Goal: Task Accomplishment & Management: Use online tool/utility

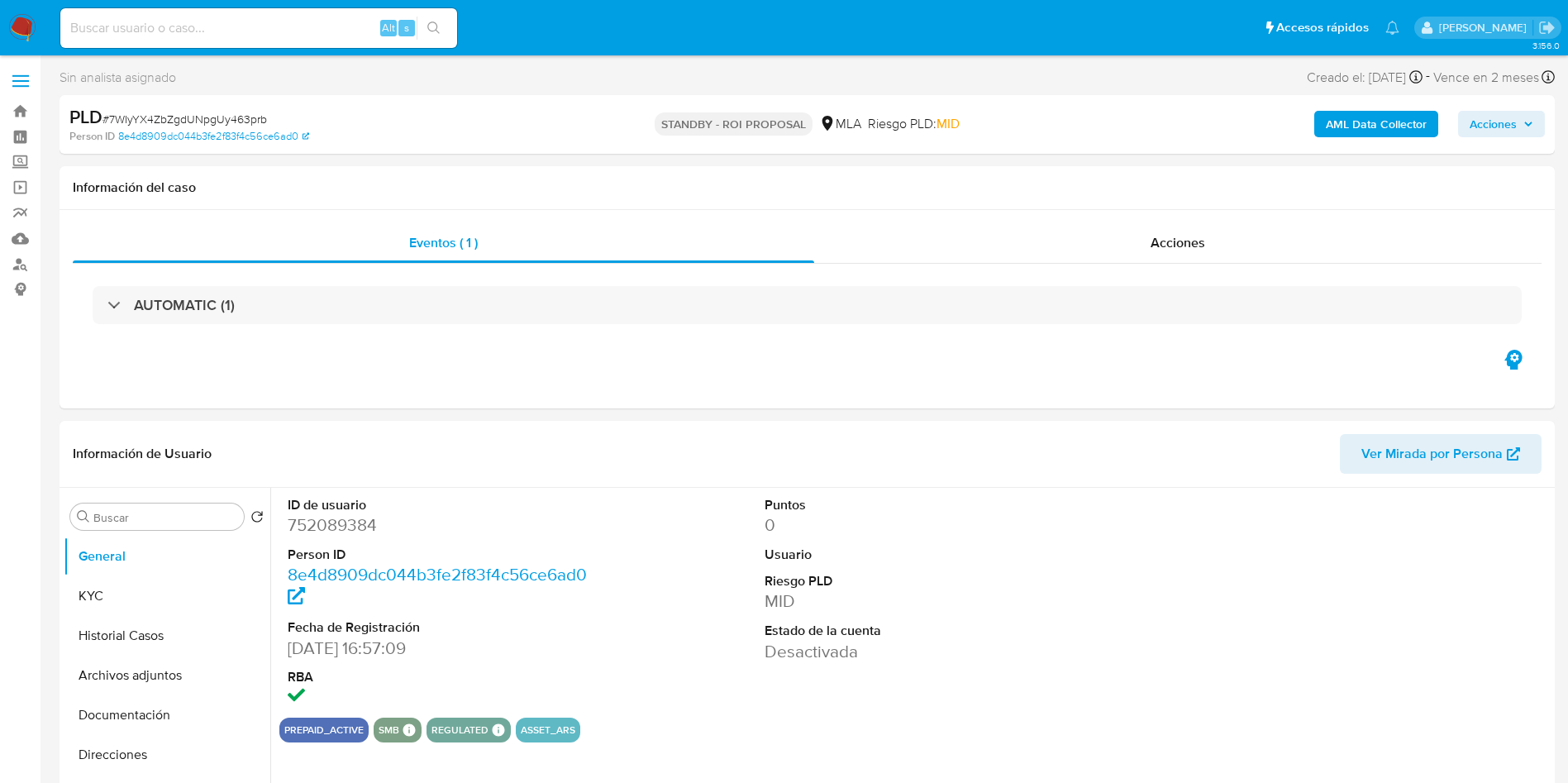
select select "10"
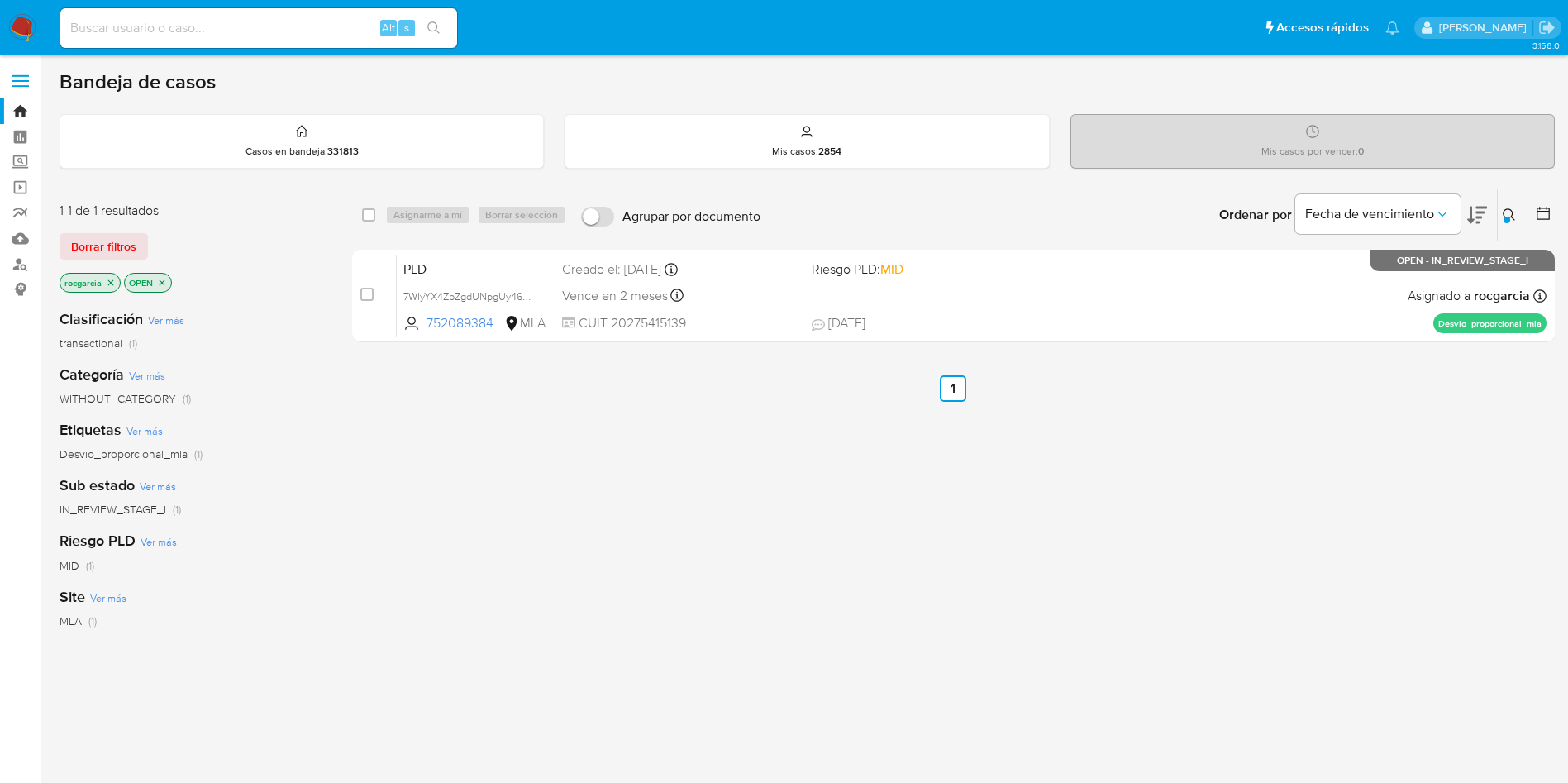
click at [1504, 218] on div at bounding box center [1506, 220] width 7 height 7
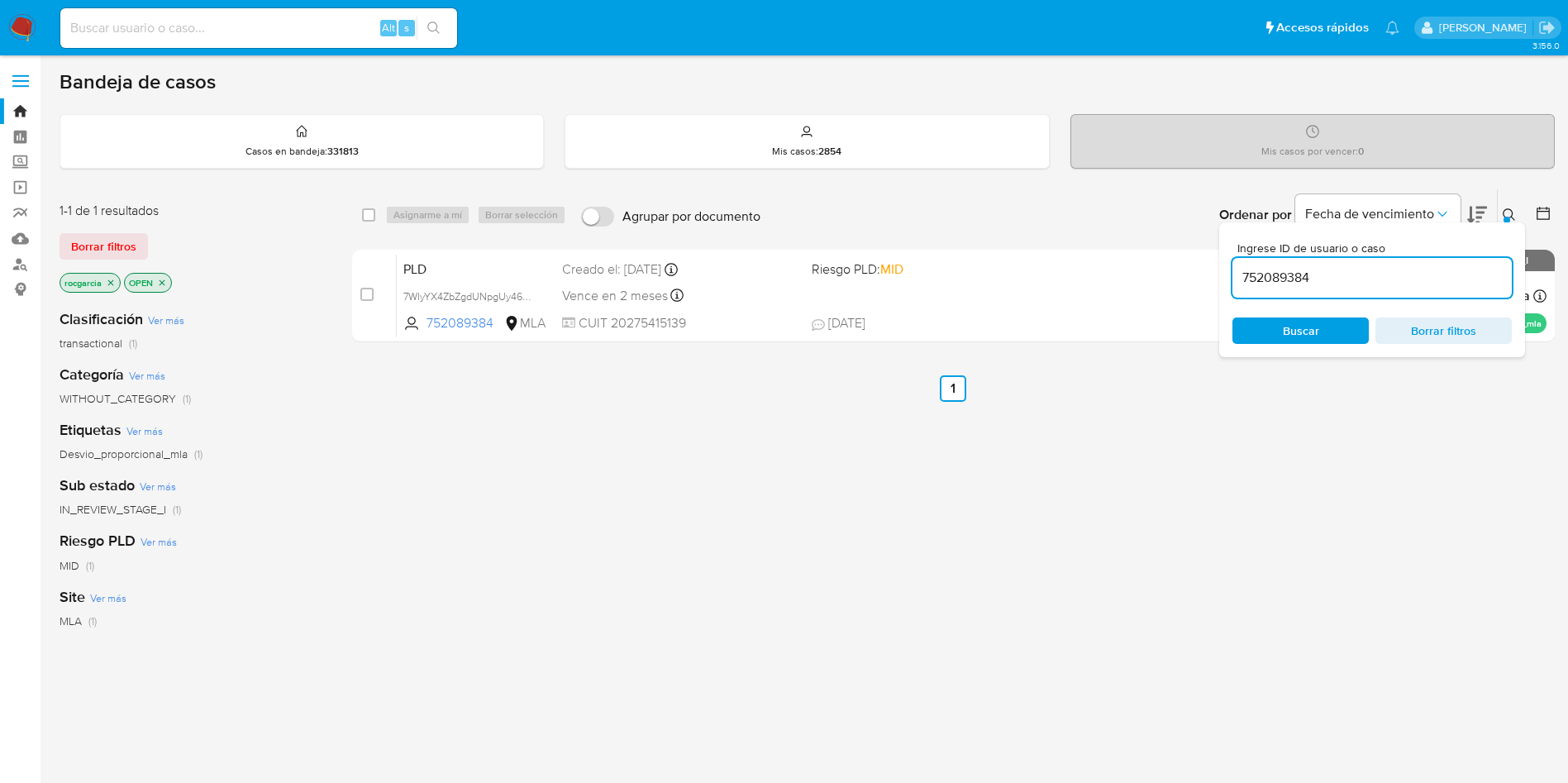
click at [1282, 273] on input "752089384" at bounding box center [1373, 278] width 279 height 21
type input "2146291526"
click at [1513, 214] on icon at bounding box center [1509, 215] width 14 height 14
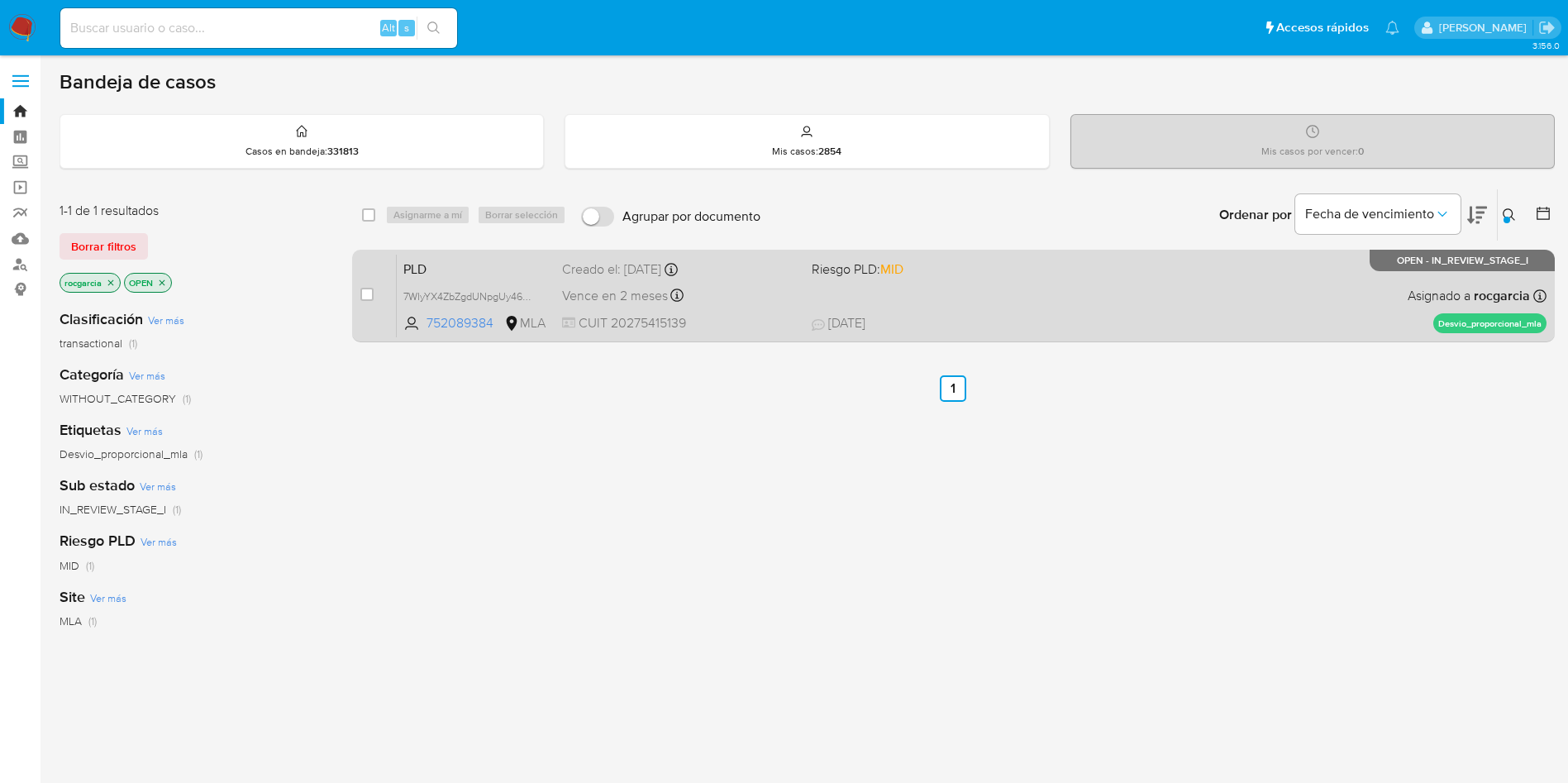
click at [1014, 324] on span "19/08/2025 19/08/2025 21:32" at bounding box center [1055, 323] width 486 height 19
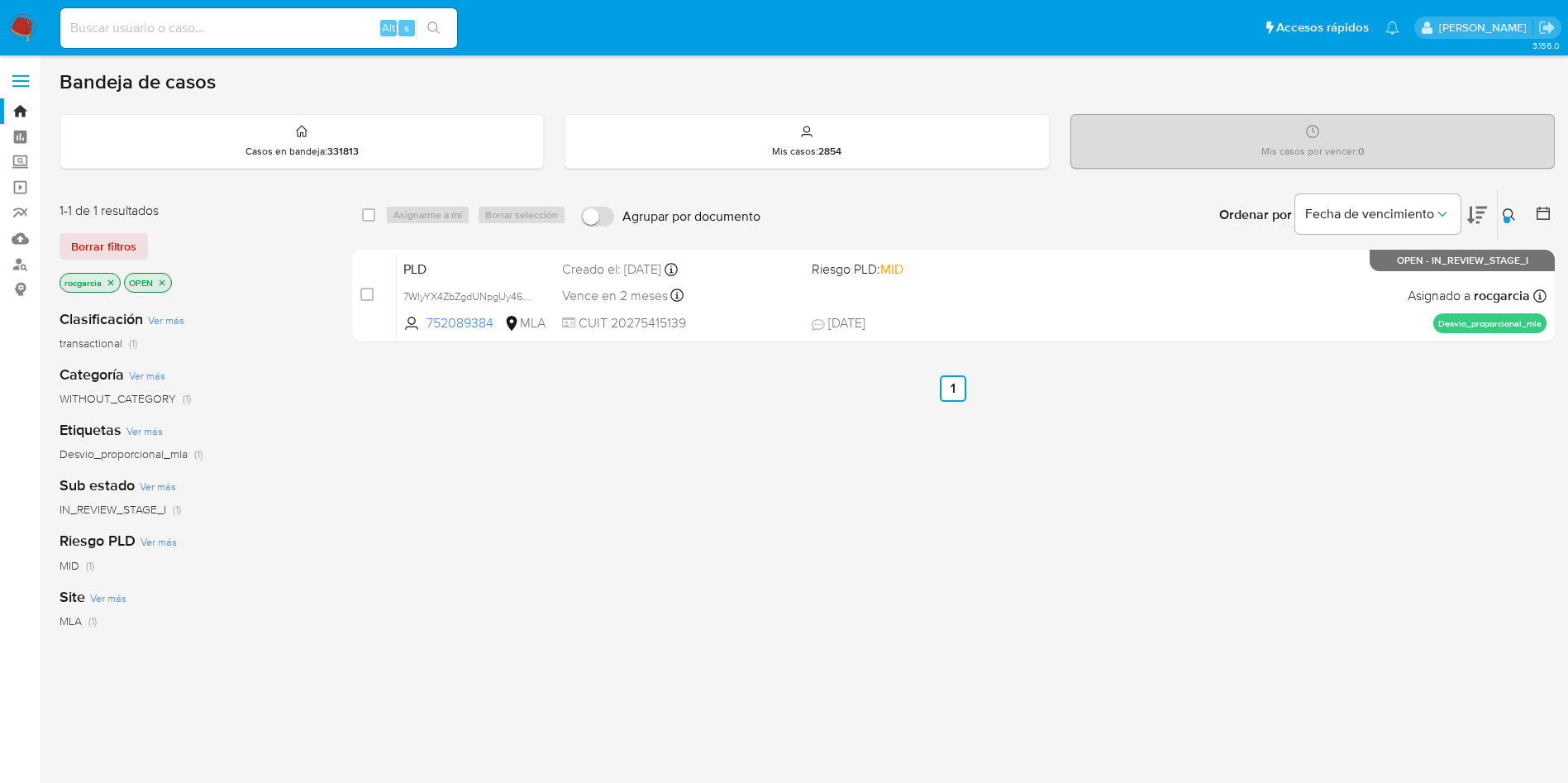
click at [1510, 213] on icon at bounding box center [1509, 215] width 14 height 14
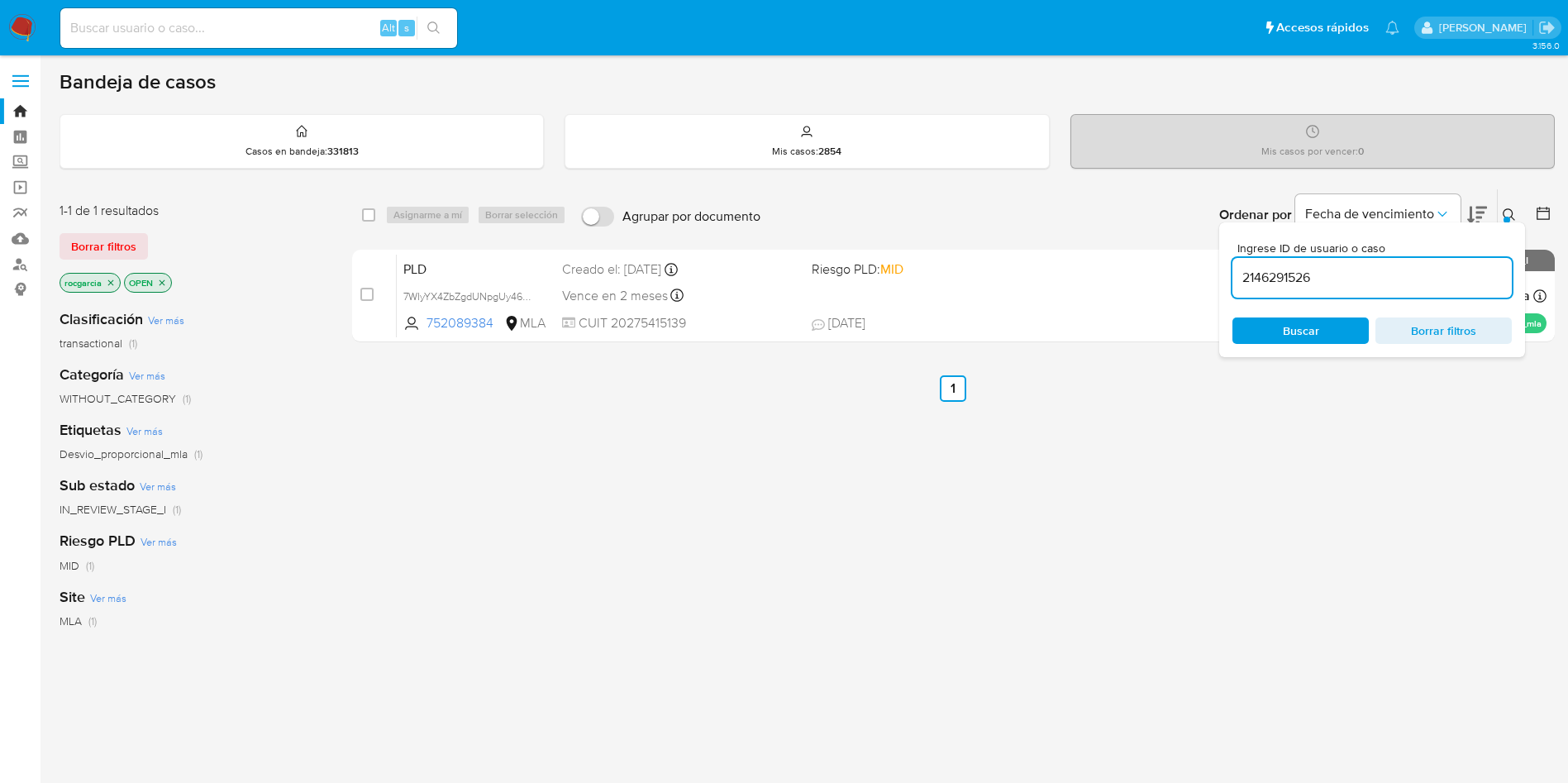
click at [1301, 283] on input "2146291526" at bounding box center [1373, 278] width 279 height 21
click at [1312, 325] on span "Buscar" at bounding box center [1300, 330] width 36 height 26
click at [1505, 210] on icon at bounding box center [1508, 214] width 13 height 13
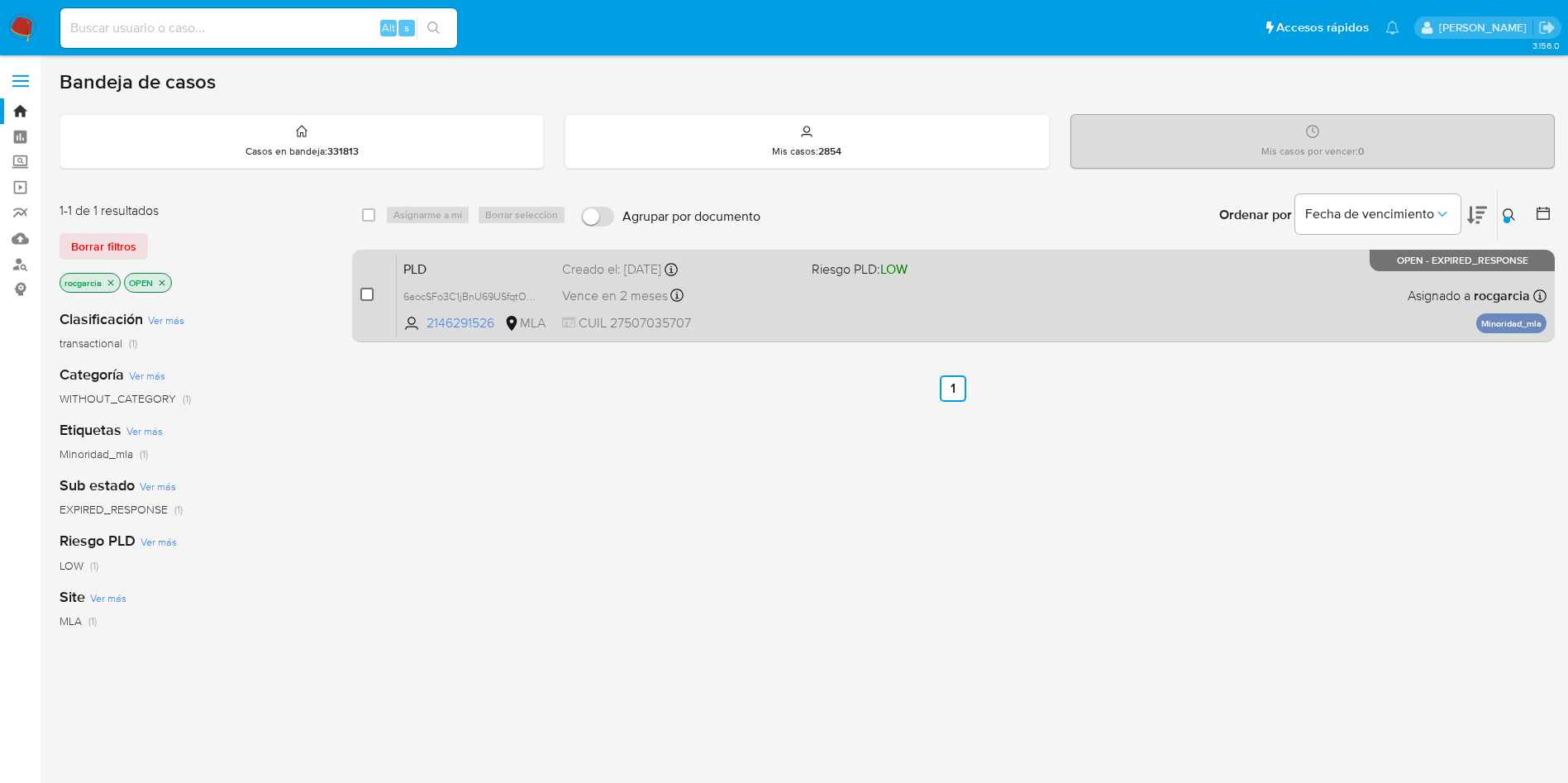
click at [368, 300] on input "checkbox" at bounding box center [367, 295] width 14 height 14
checkbox input "true"
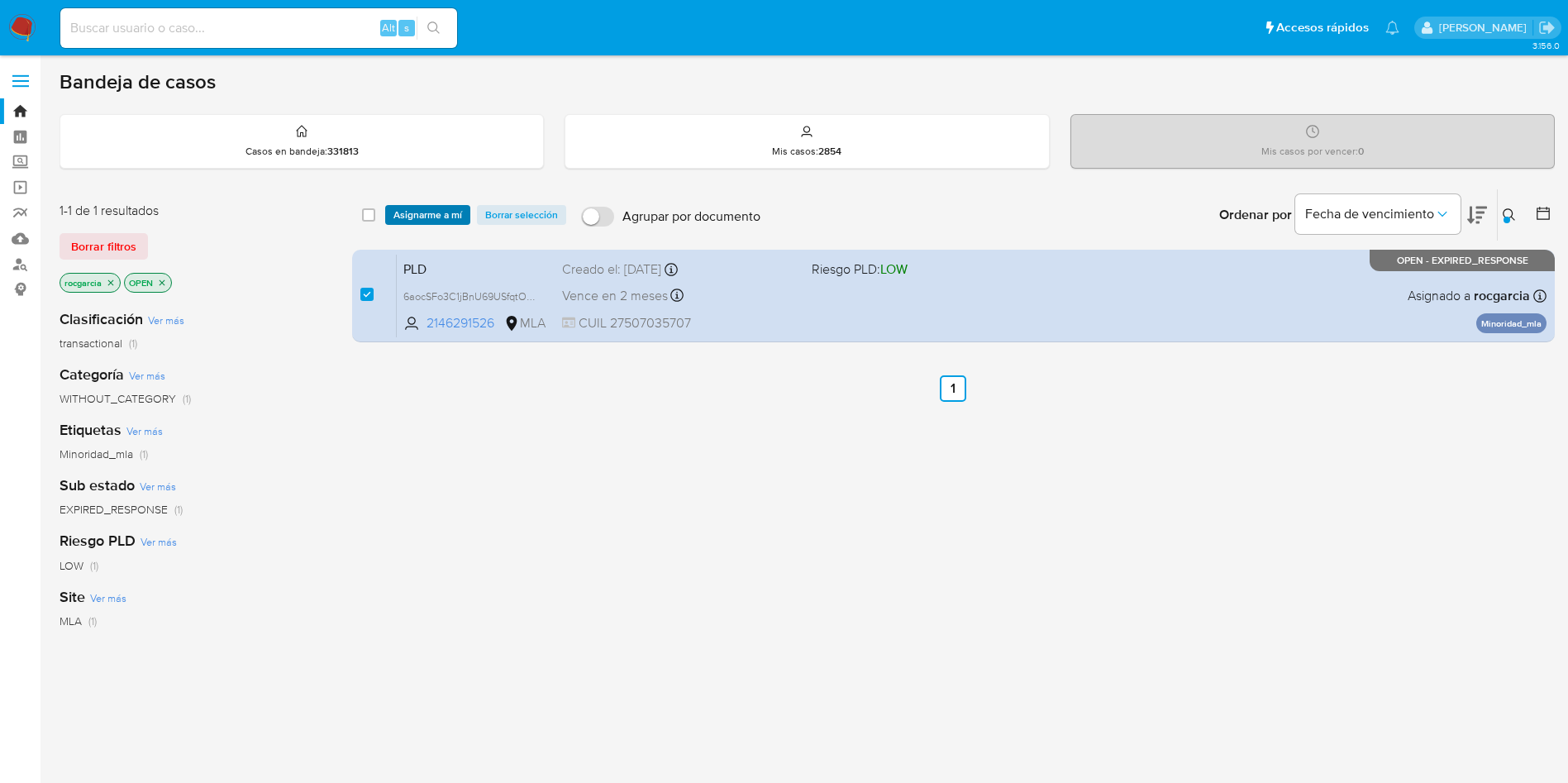
click at [429, 211] on span "Asignarme a mí" at bounding box center [428, 215] width 68 height 17
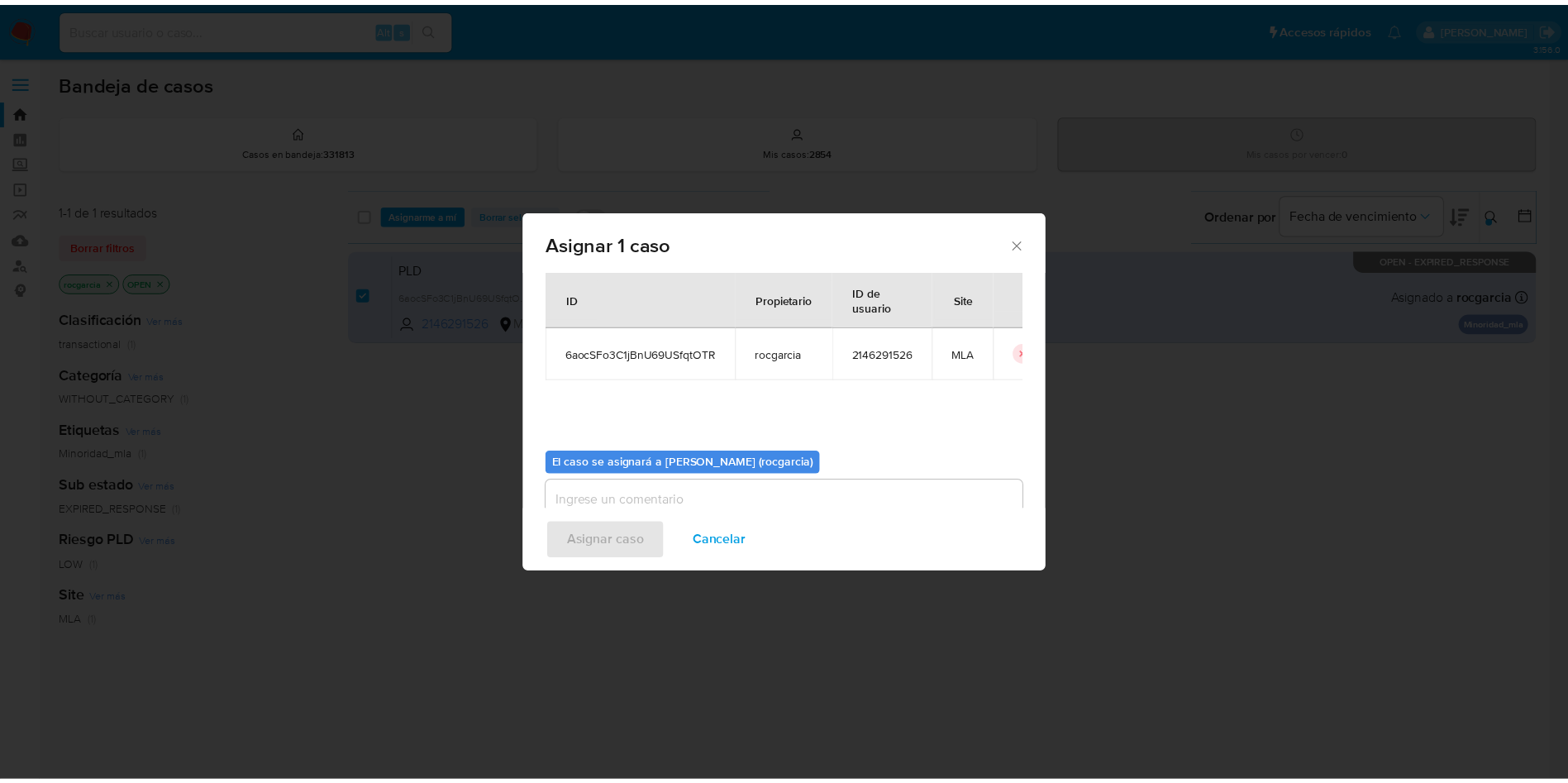
scroll to position [86, 0]
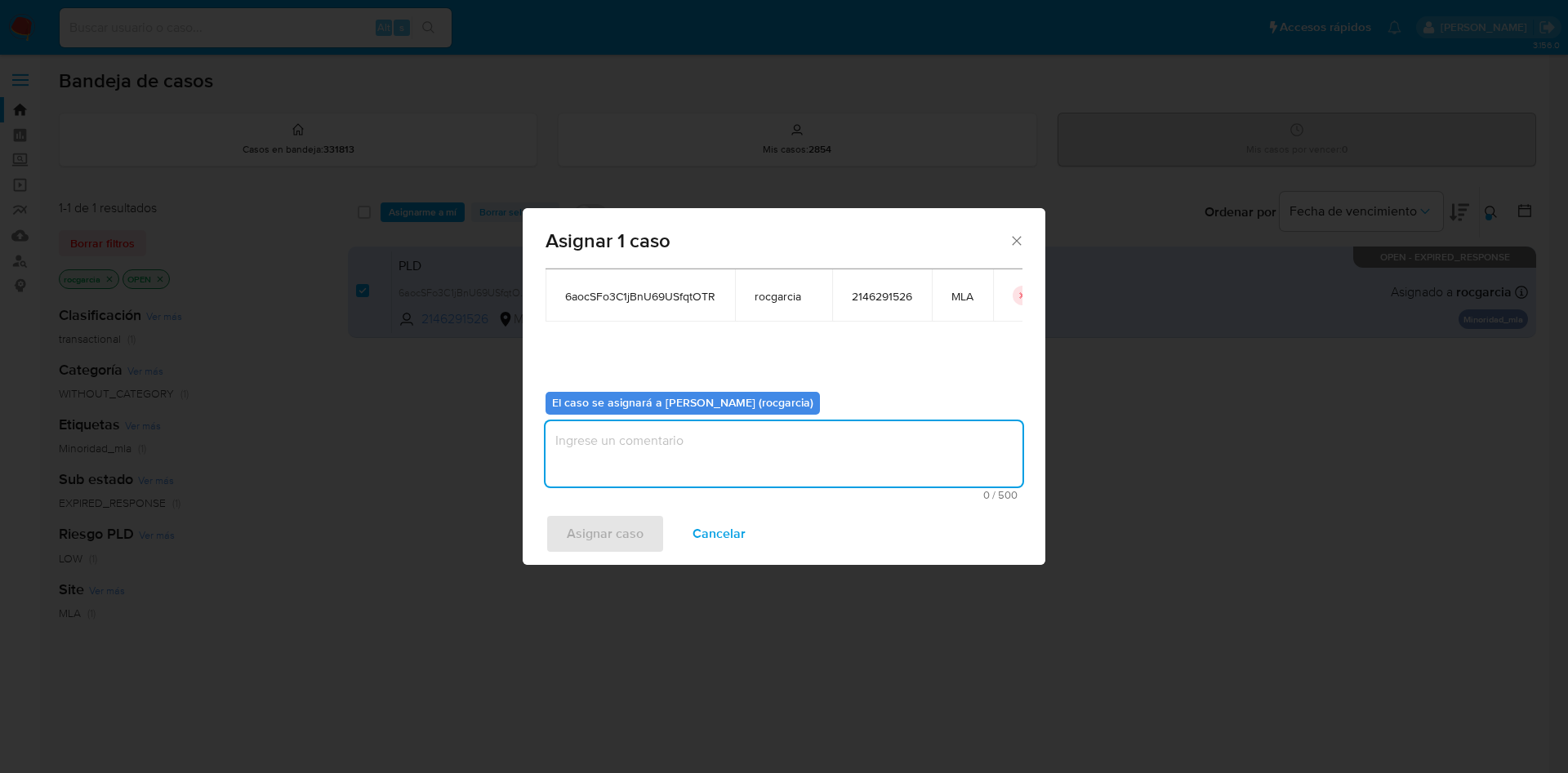
click at [697, 430] on textarea "assign-modal" at bounding box center [784, 454] width 477 height 66
click at [576, 510] on div "Asignar caso Cancelar" at bounding box center [784, 534] width 523 height 62
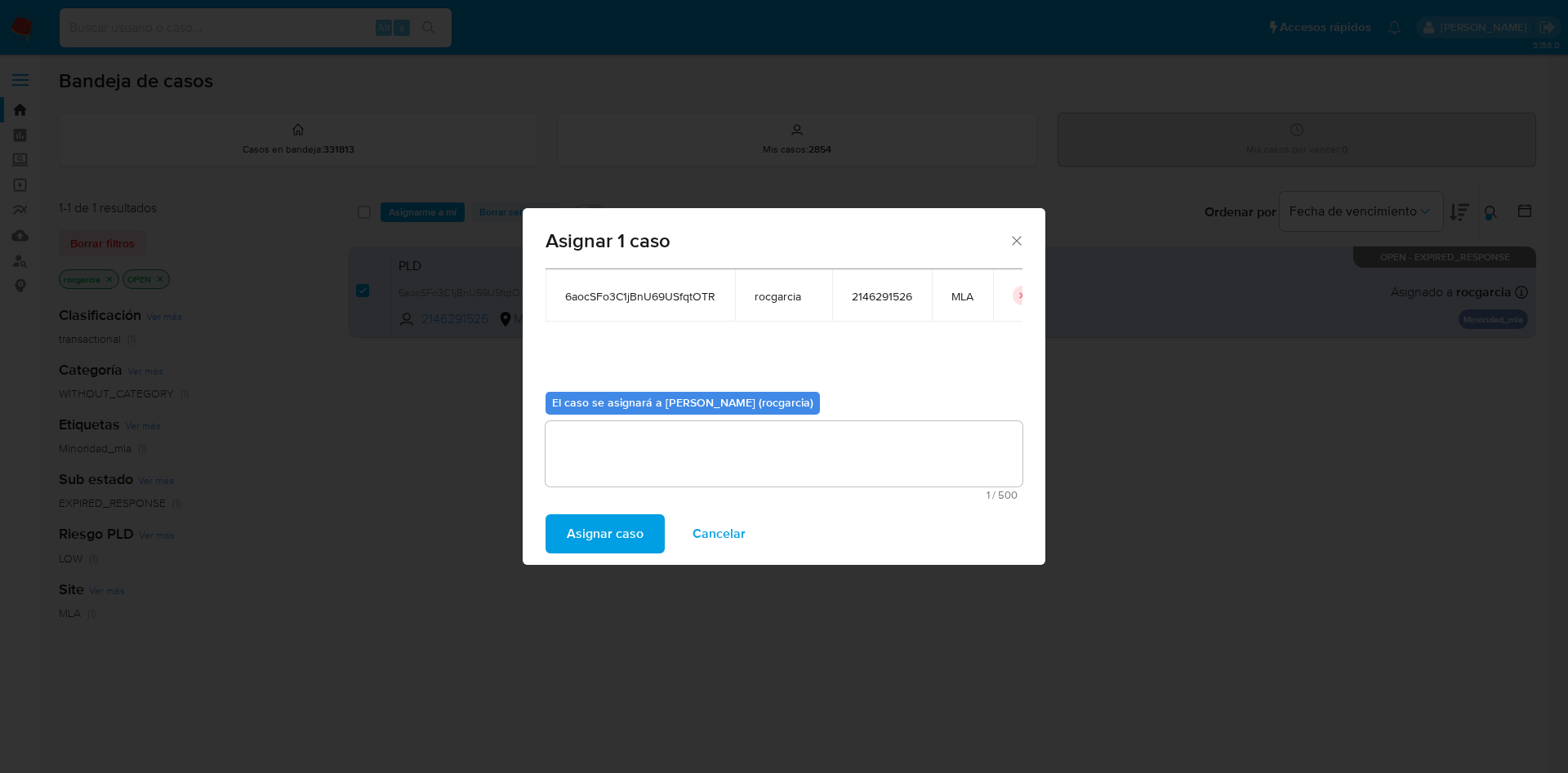
click at [573, 521] on span "Asignar caso" at bounding box center [606, 533] width 77 height 36
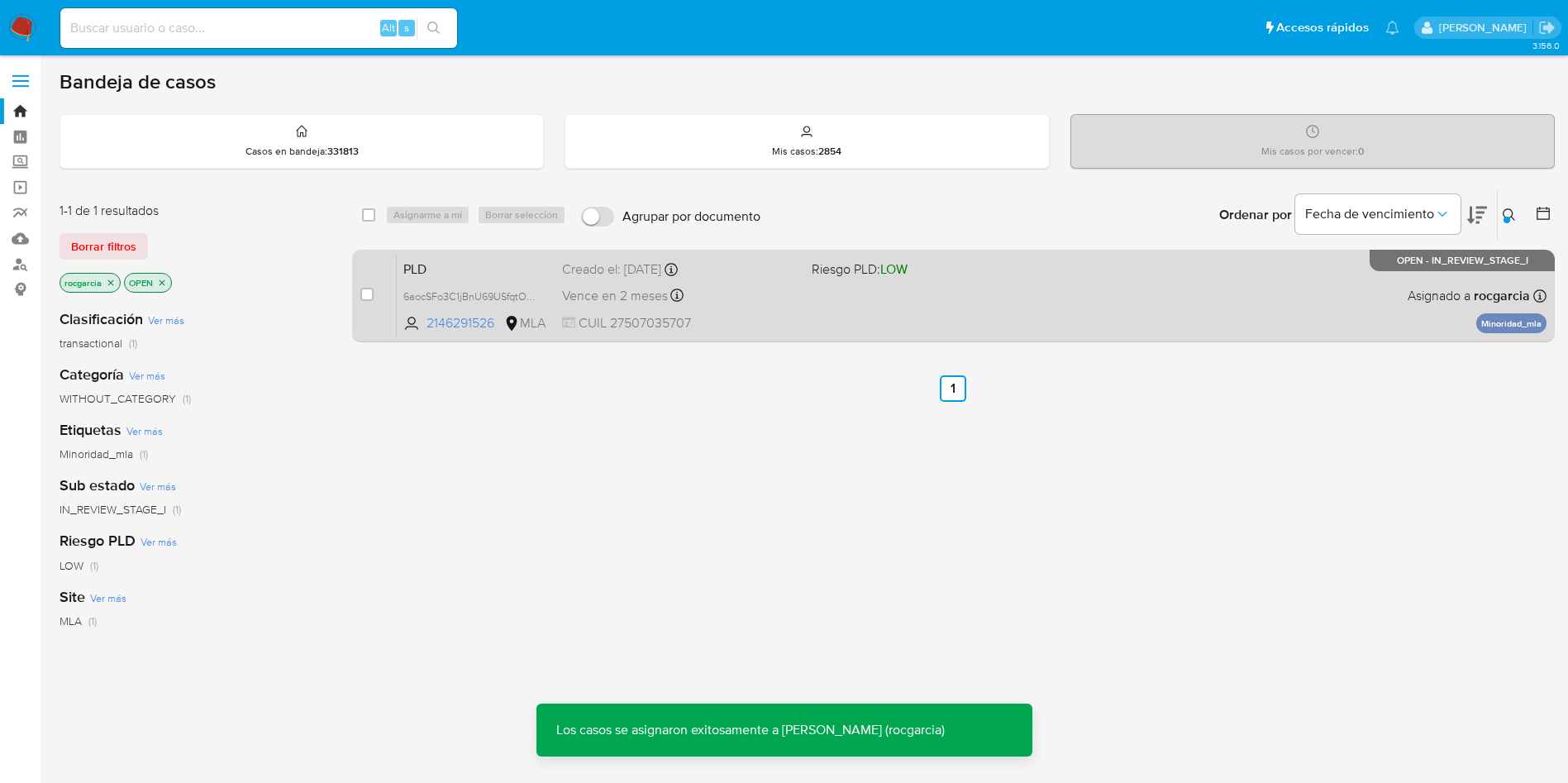
click at [819, 289] on div "PLD 6aocSFo3C1jBnU69USfqtOTR 2146291526 MLA Riesgo PLD: LOW Creado el: 12/08/20…" at bounding box center [971, 296] width 1150 height 84
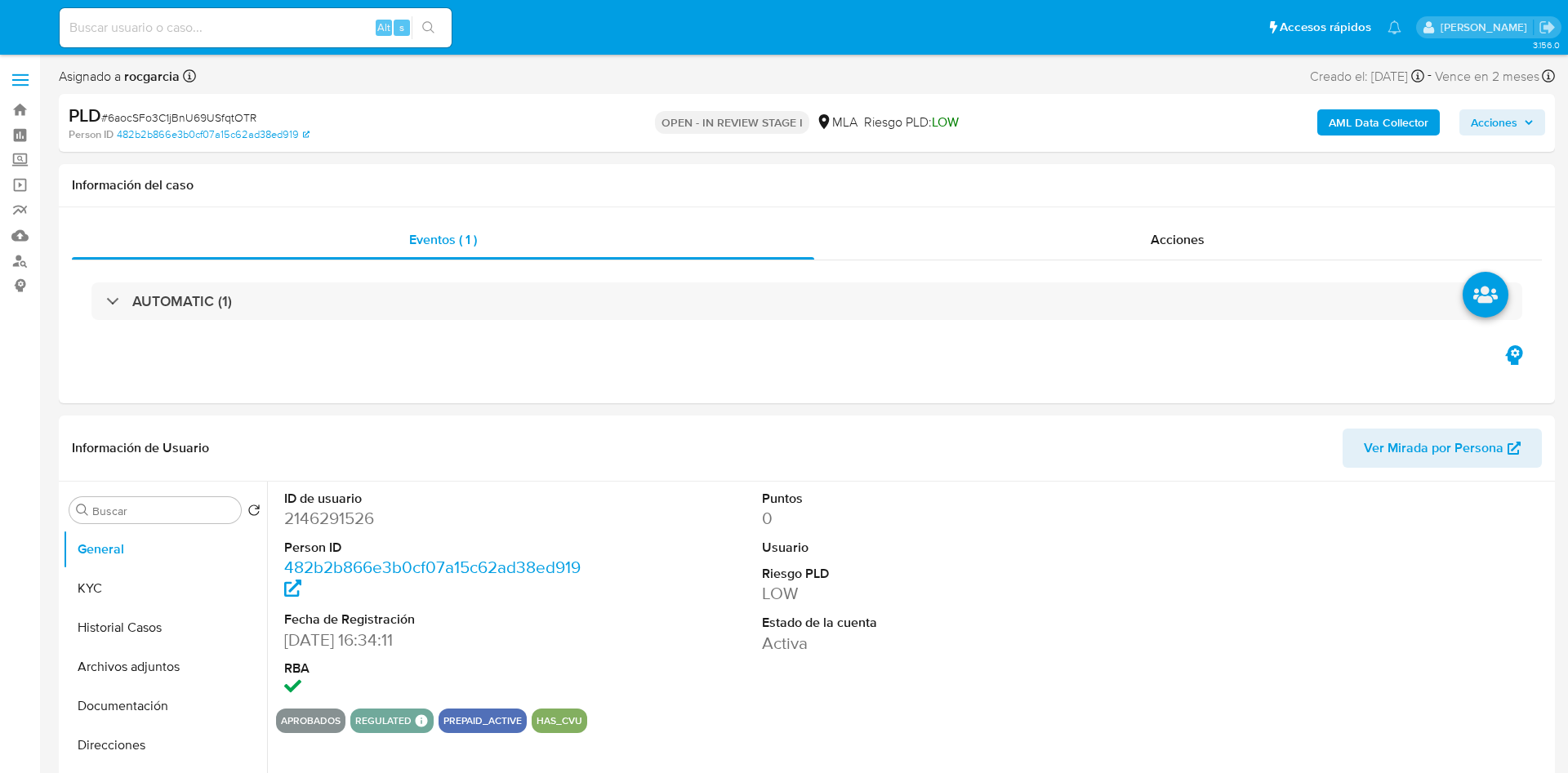
select select "10"
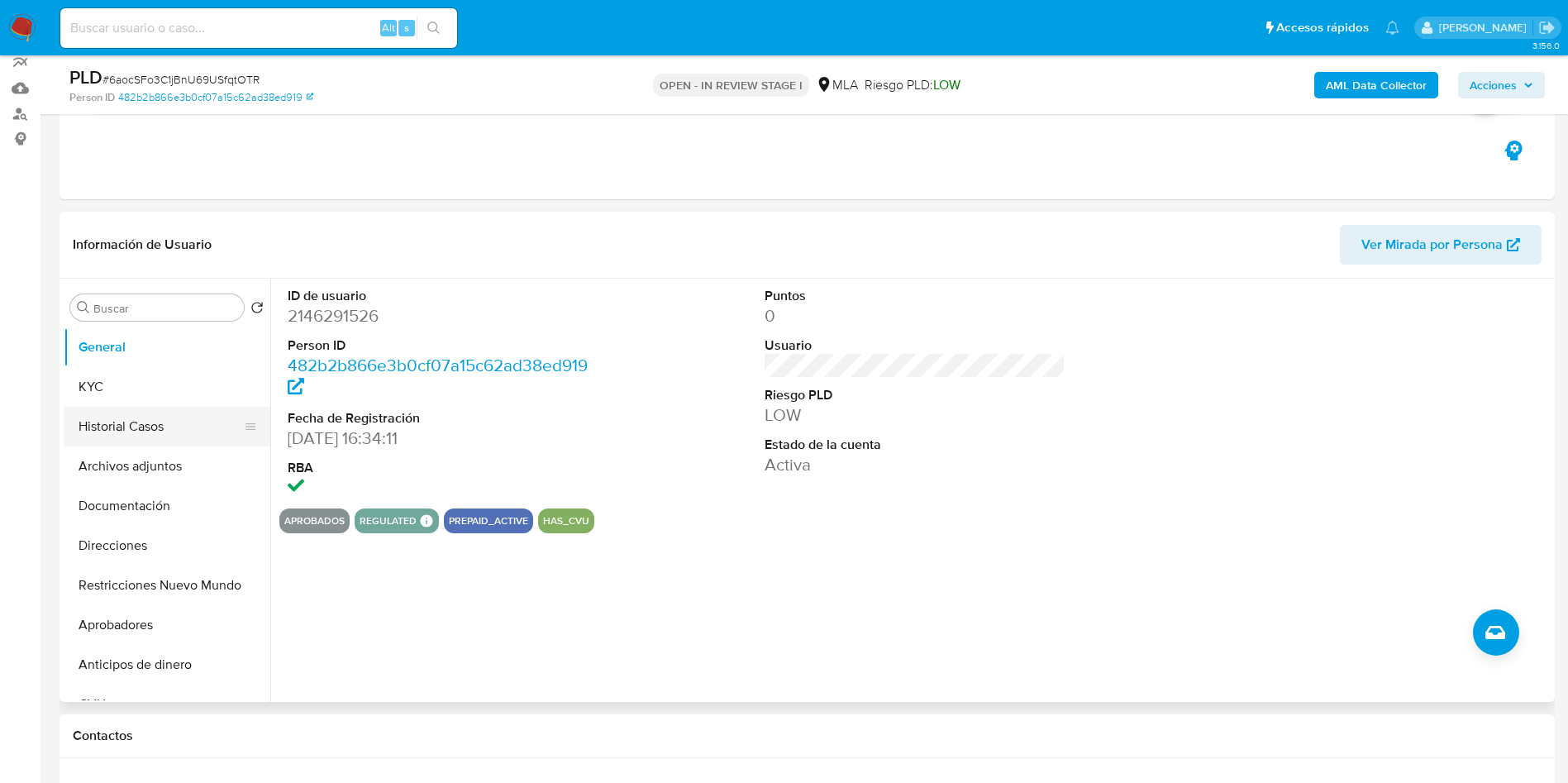
scroll to position [248, 0]
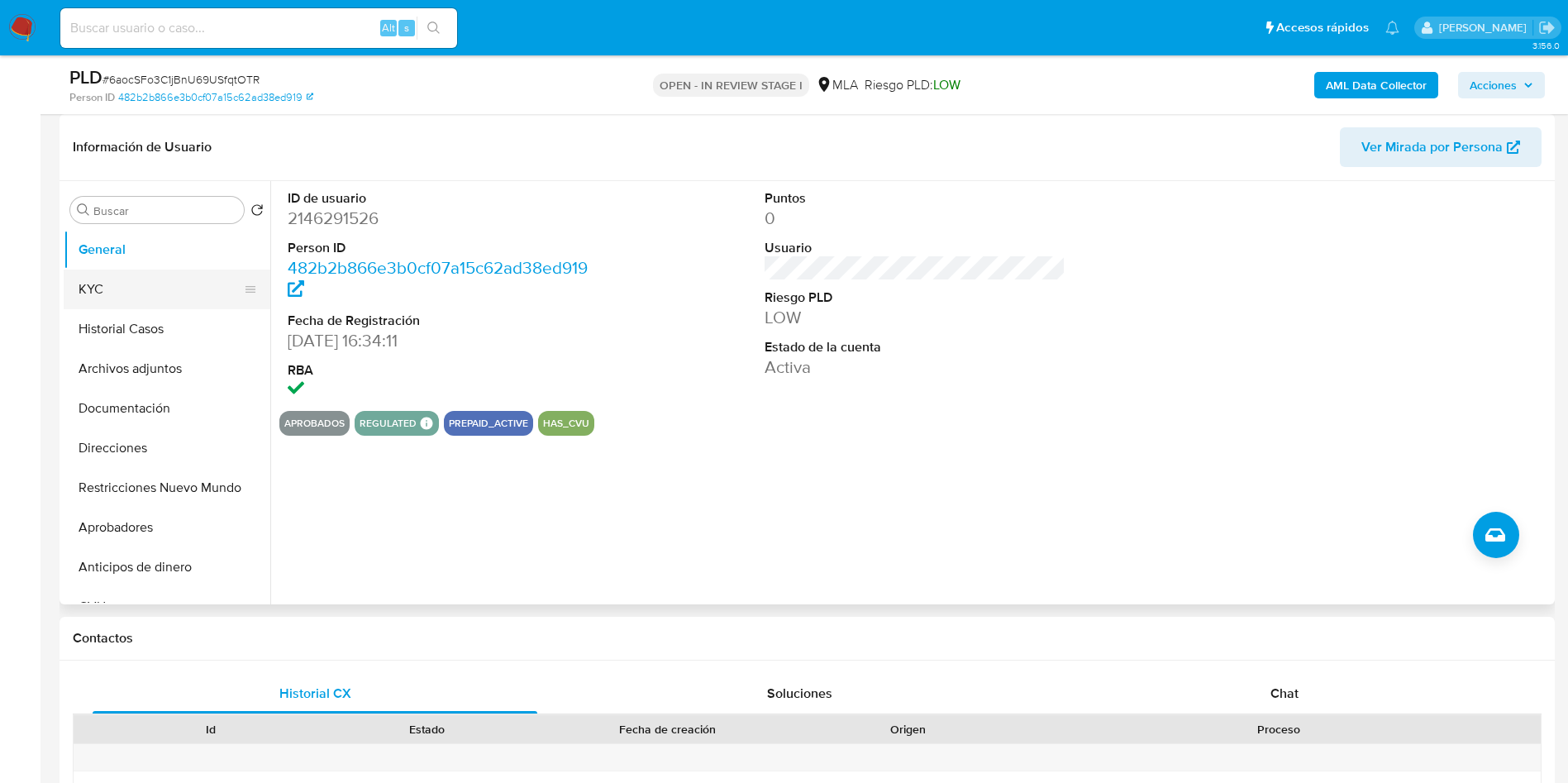
click at [131, 276] on button "KYC" at bounding box center [160, 289] width 193 height 40
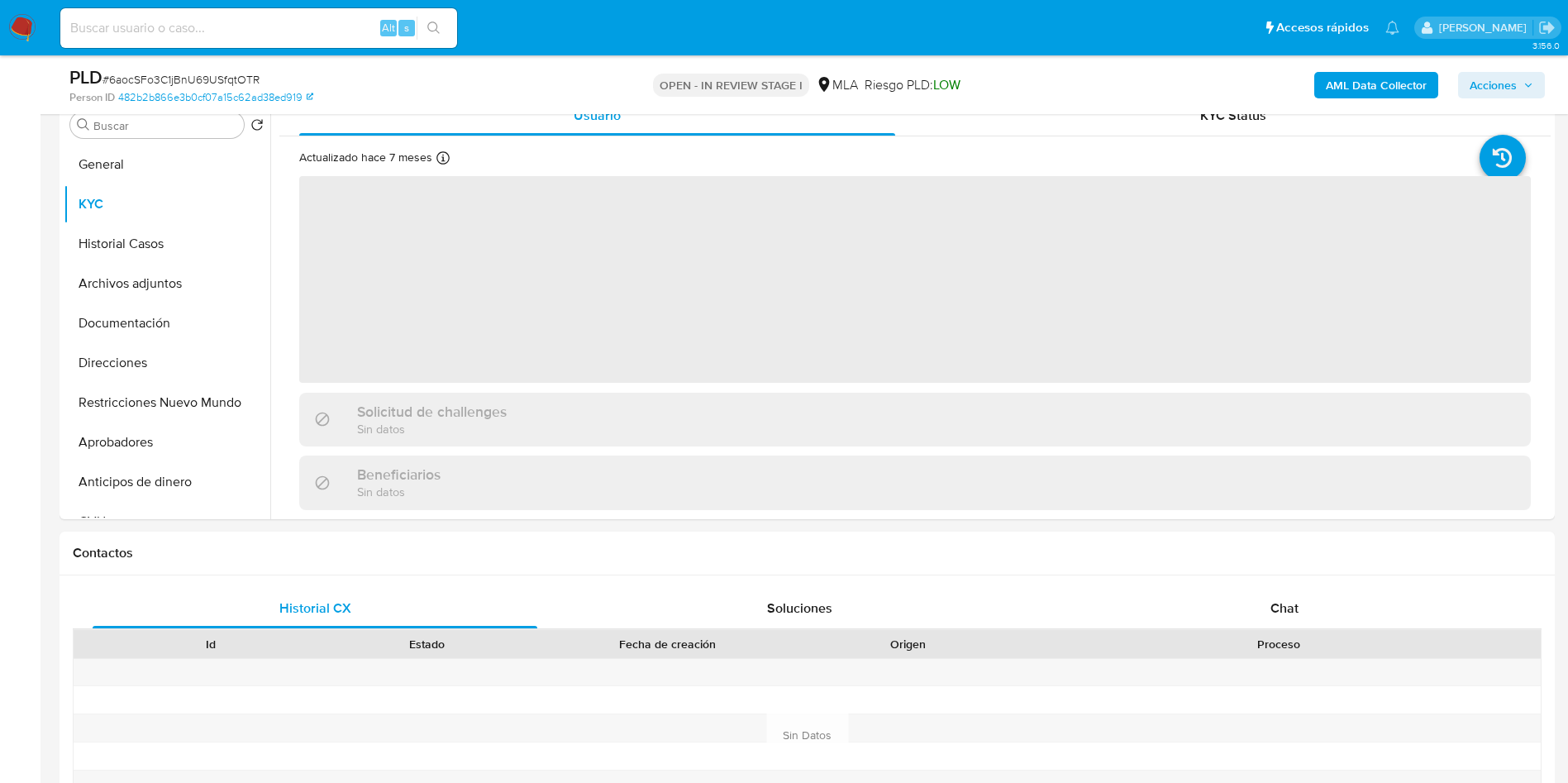
scroll to position [372, 0]
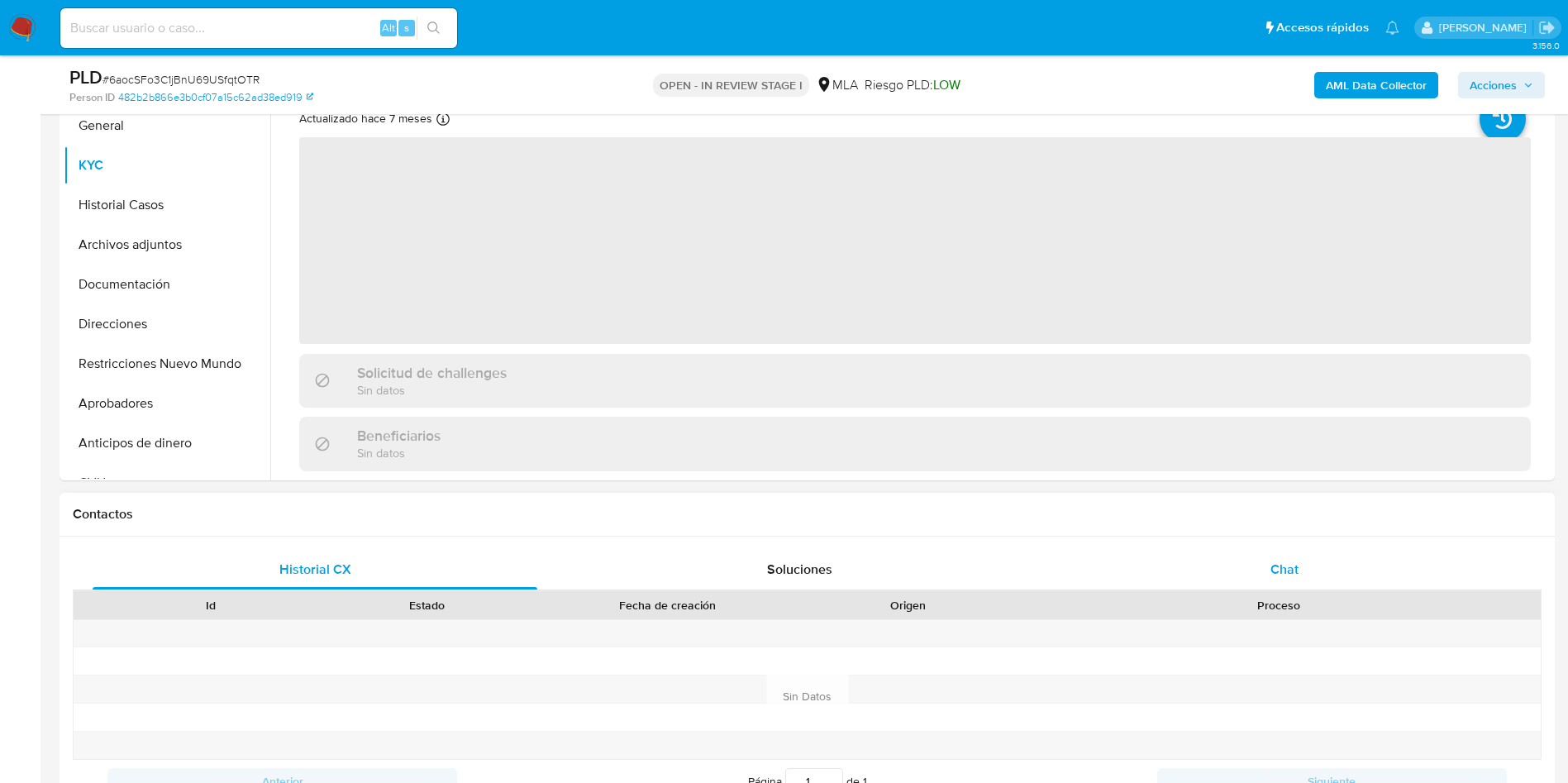
click at [1273, 572] on span "Chat" at bounding box center [1285, 568] width 28 height 19
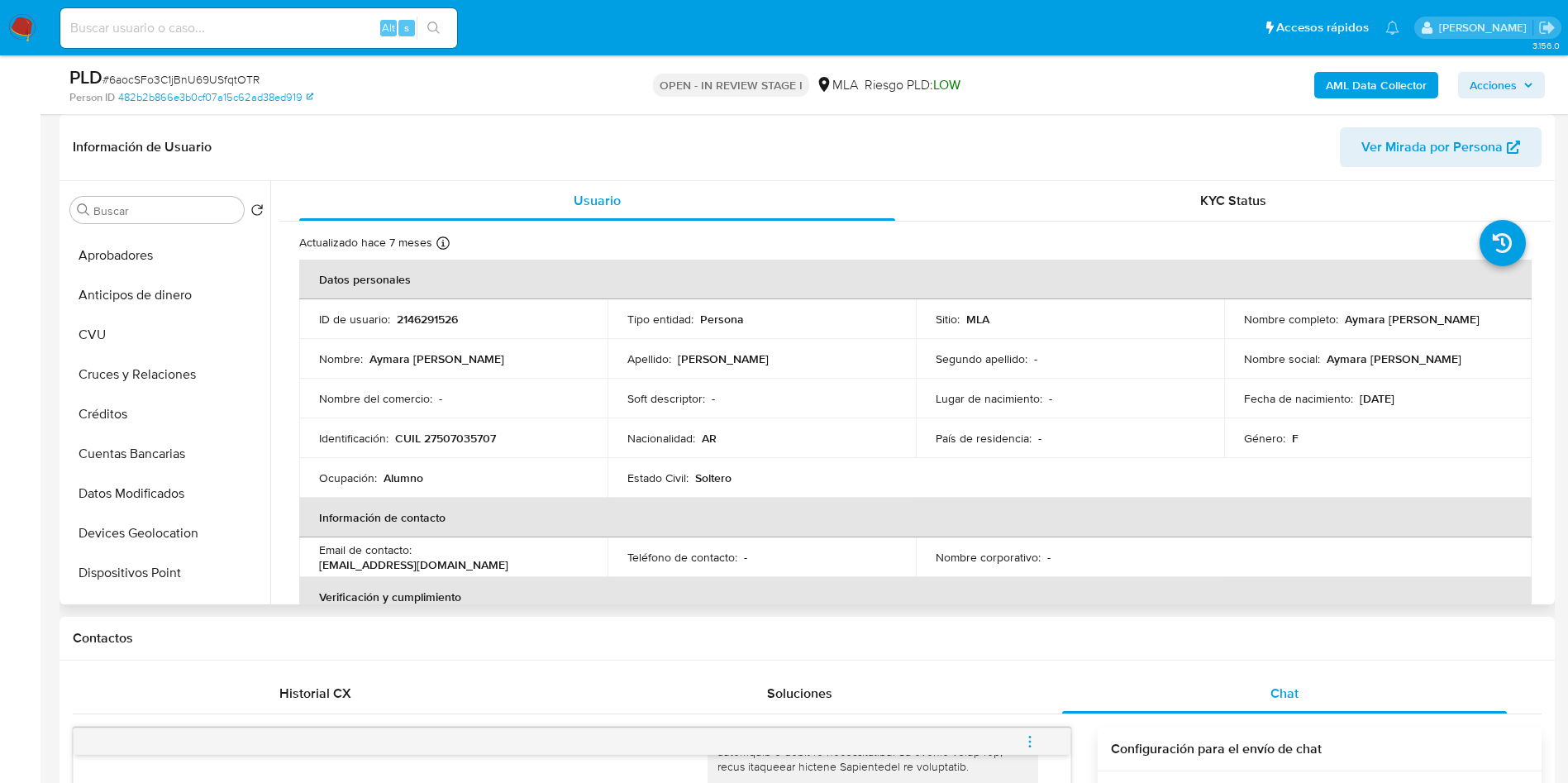
scroll to position [0, 0]
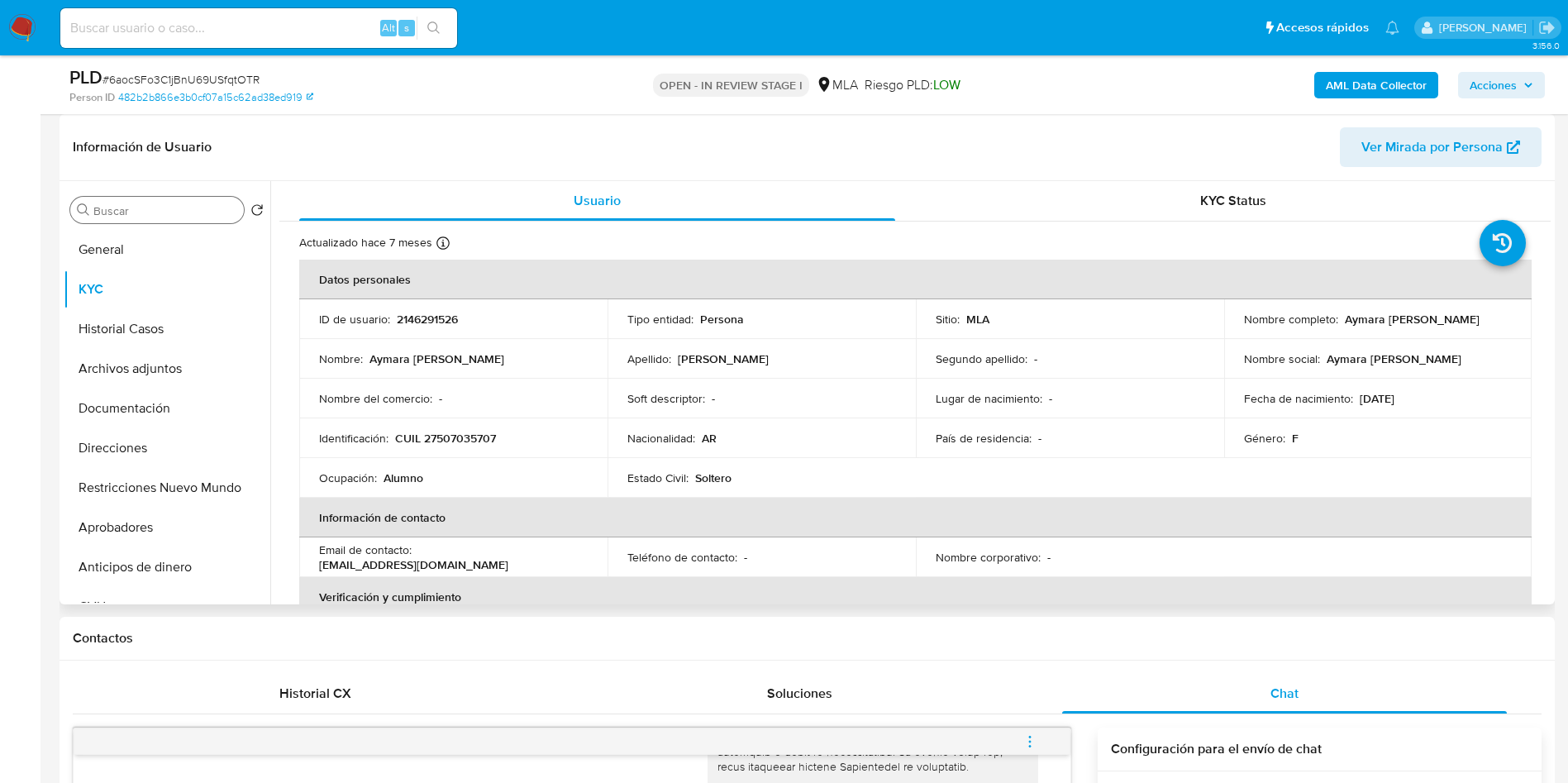
click at [138, 205] on input "Buscar" at bounding box center [165, 210] width 144 height 15
click at [100, 543] on button "Aprobadores" at bounding box center [160, 527] width 193 height 40
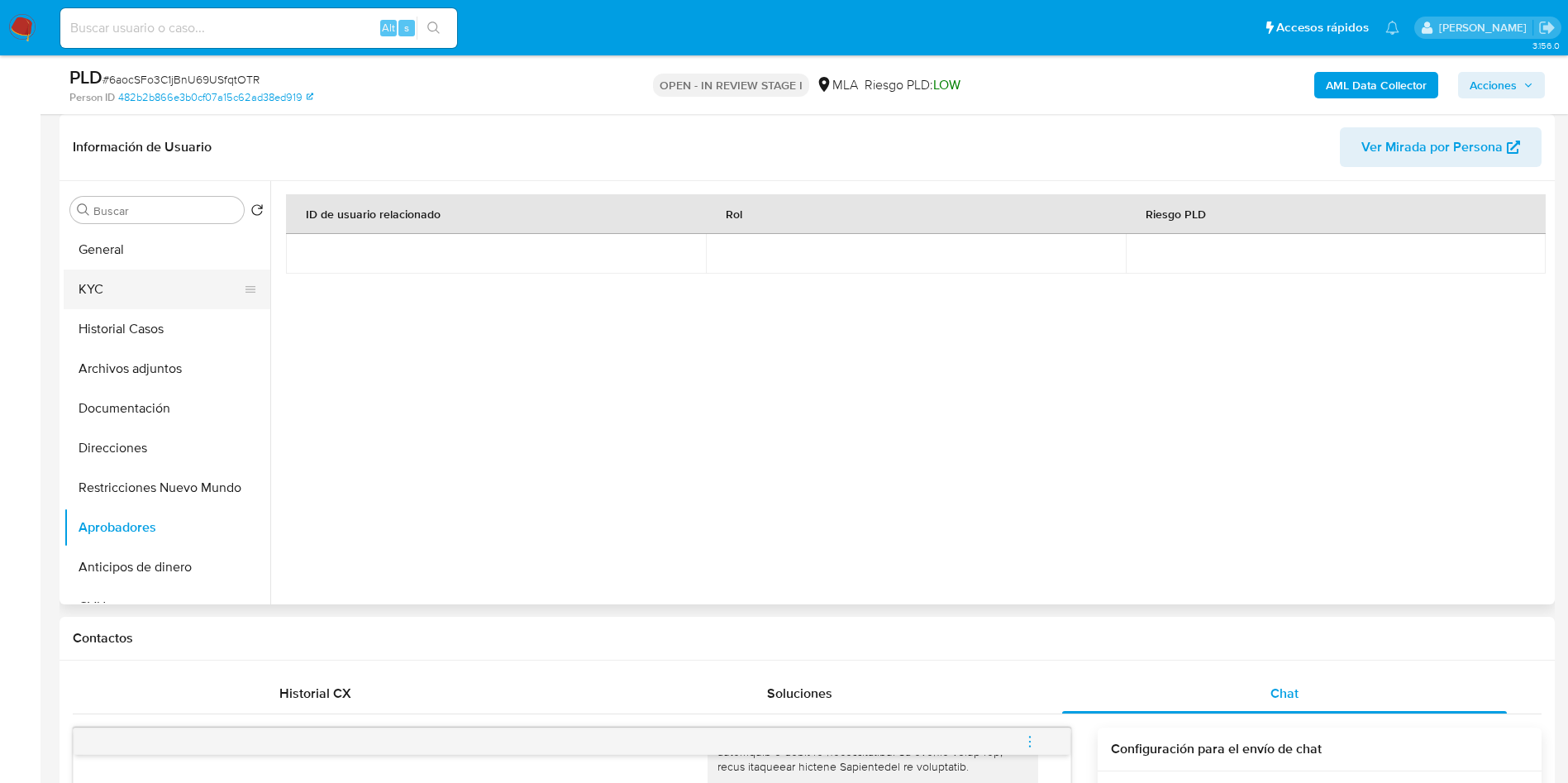
click at [163, 294] on button "KYC" at bounding box center [160, 289] width 193 height 40
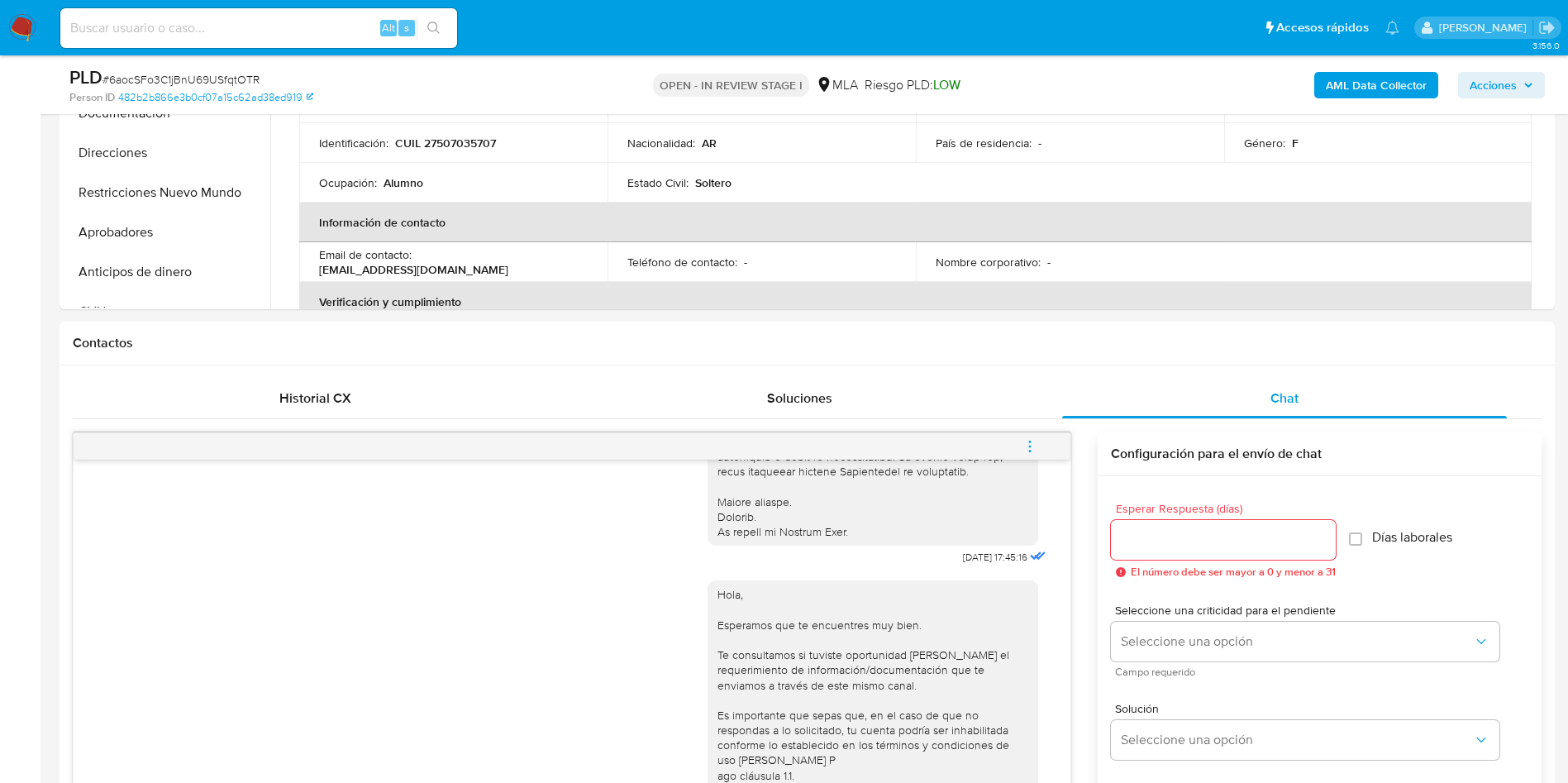
scroll to position [744, 0]
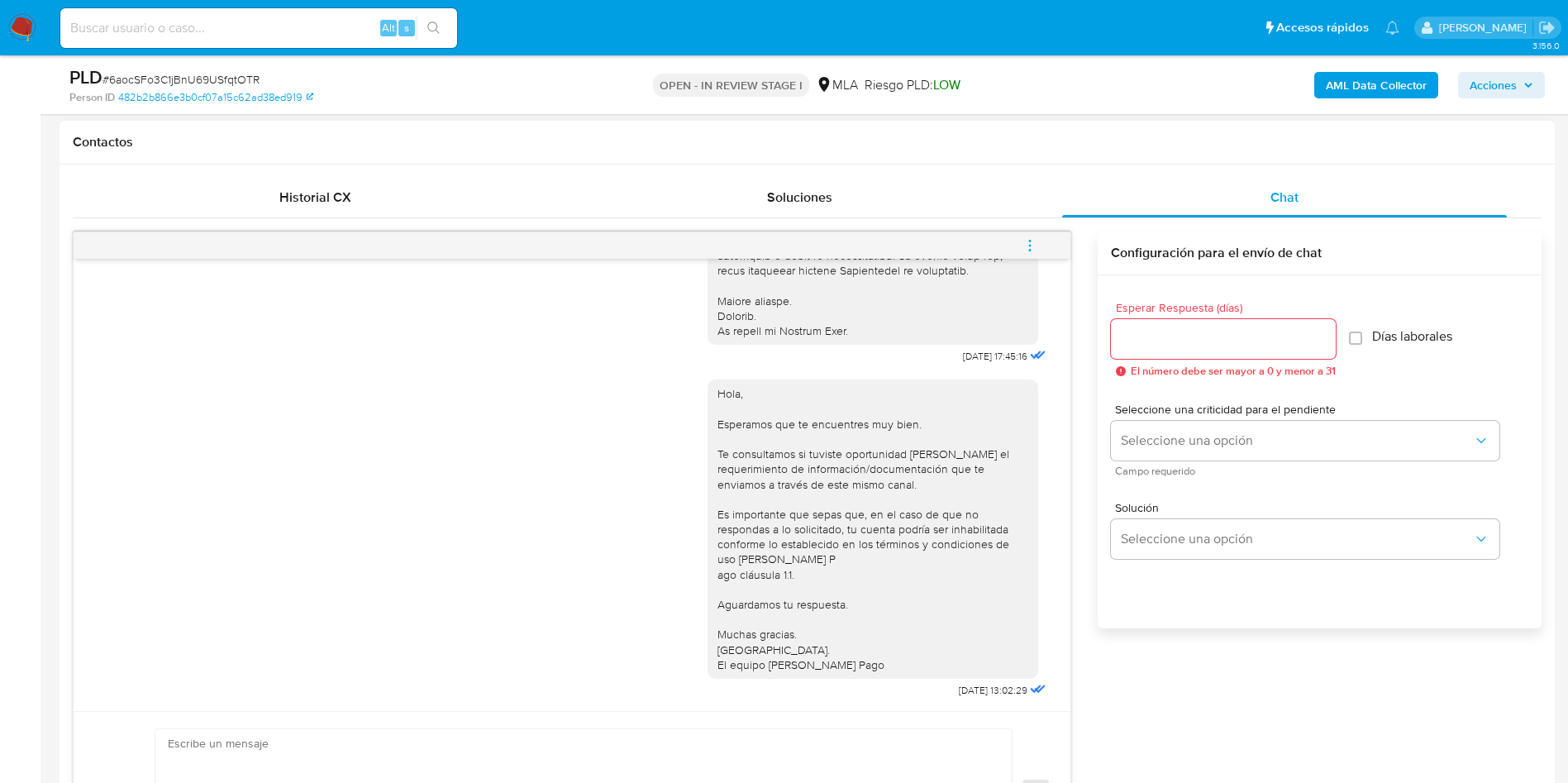
click at [1036, 246] on icon "menu-action" at bounding box center [1029, 245] width 15 height 15
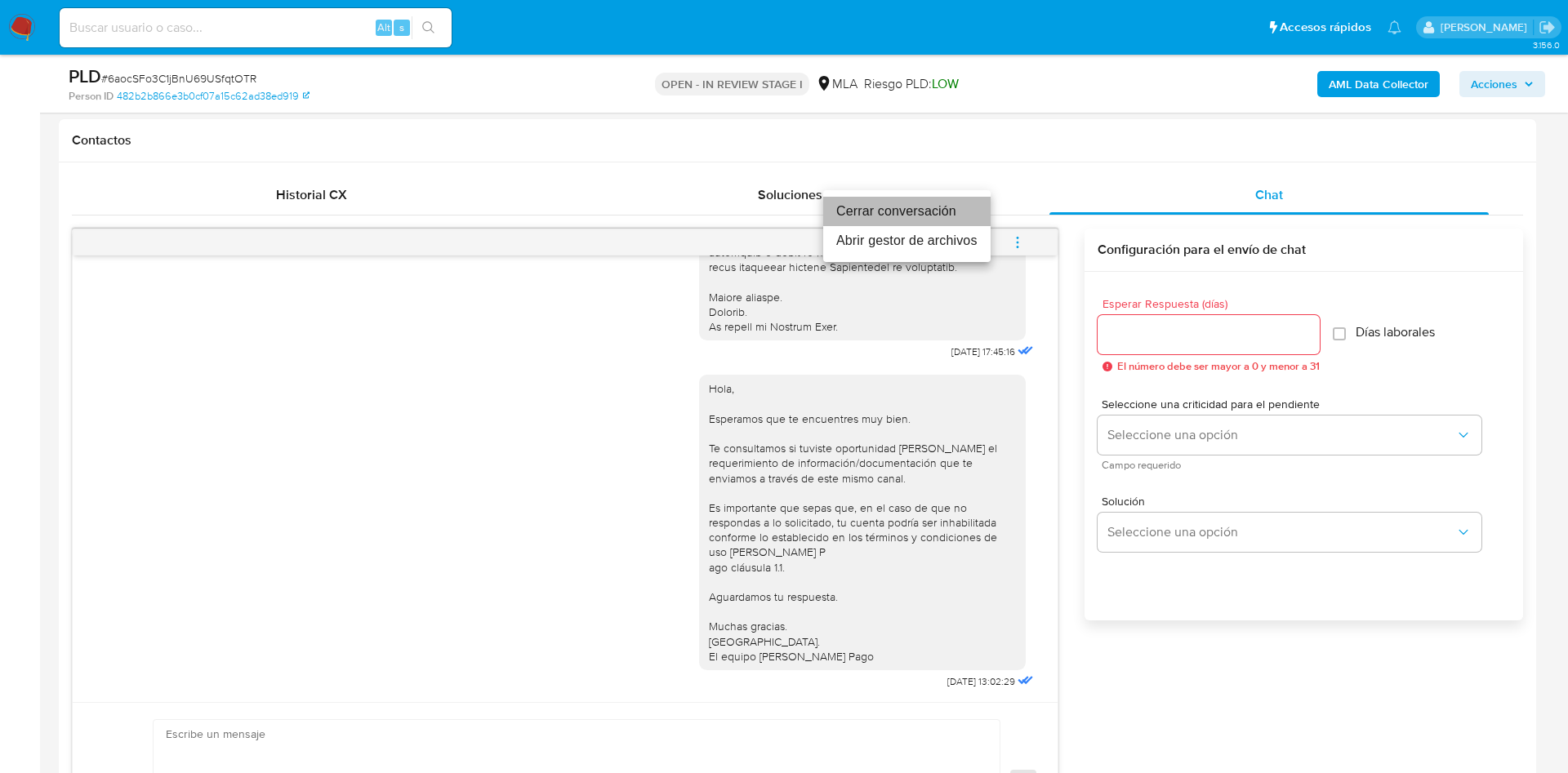
click at [938, 212] on li "Cerrar conversación" at bounding box center [907, 211] width 168 height 29
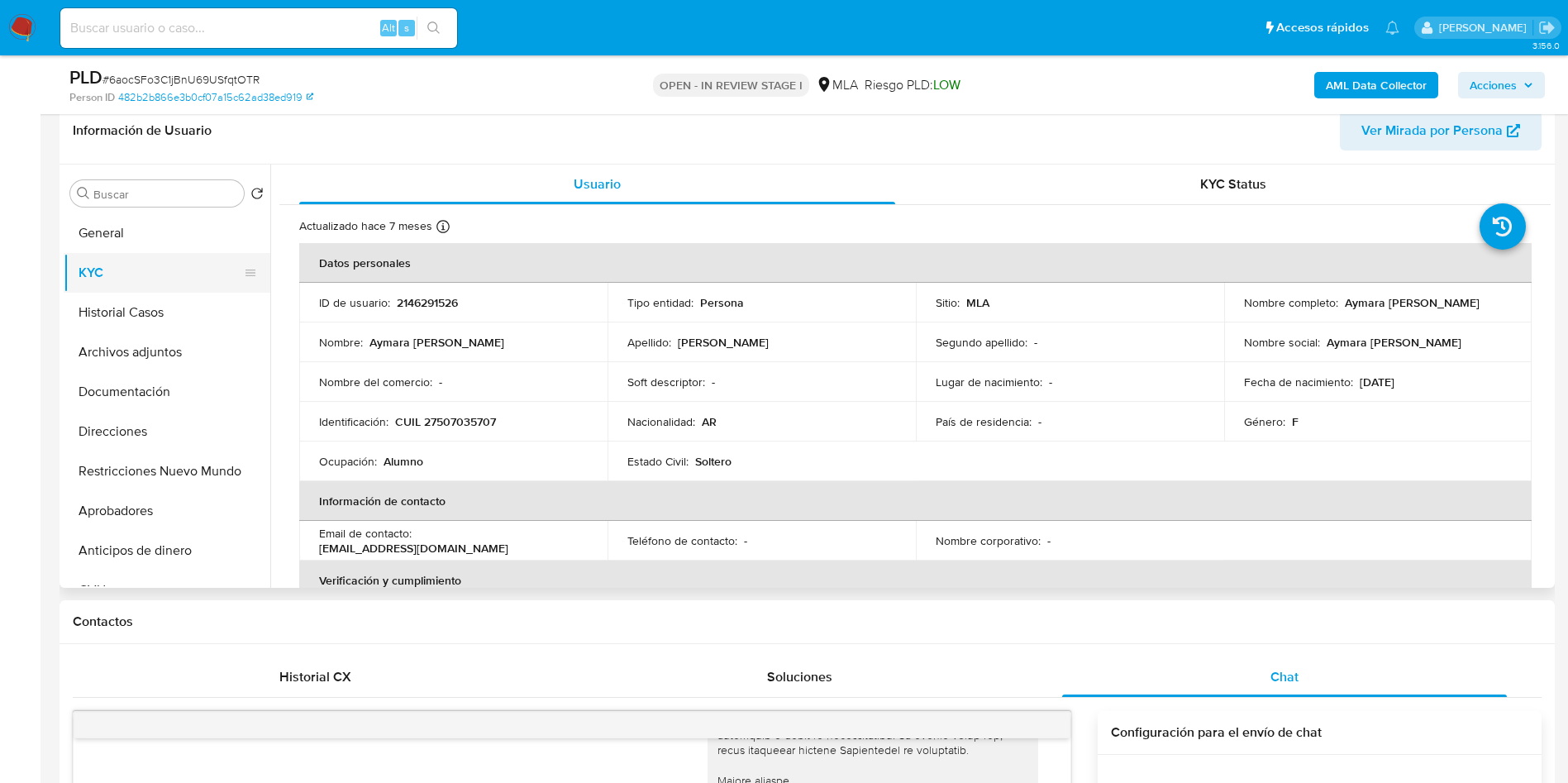
scroll to position [248, 0]
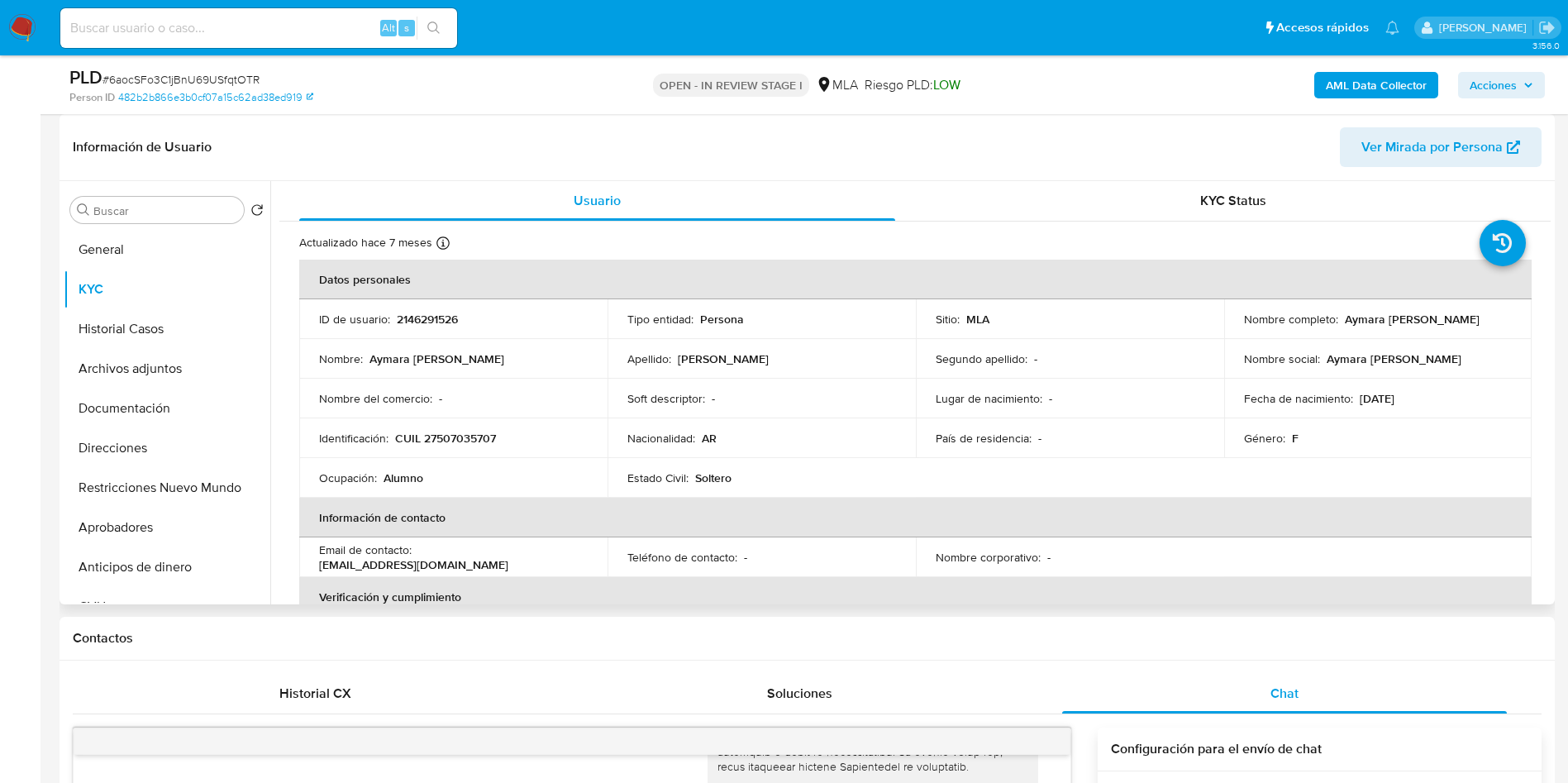
click at [434, 318] on p "2146291526" at bounding box center [427, 318] width 62 height 15
copy p "2146291526"
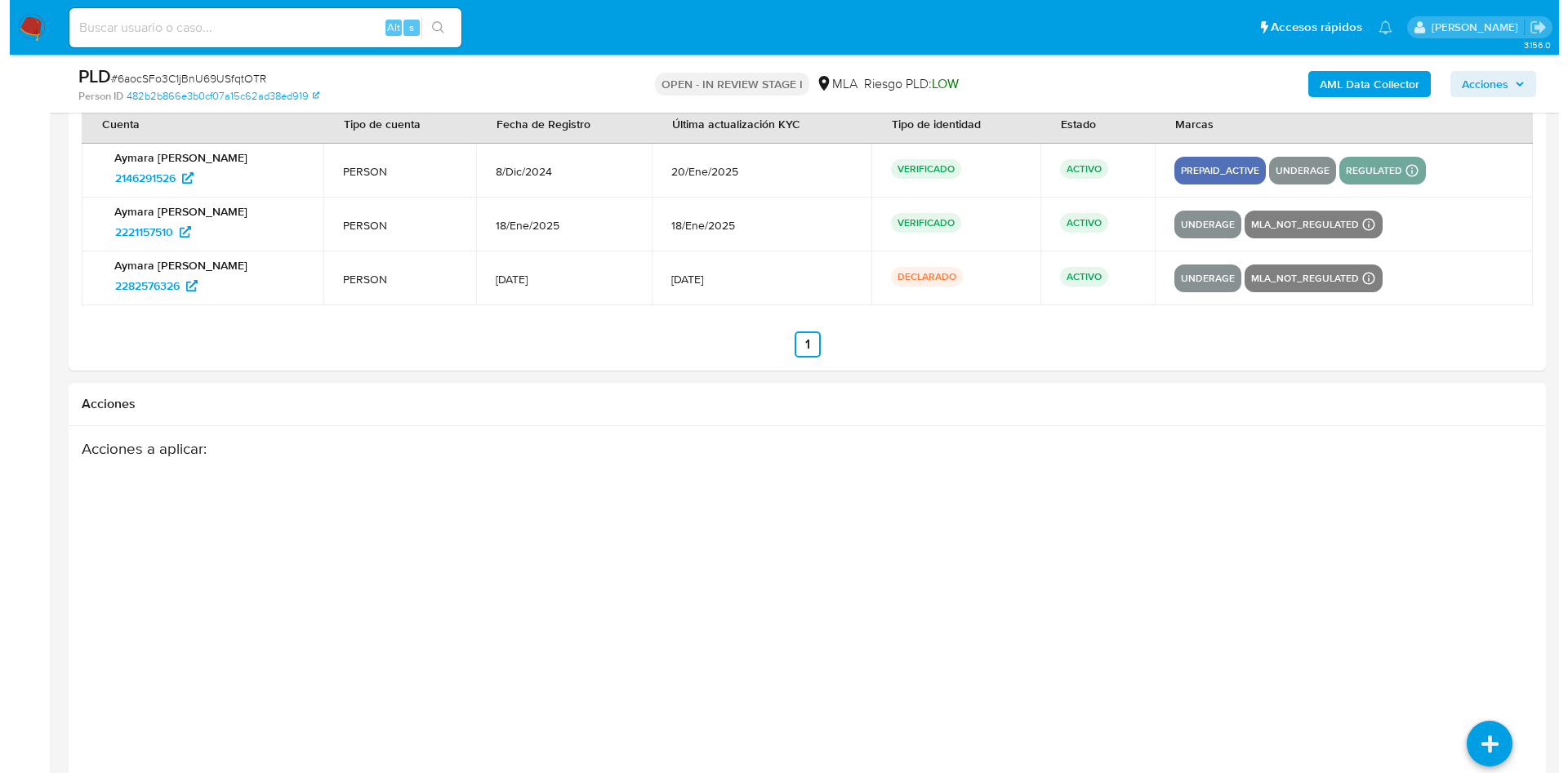
scroll to position [2978, 0]
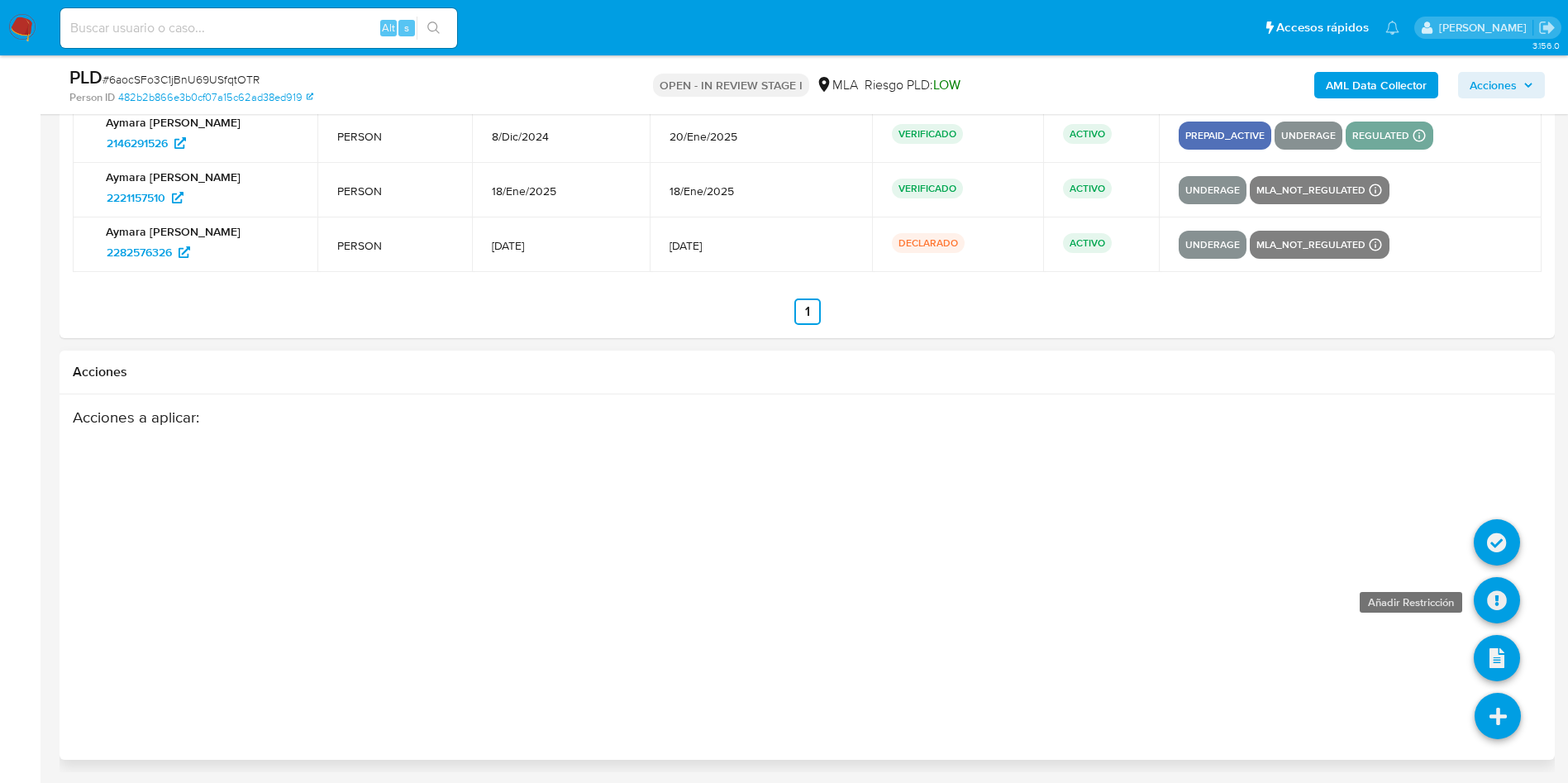
click at [1503, 595] on icon at bounding box center [1497, 599] width 46 height 46
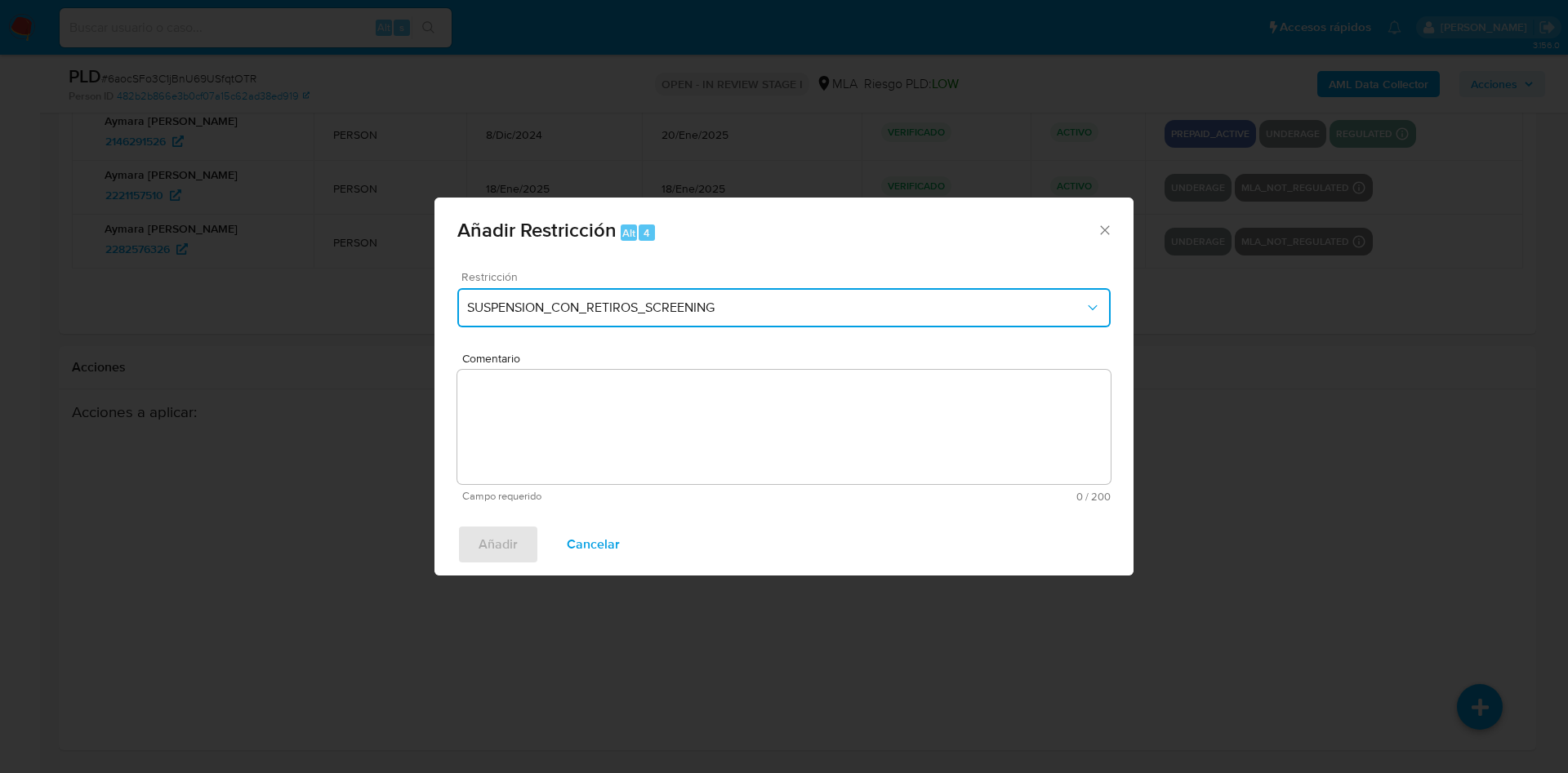
click at [508, 298] on button "SUSPENSION_CON_RETIROS_SCREENING" at bounding box center [783, 307] width 653 height 40
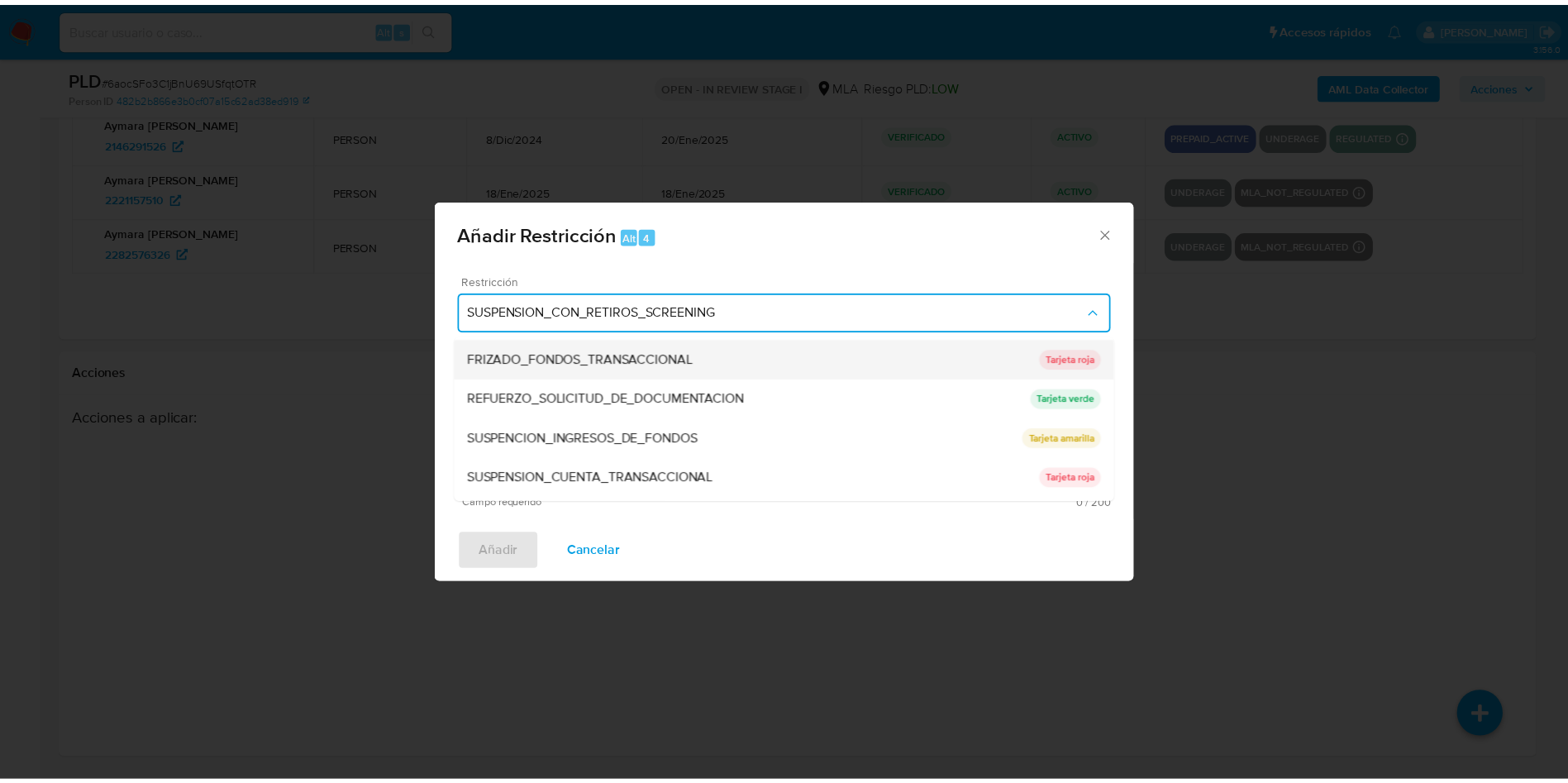
scroll to position [350, 0]
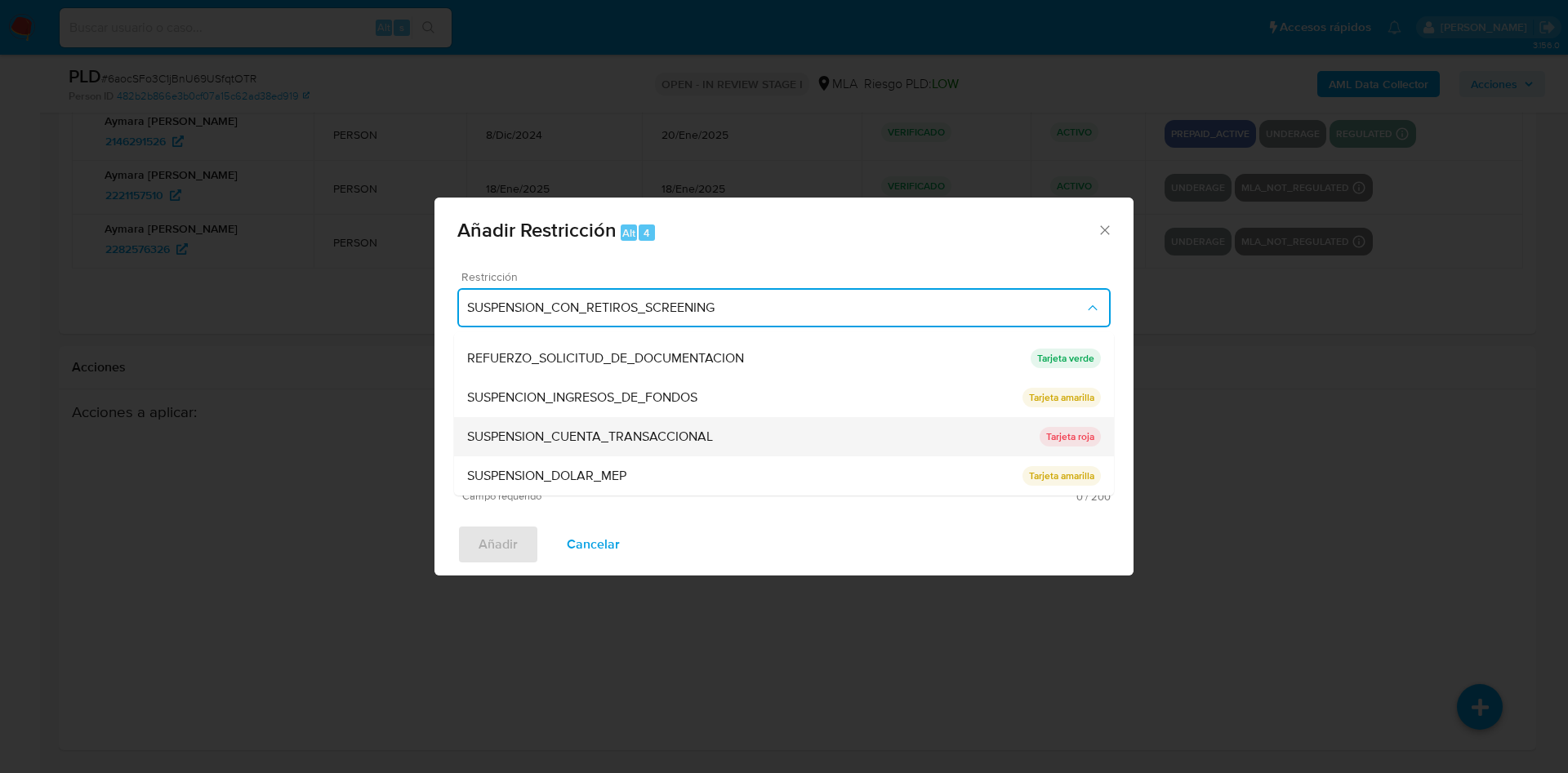
click at [642, 450] on div "SUSPENSION_CUENTA_TRANSACCIONAL" at bounding box center [753, 437] width 573 height 40
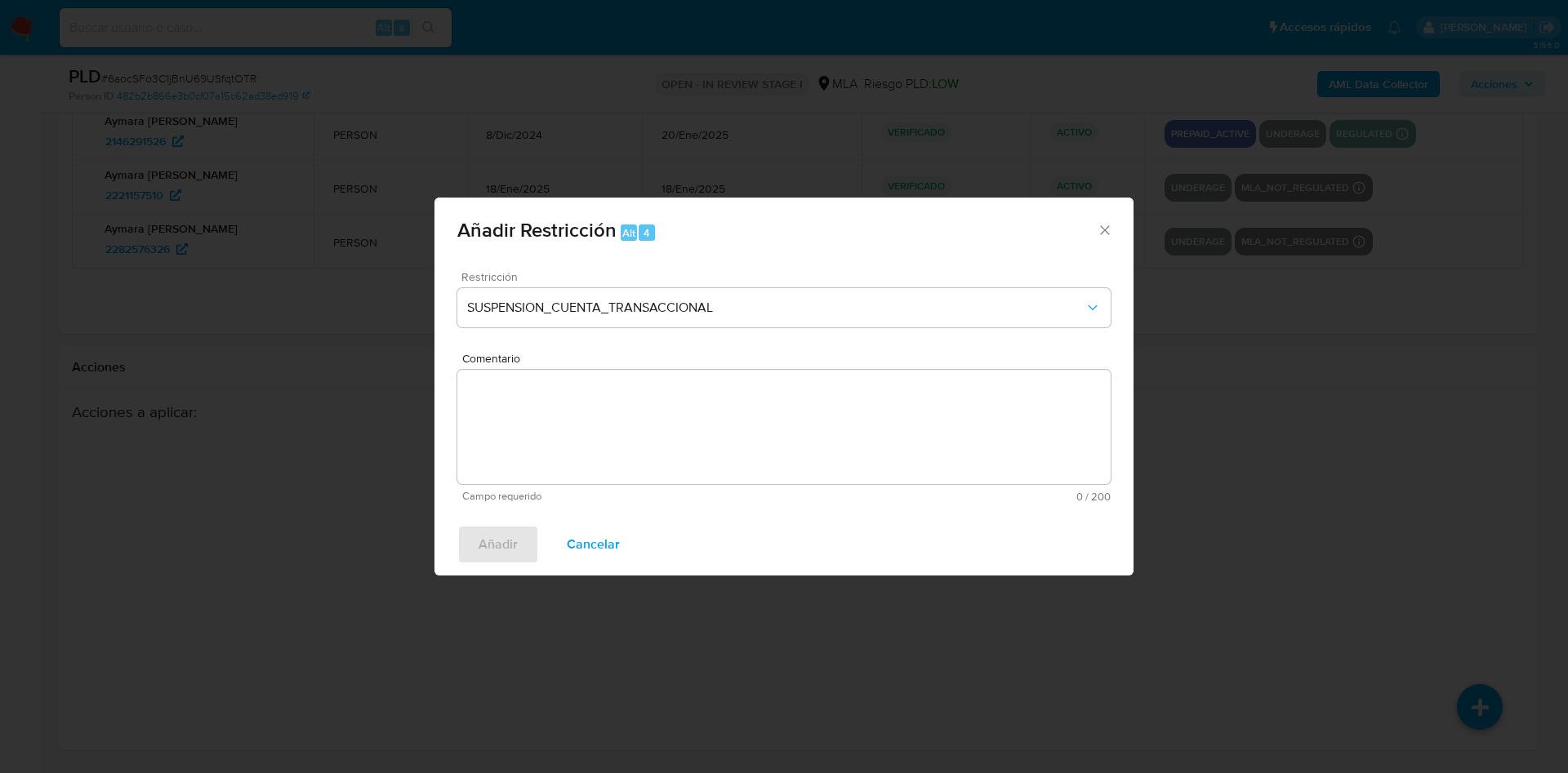
click at [627, 434] on textarea "Comentario" at bounding box center [783, 427] width 653 height 115
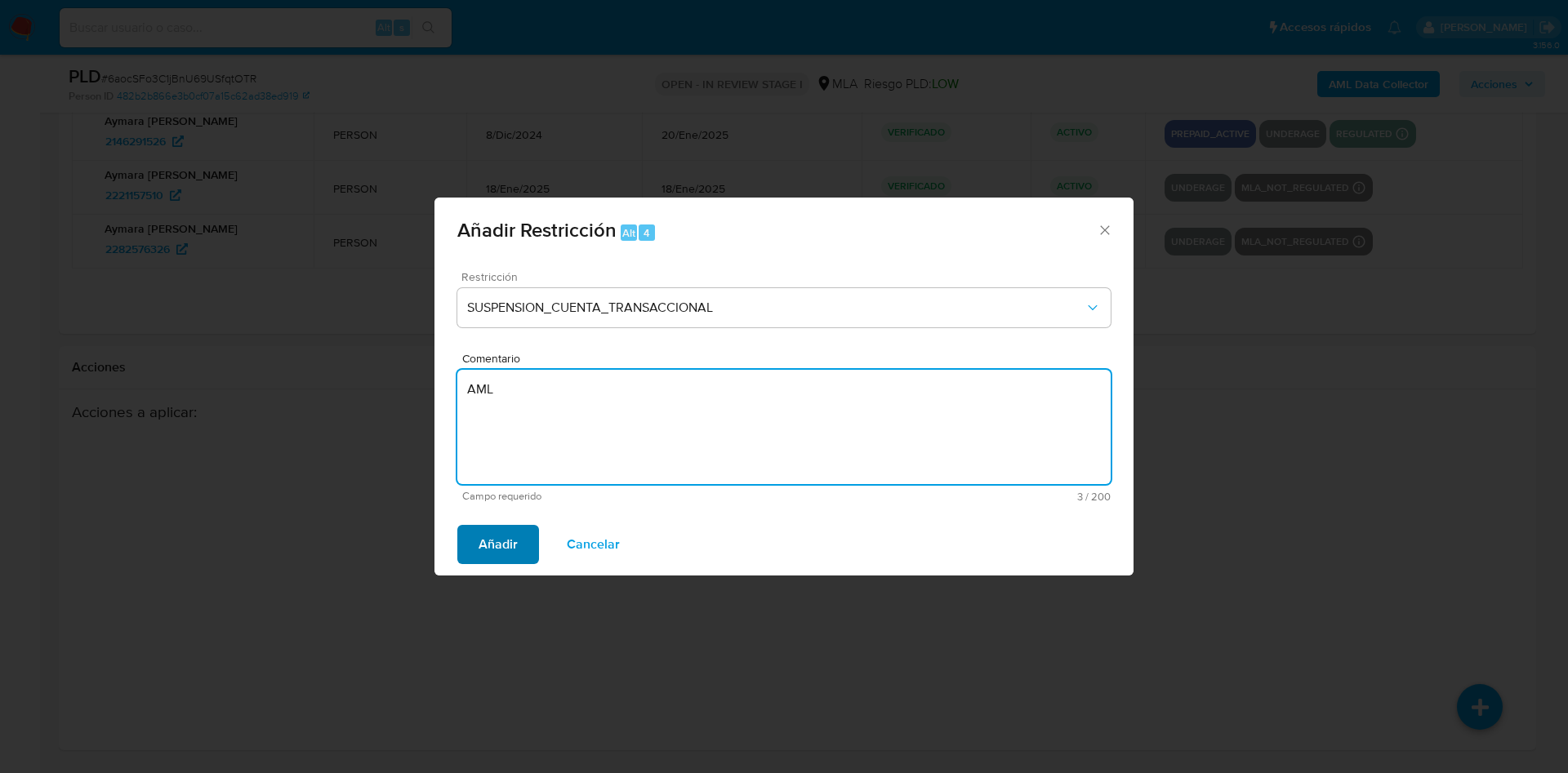
type textarea "AML"
click at [512, 549] on span "Añadir" at bounding box center [498, 544] width 40 height 36
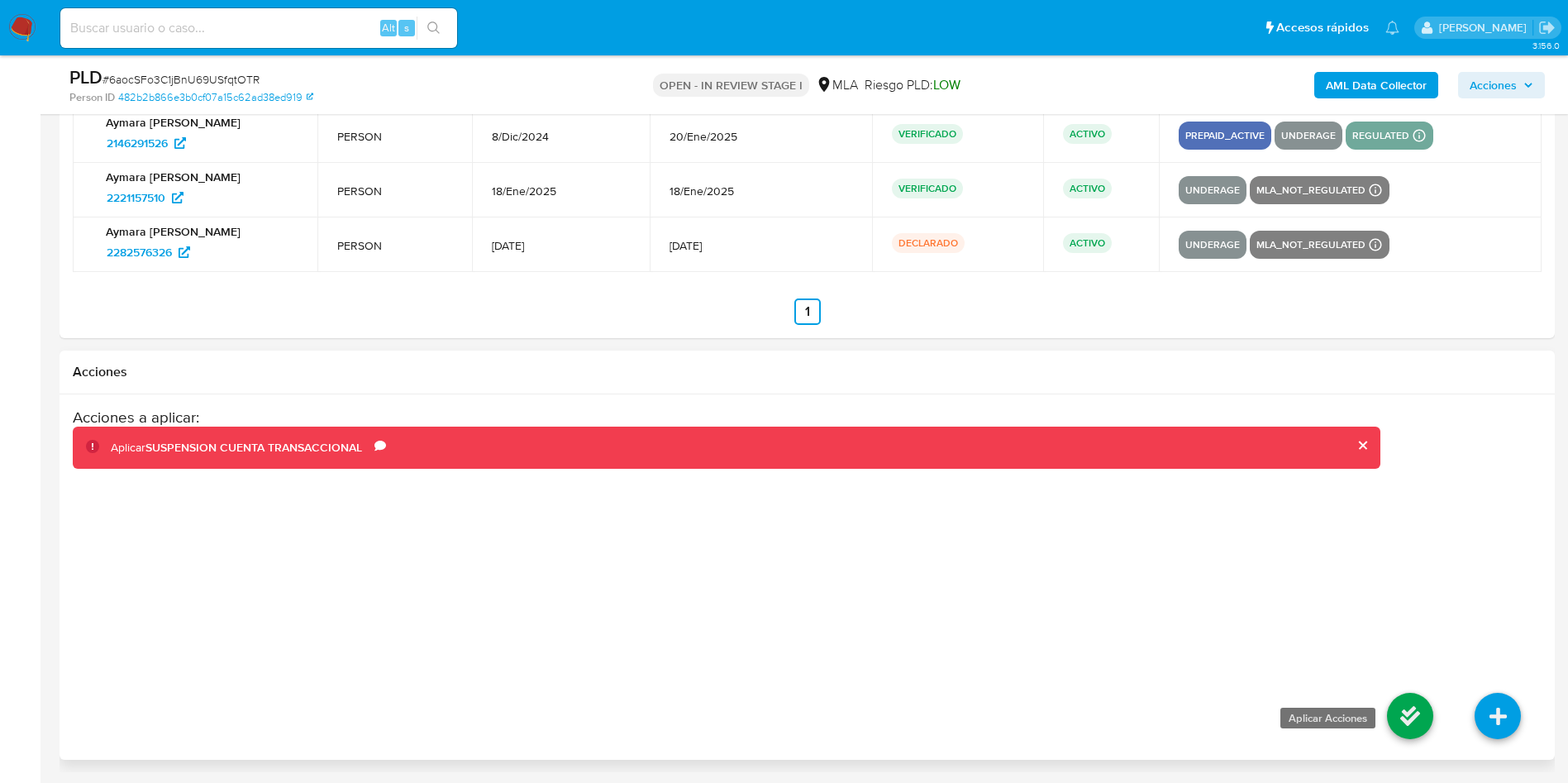
click at [1404, 715] on icon at bounding box center [1410, 716] width 46 height 46
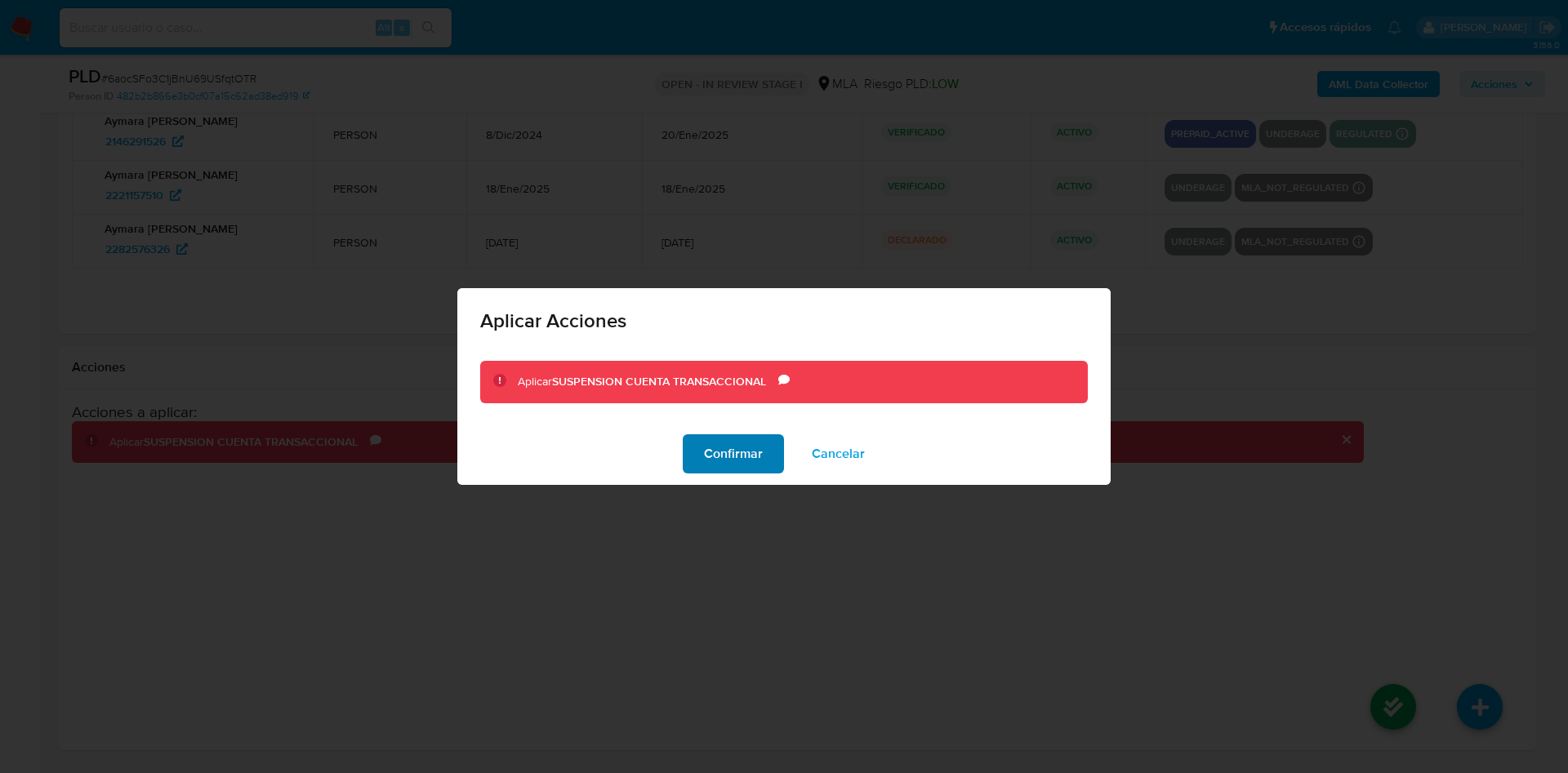
click at [703, 447] on button "Confirmar" at bounding box center [733, 453] width 101 height 40
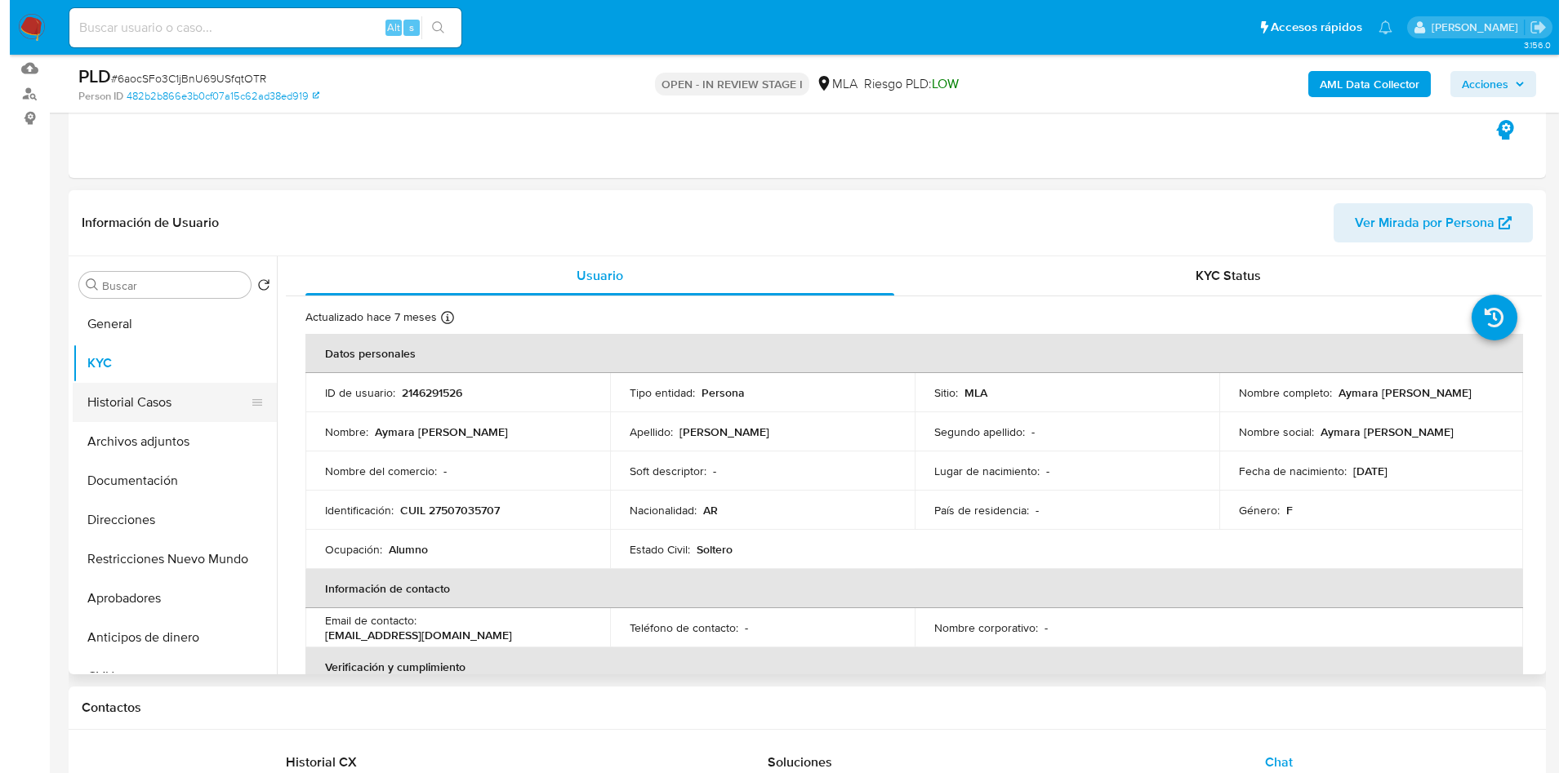
scroll to position [163, 0]
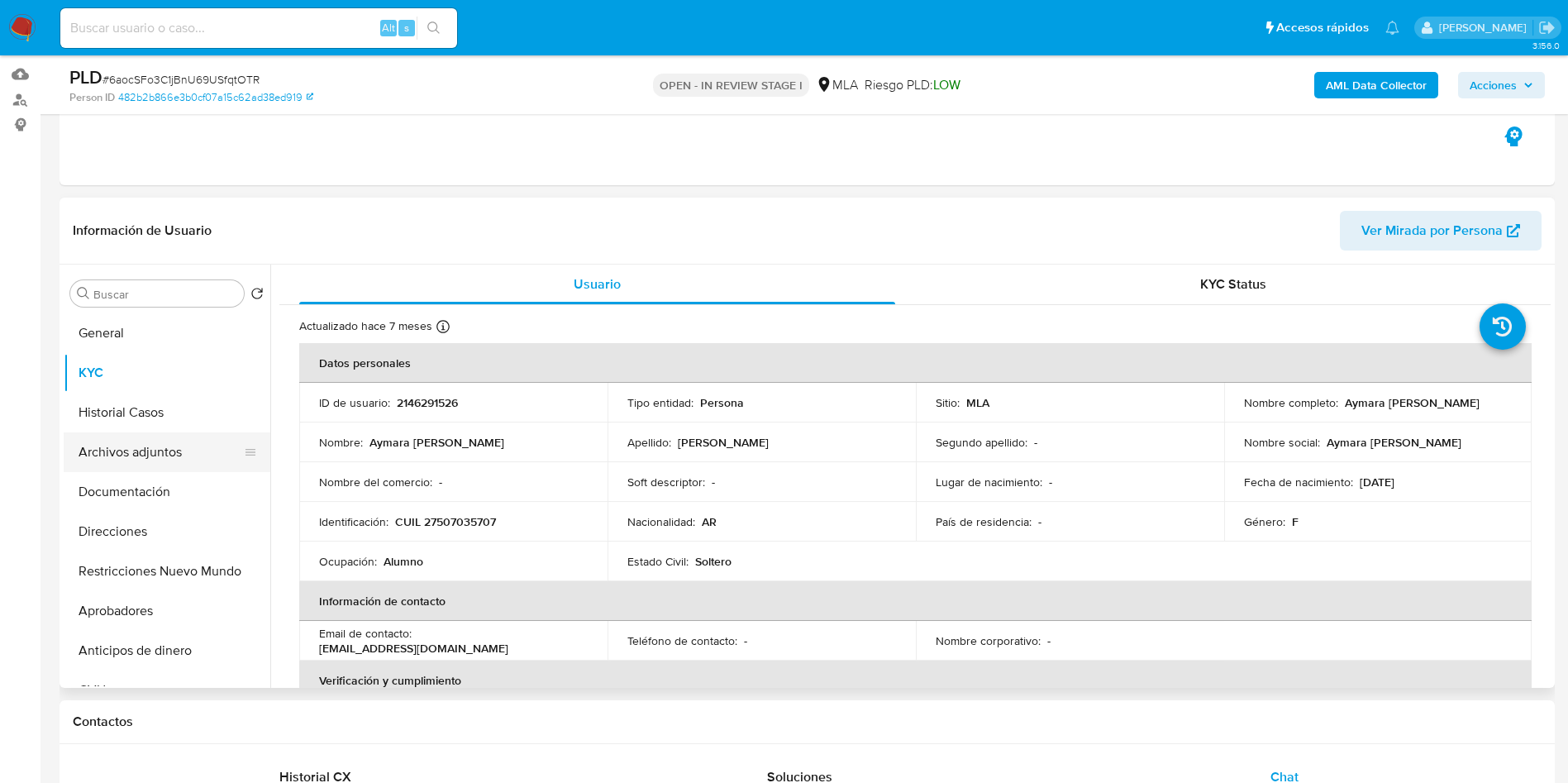
click at [142, 467] on button "Archivos adjuntos" at bounding box center [160, 452] width 193 height 40
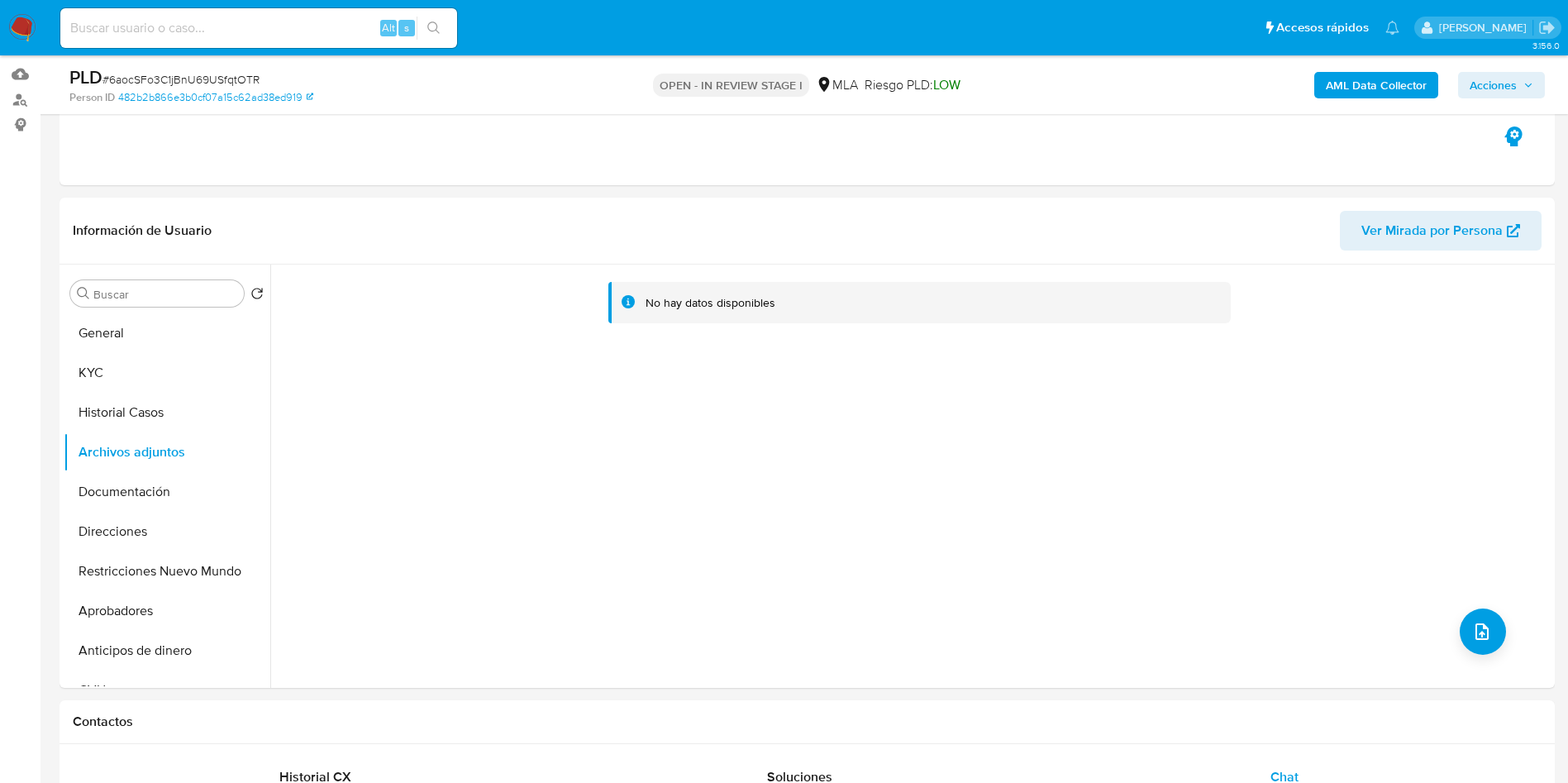
click at [1369, 89] on b "AML Data Collector" at bounding box center [1376, 85] width 101 height 26
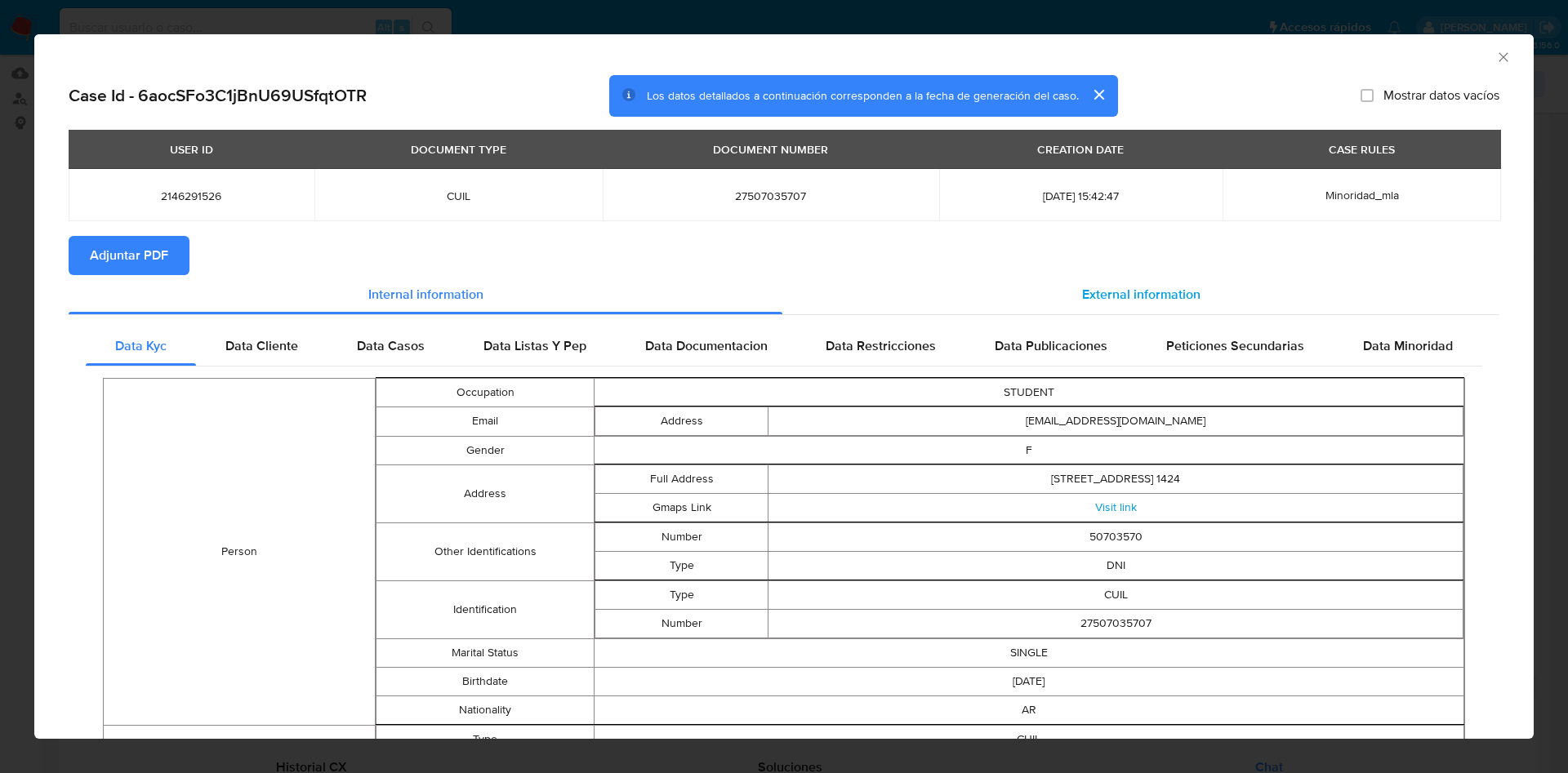
click at [1090, 296] on span "External information" at bounding box center [1141, 294] width 119 height 18
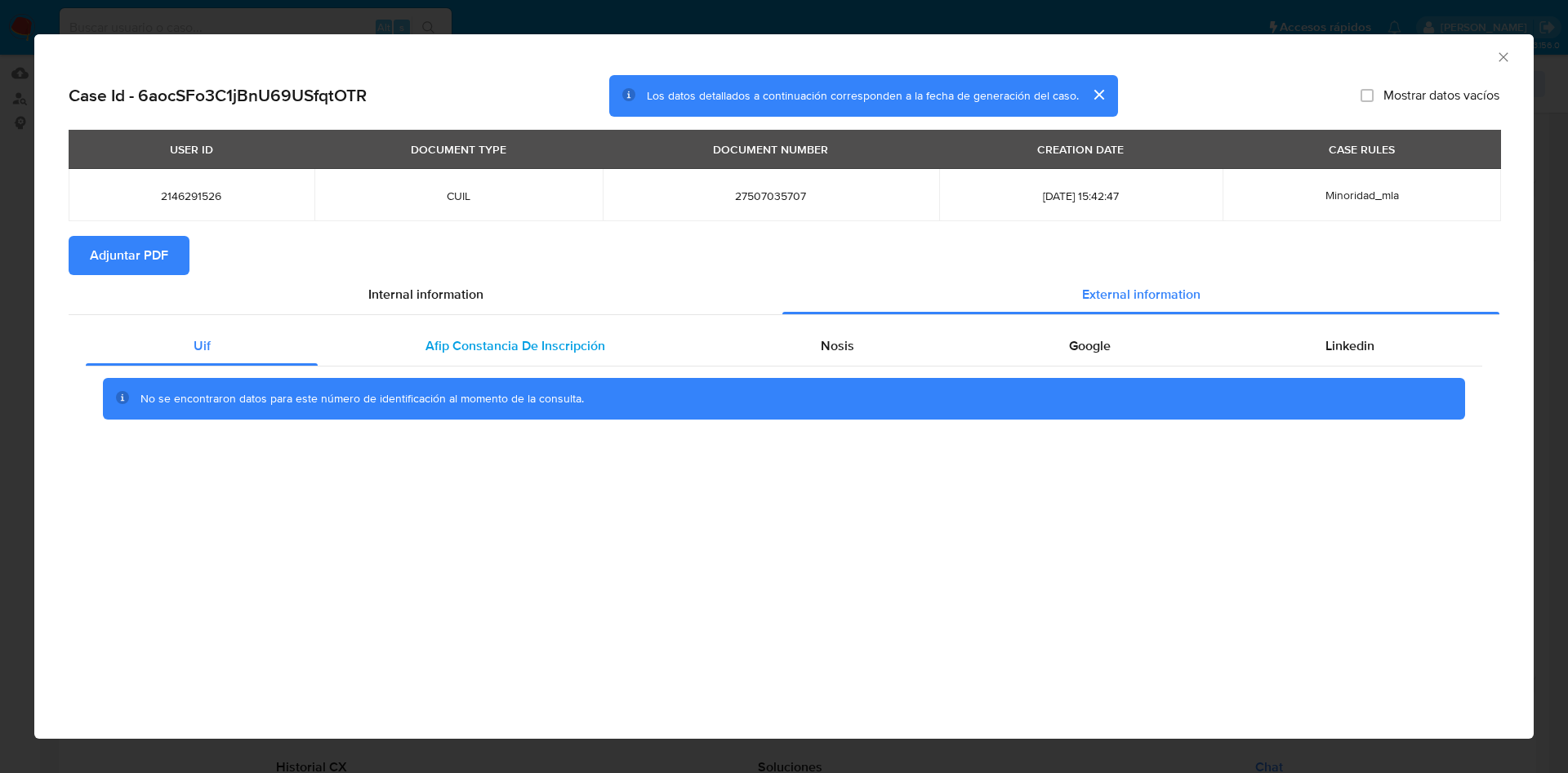
click at [514, 336] on span "Afip Constancia De Inscripción" at bounding box center [515, 345] width 179 height 18
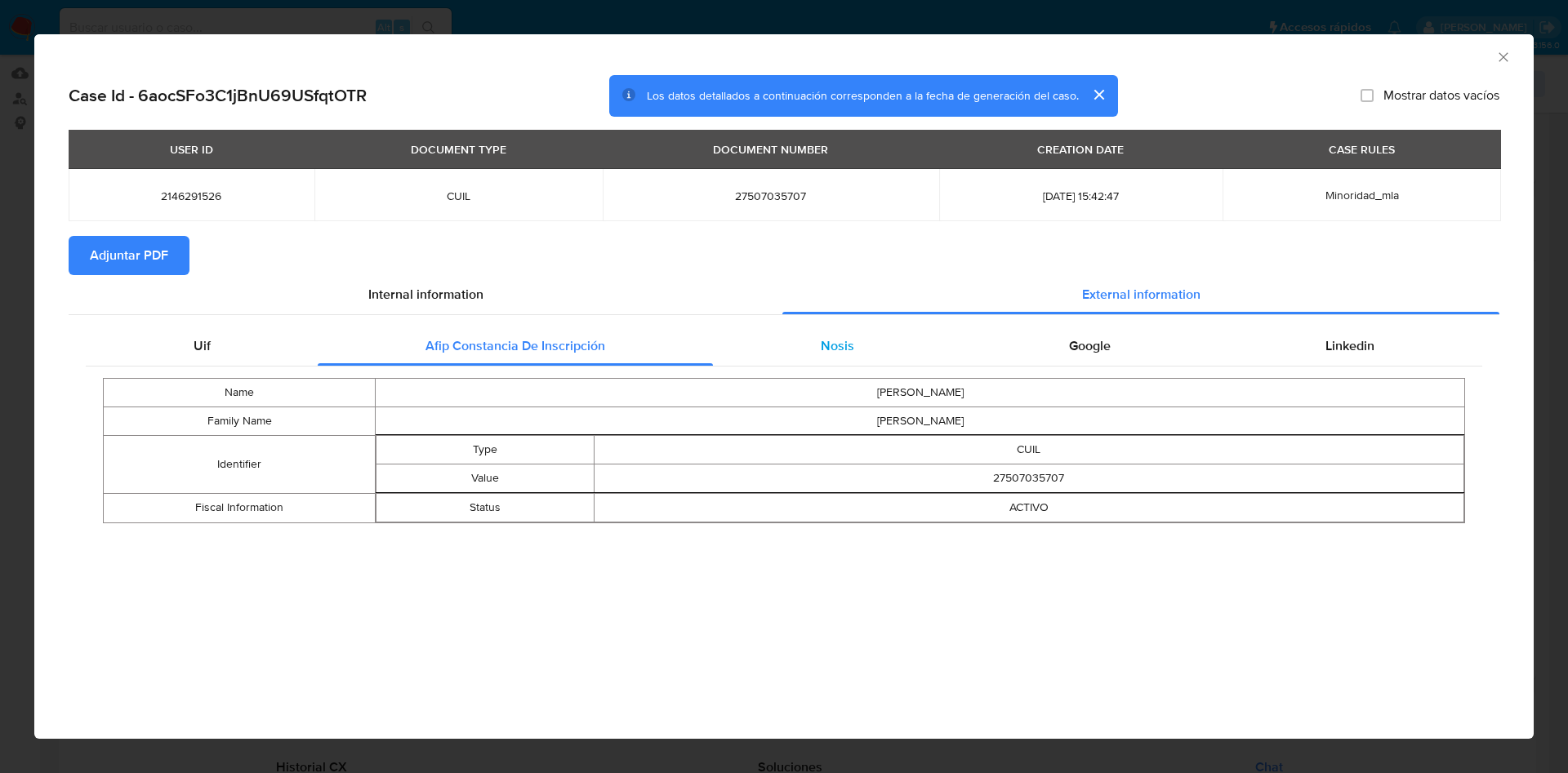
click at [898, 359] on div "Nosis" at bounding box center [836, 346] width 248 height 40
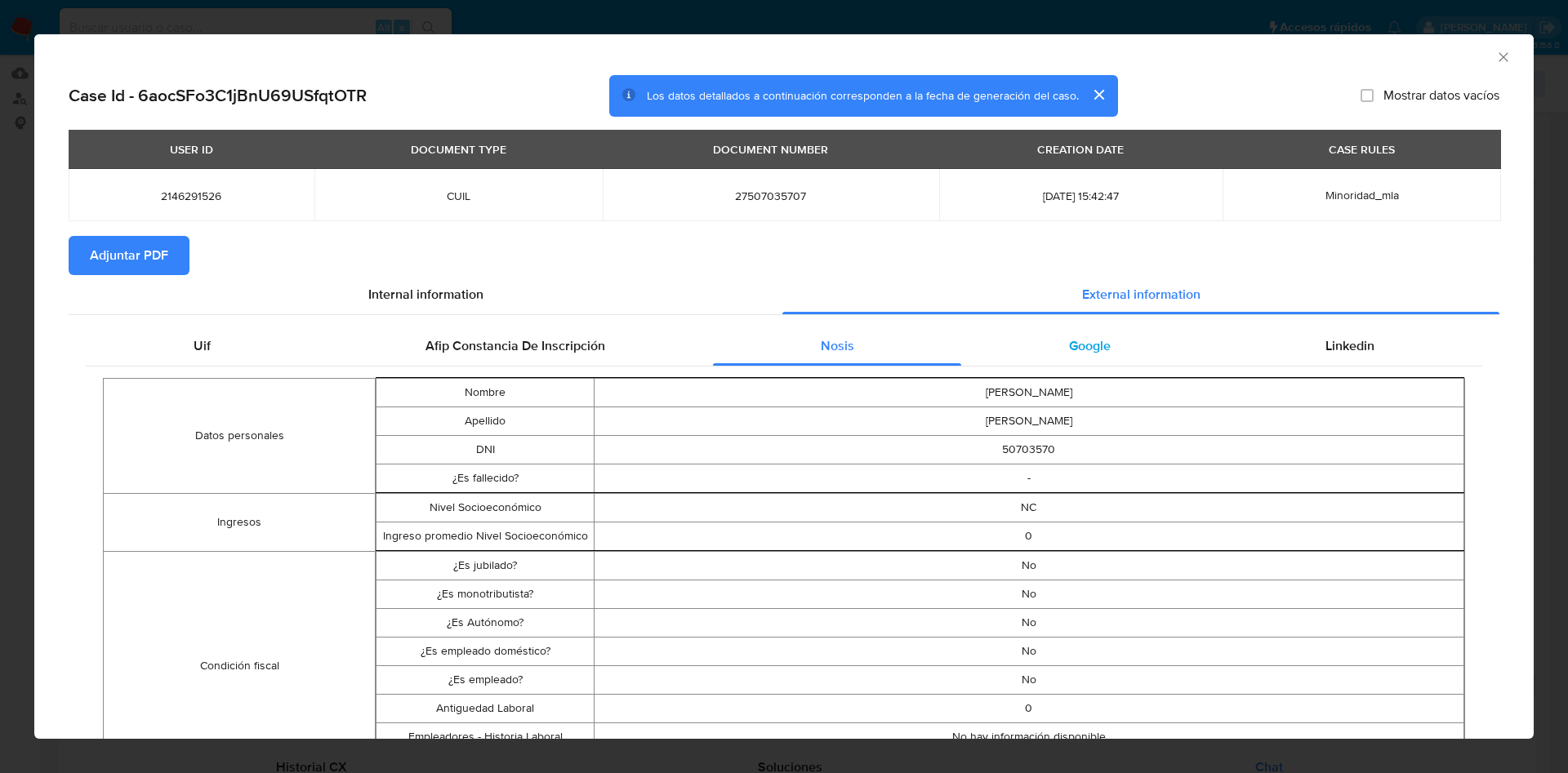
click at [1145, 355] on div "Google" at bounding box center [1090, 346] width 257 height 40
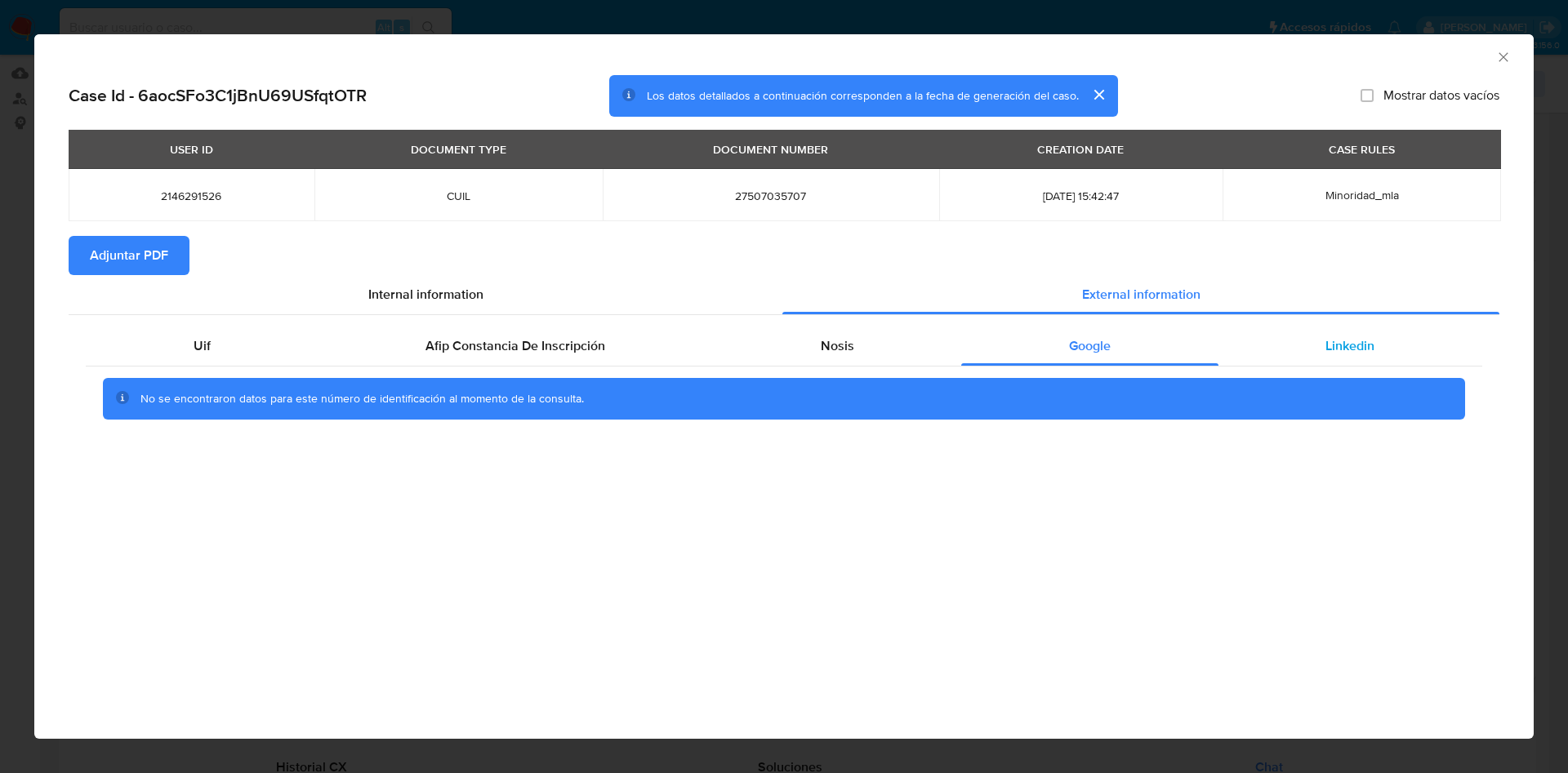
click at [1353, 346] on span "Linkedin" at bounding box center [1349, 345] width 49 height 18
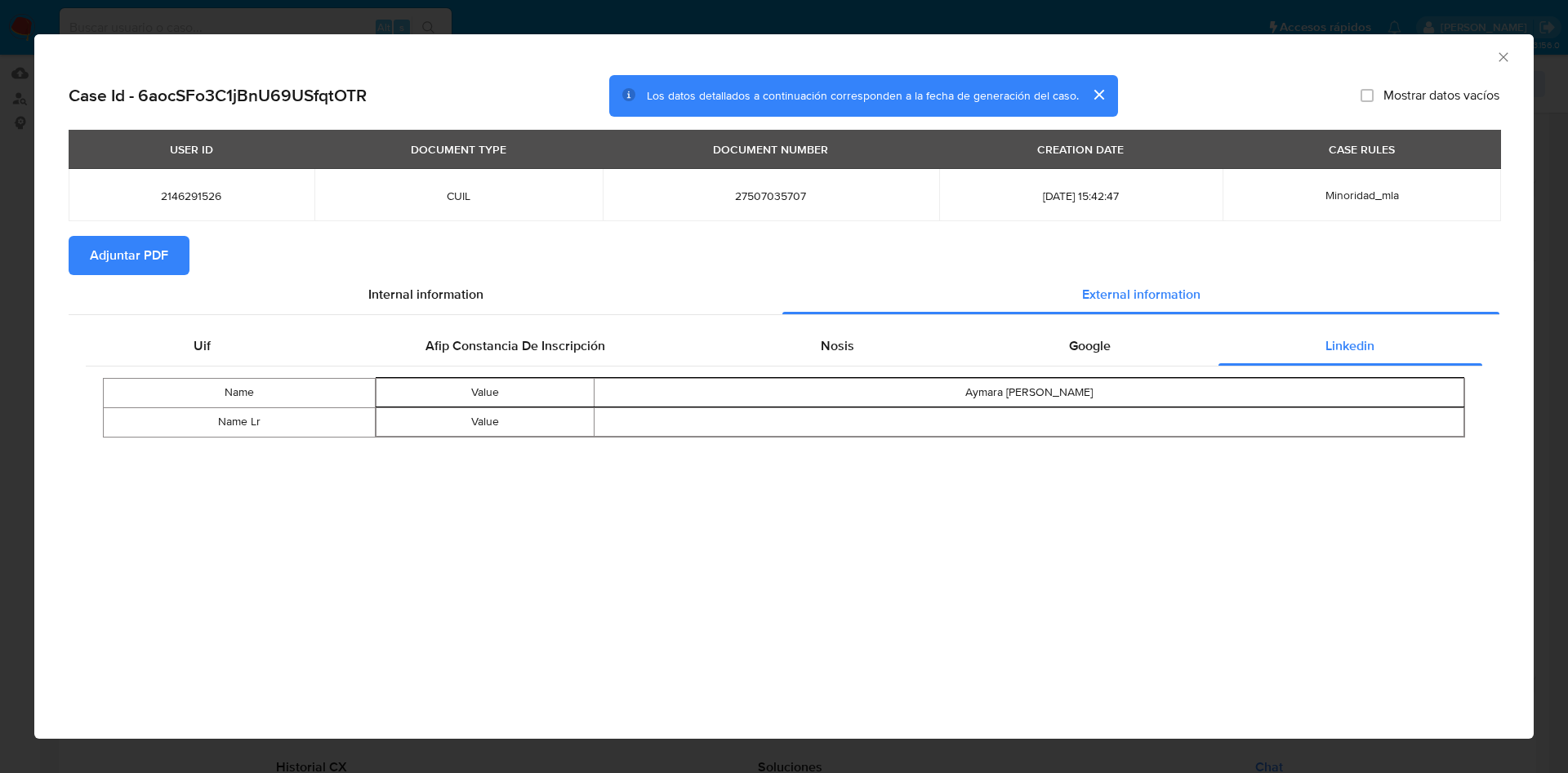
click at [125, 262] on span "Adjuntar PDF" at bounding box center [128, 254] width 78 height 36
click at [1501, 55] on icon "Cerrar ventana" at bounding box center [1502, 57] width 16 height 16
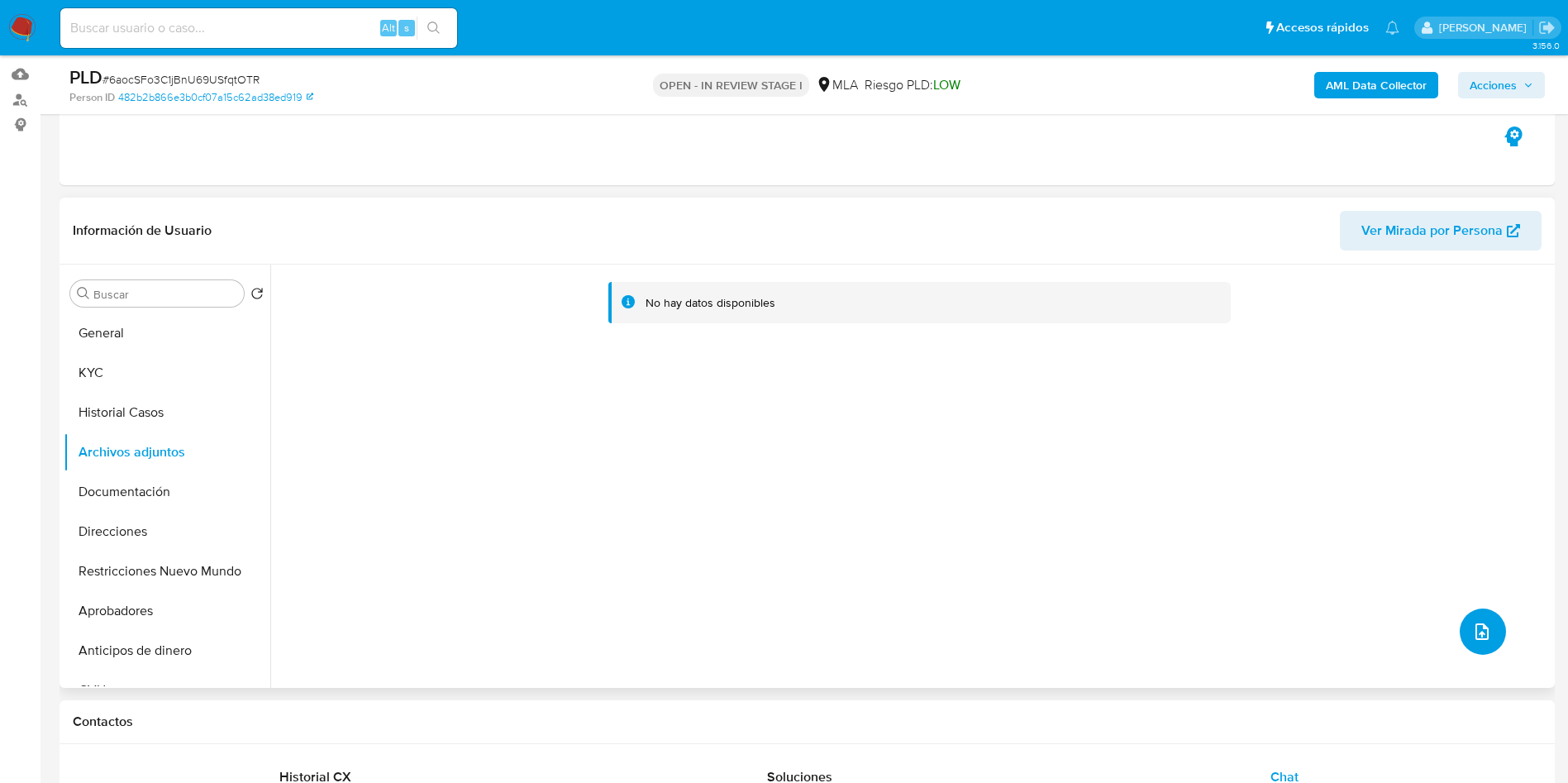
click at [1474, 617] on button "upload-file" at bounding box center [1482, 631] width 46 height 46
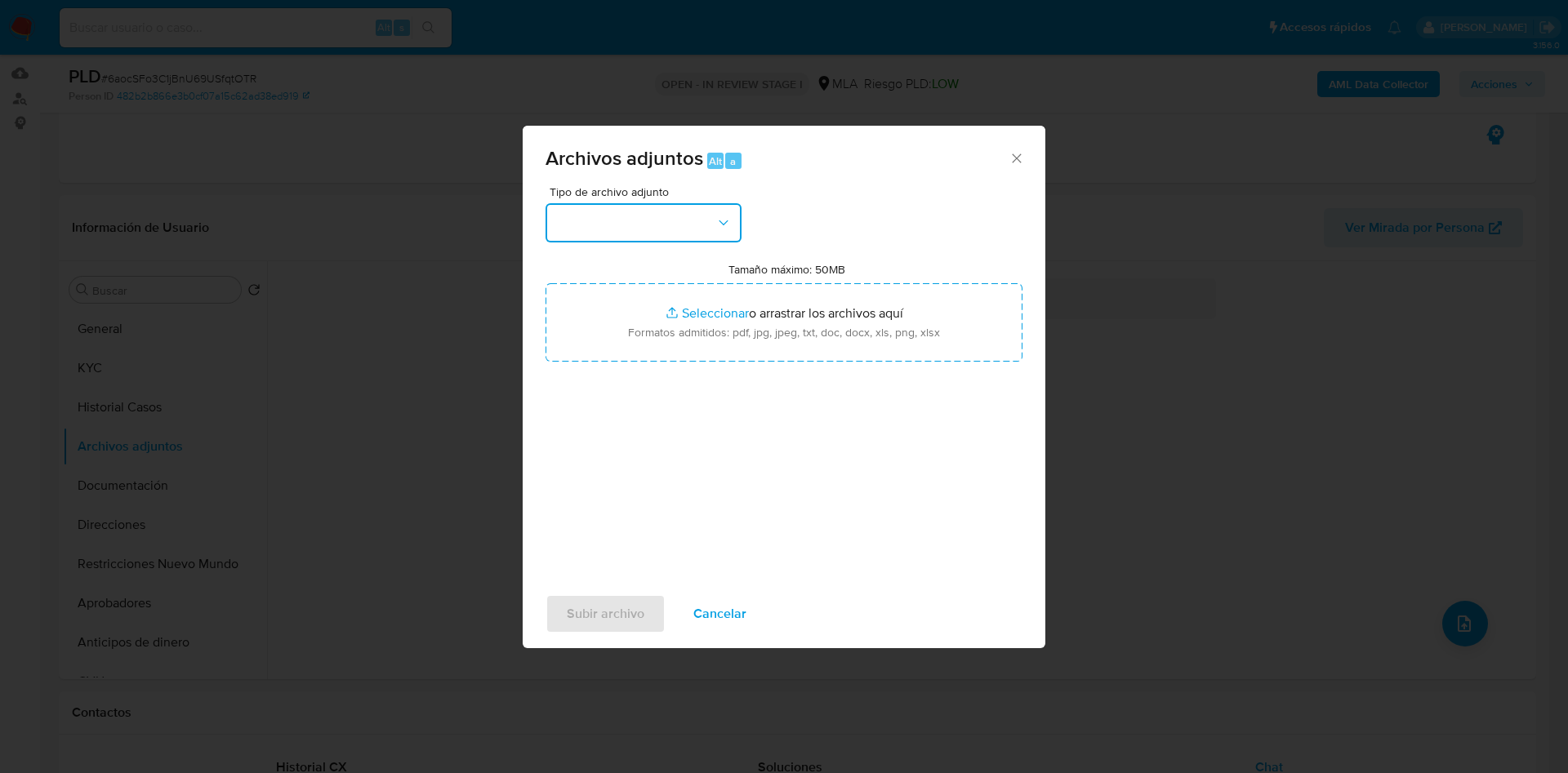
click at [615, 208] on button "button" at bounding box center [643, 223] width 196 height 40
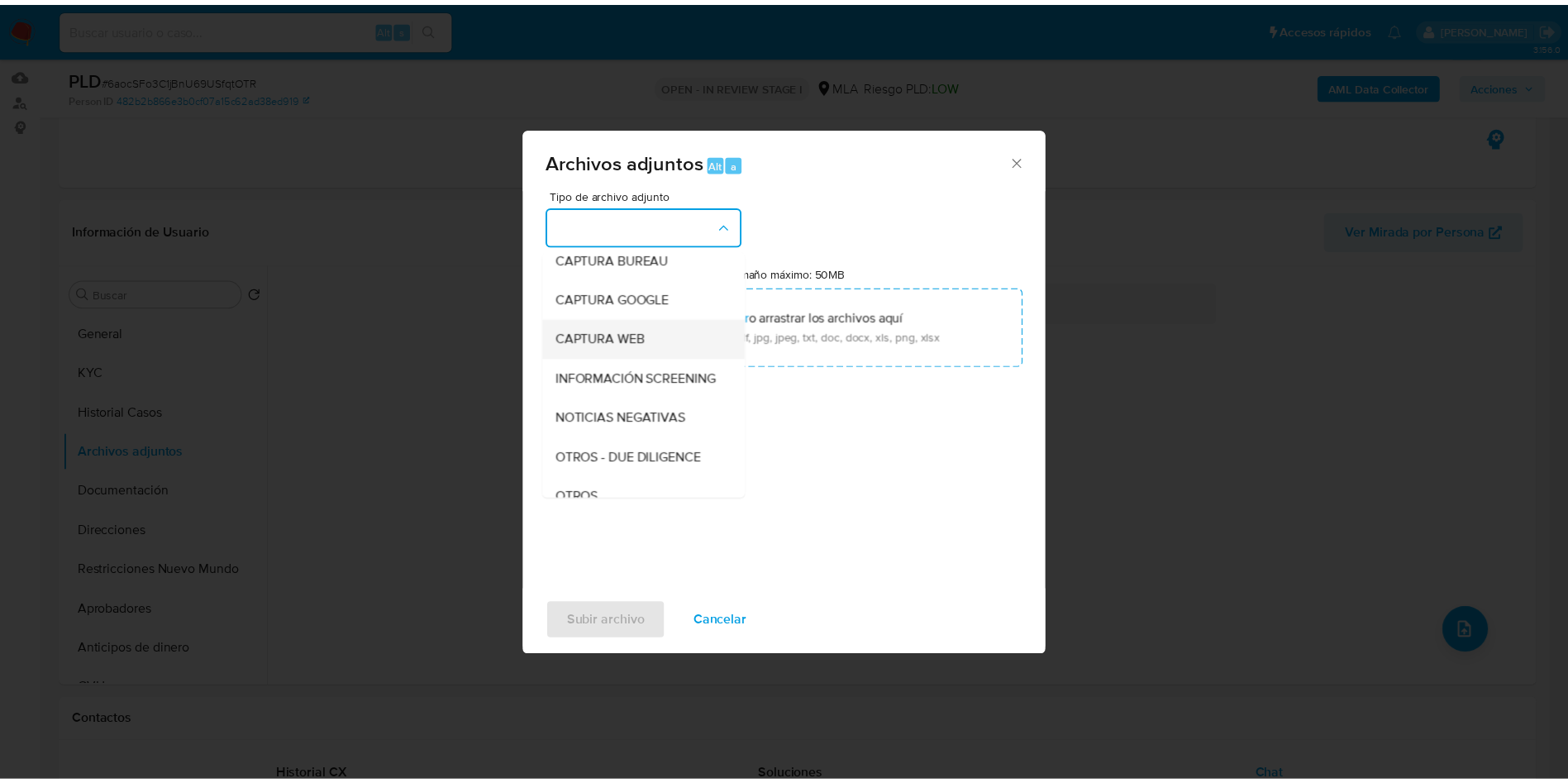
scroll to position [124, 0]
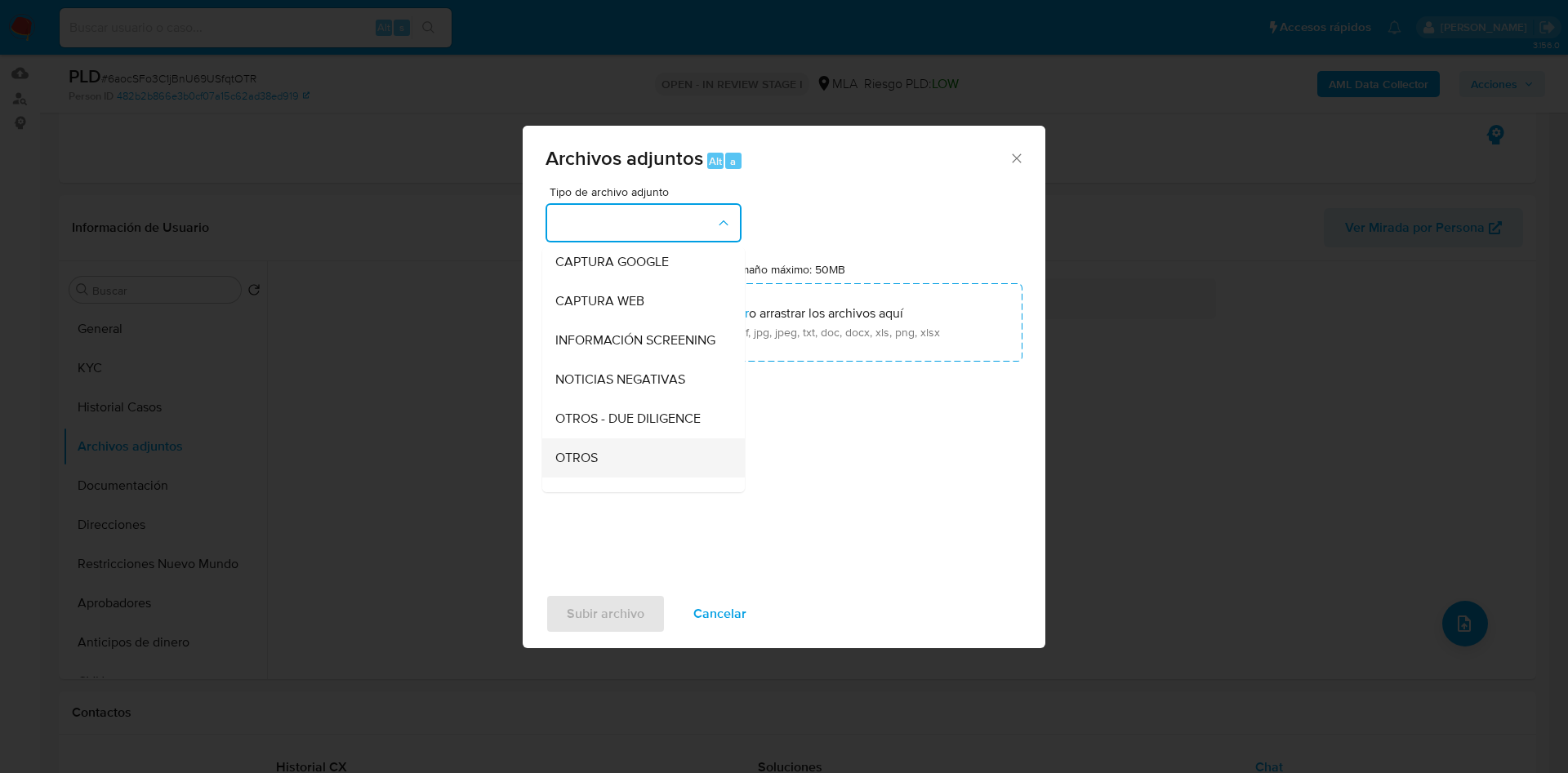
click at [589, 466] on span "OTROS" at bounding box center [577, 458] width 42 height 16
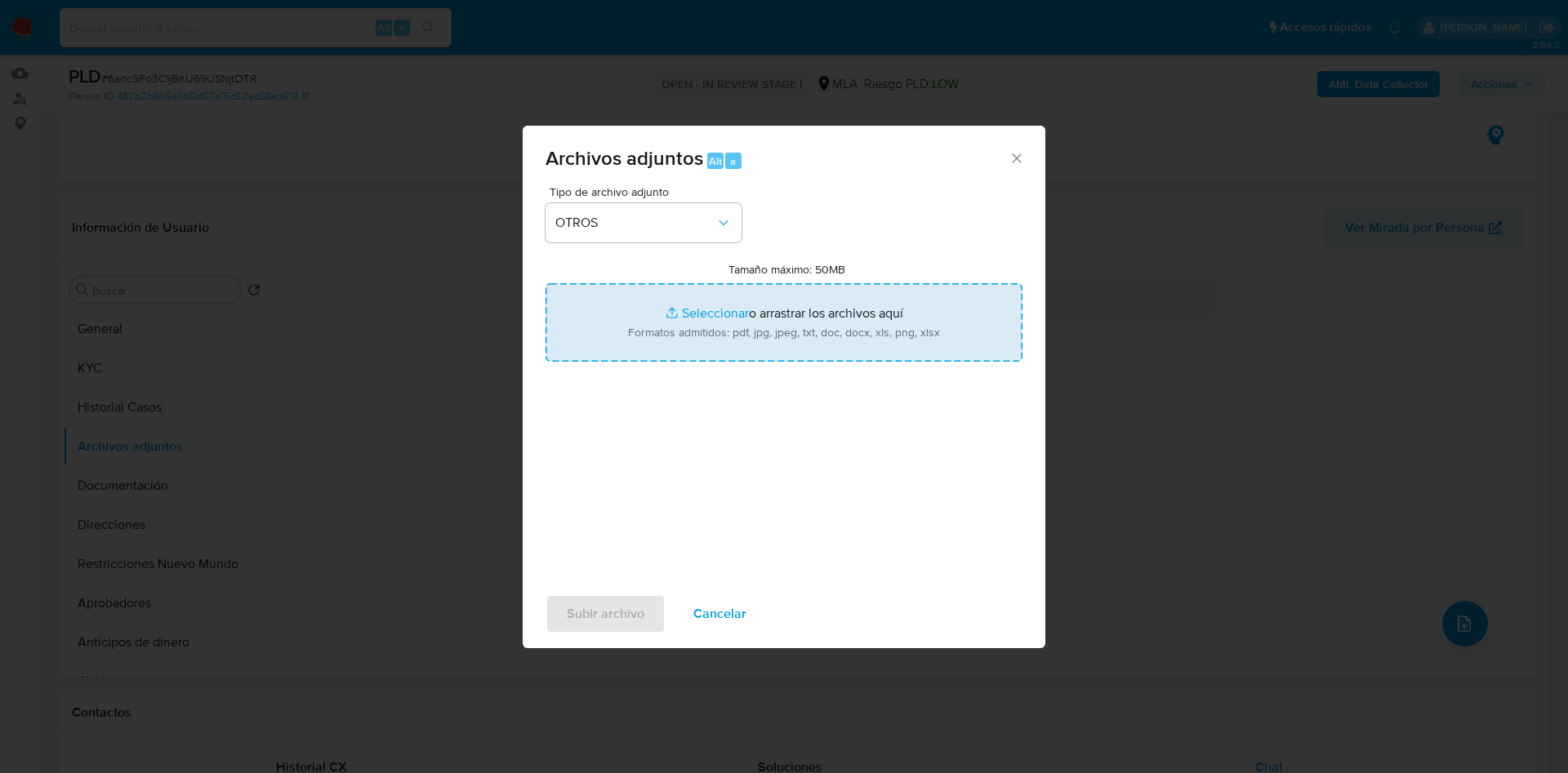
click at [680, 319] on input "Tamaño máximo: 50MB Seleccionar archivos" at bounding box center [784, 322] width 477 height 78
type input "C:\fakepath\Caselog 6aocSFo3C1jBnU69USfqtOTR - 2146291526.docx"
click at [666, 313] on input "Tamaño máximo: 50MB Seleccionar archivos" at bounding box center [784, 322] width 477 height 78
type input "C:\fakepath\Movimientos 2146291526.xlsx"
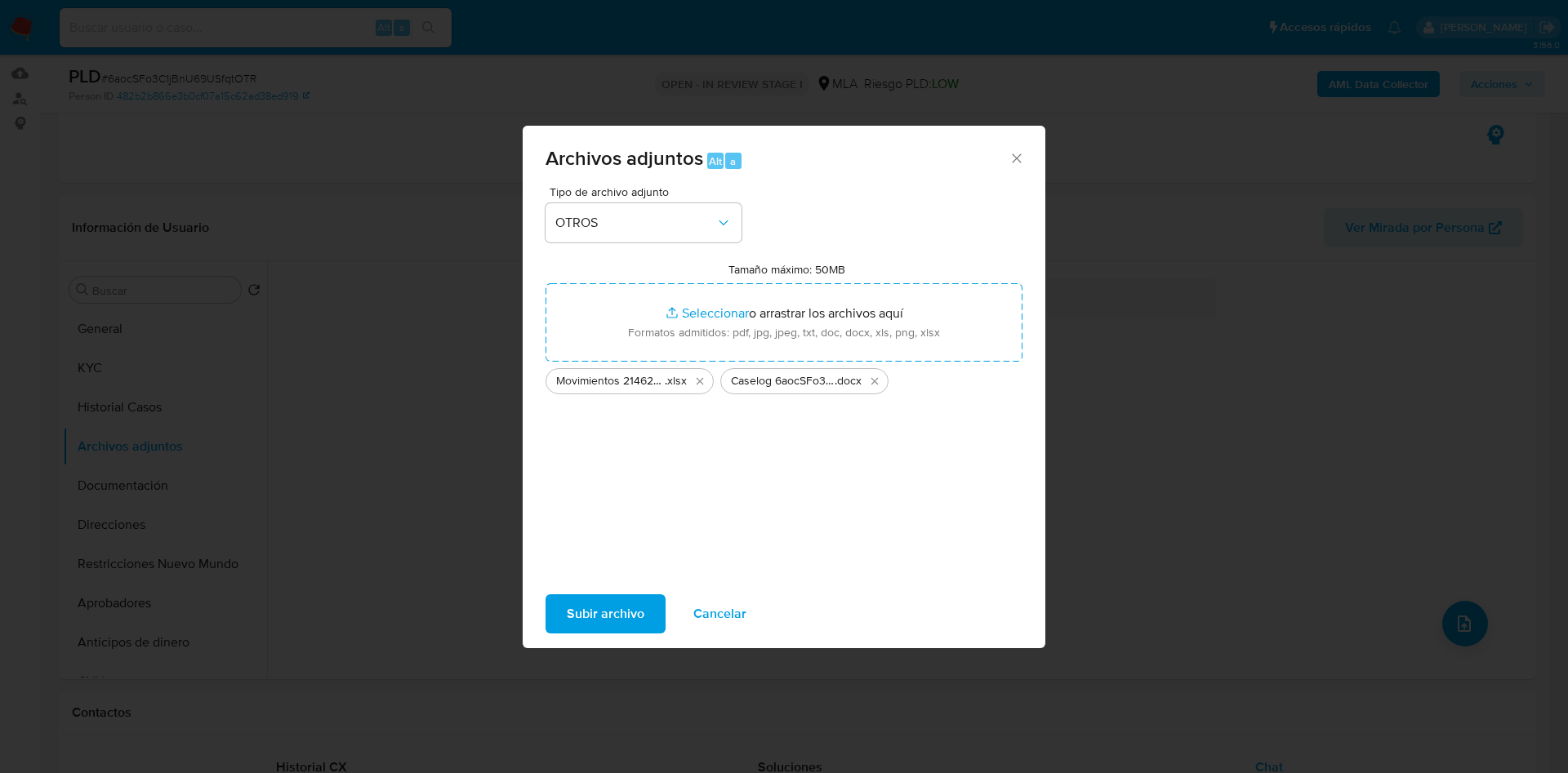
click at [608, 607] on span "Subir archivo" at bounding box center [606, 613] width 77 height 36
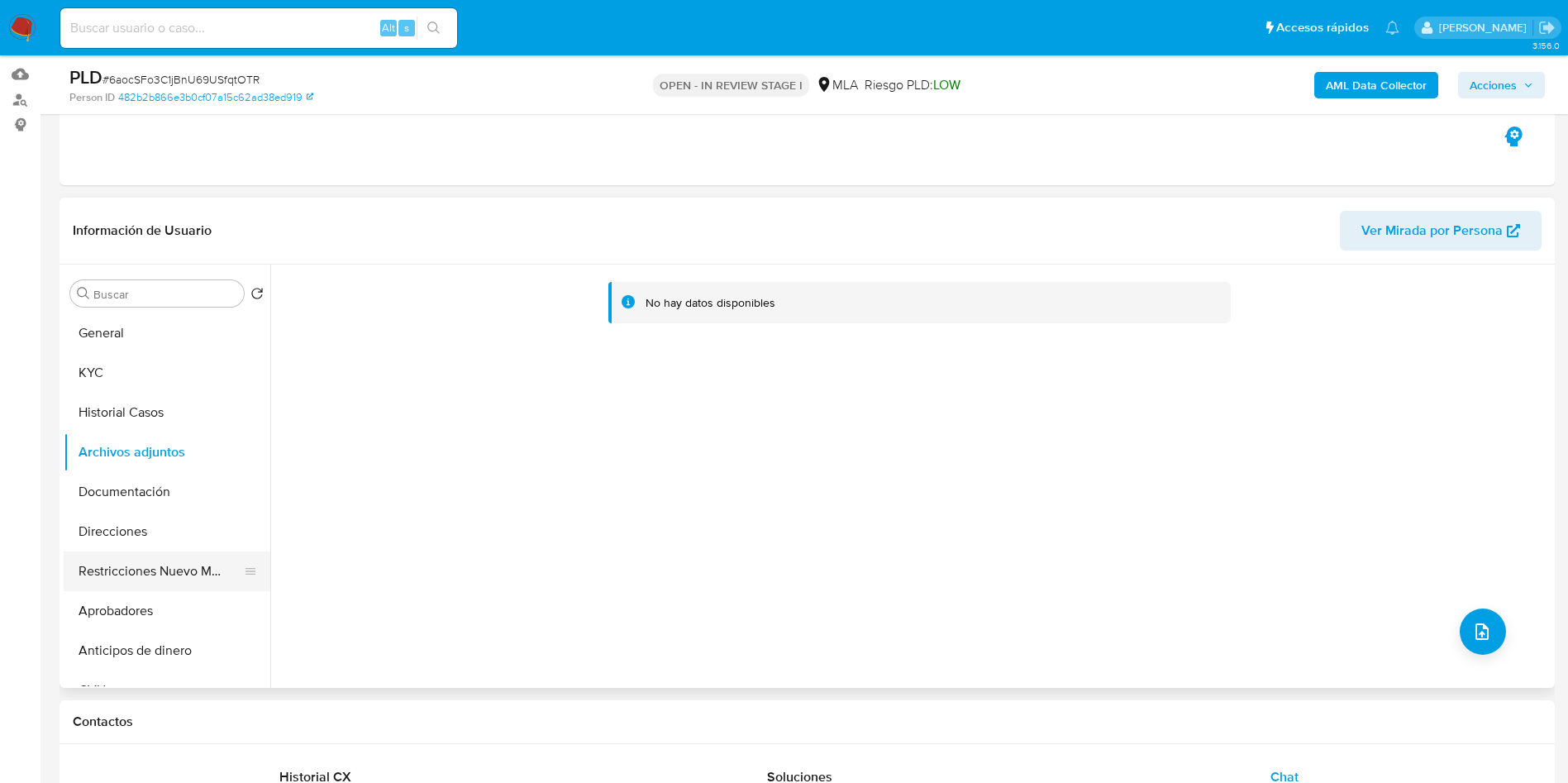
click at [119, 567] on button "Restricciones Nuevo Mundo" at bounding box center [160, 571] width 193 height 40
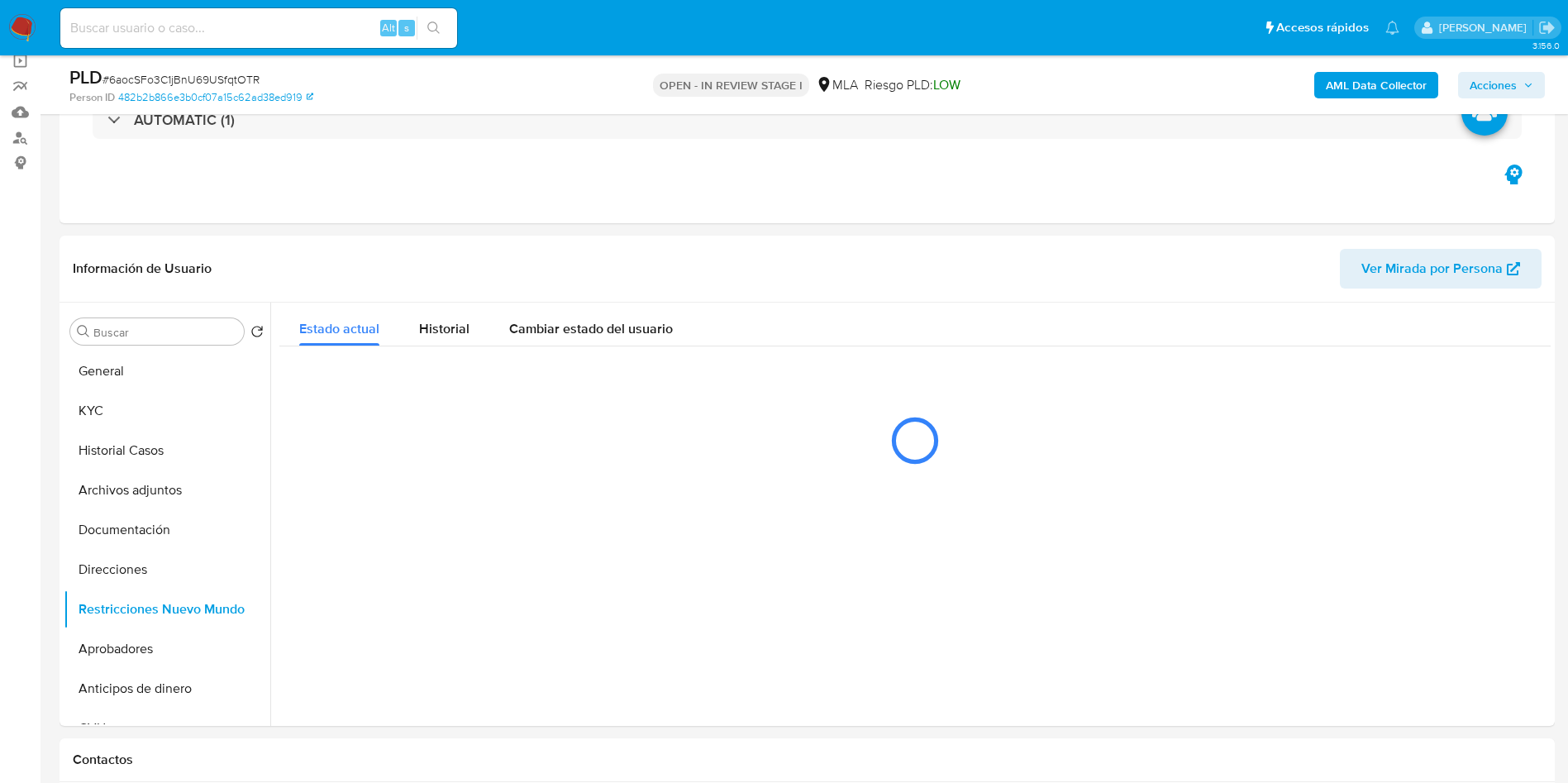
scroll to position [165, 0]
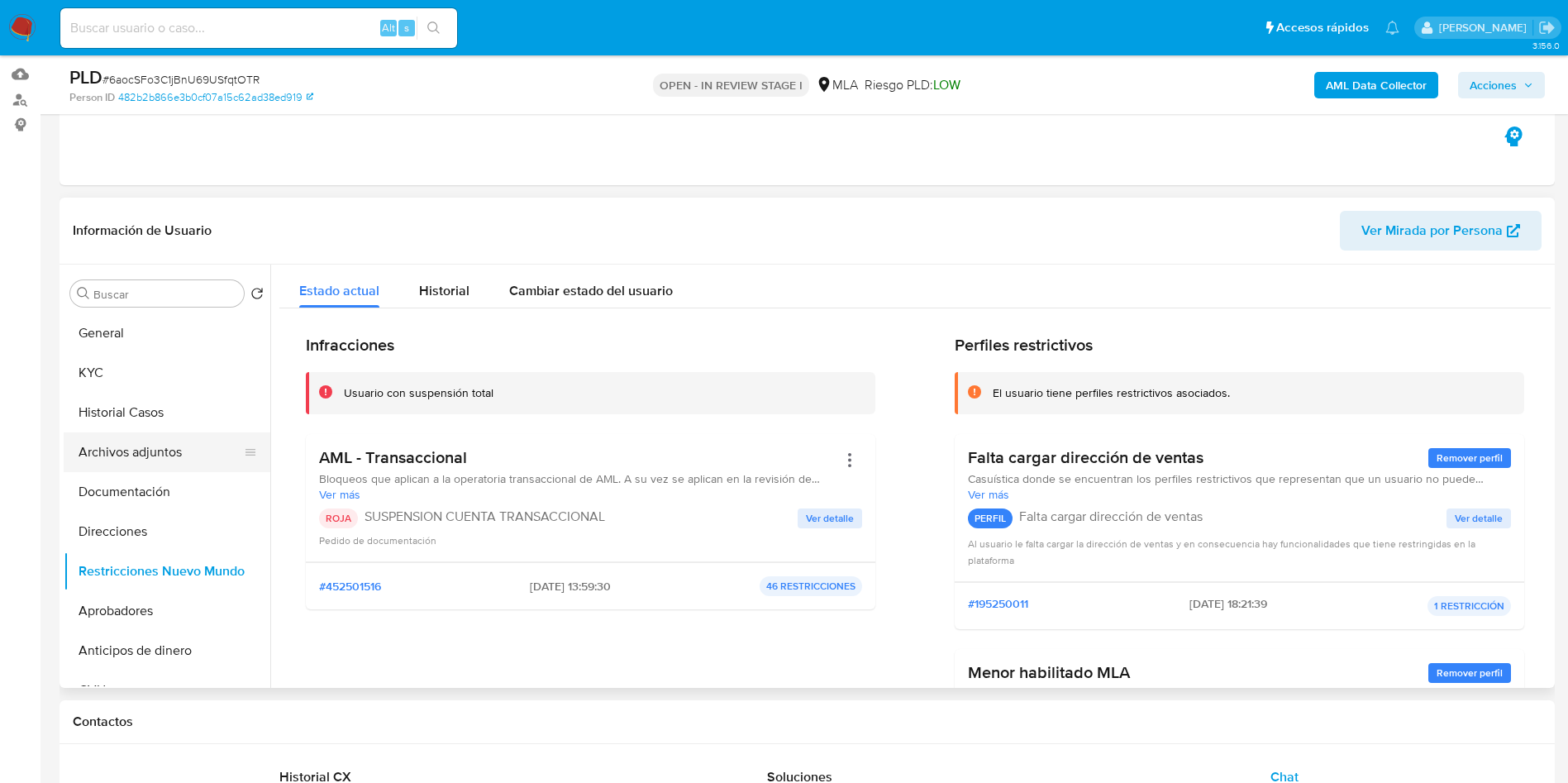
click at [144, 444] on button "Archivos adjuntos" at bounding box center [160, 452] width 193 height 40
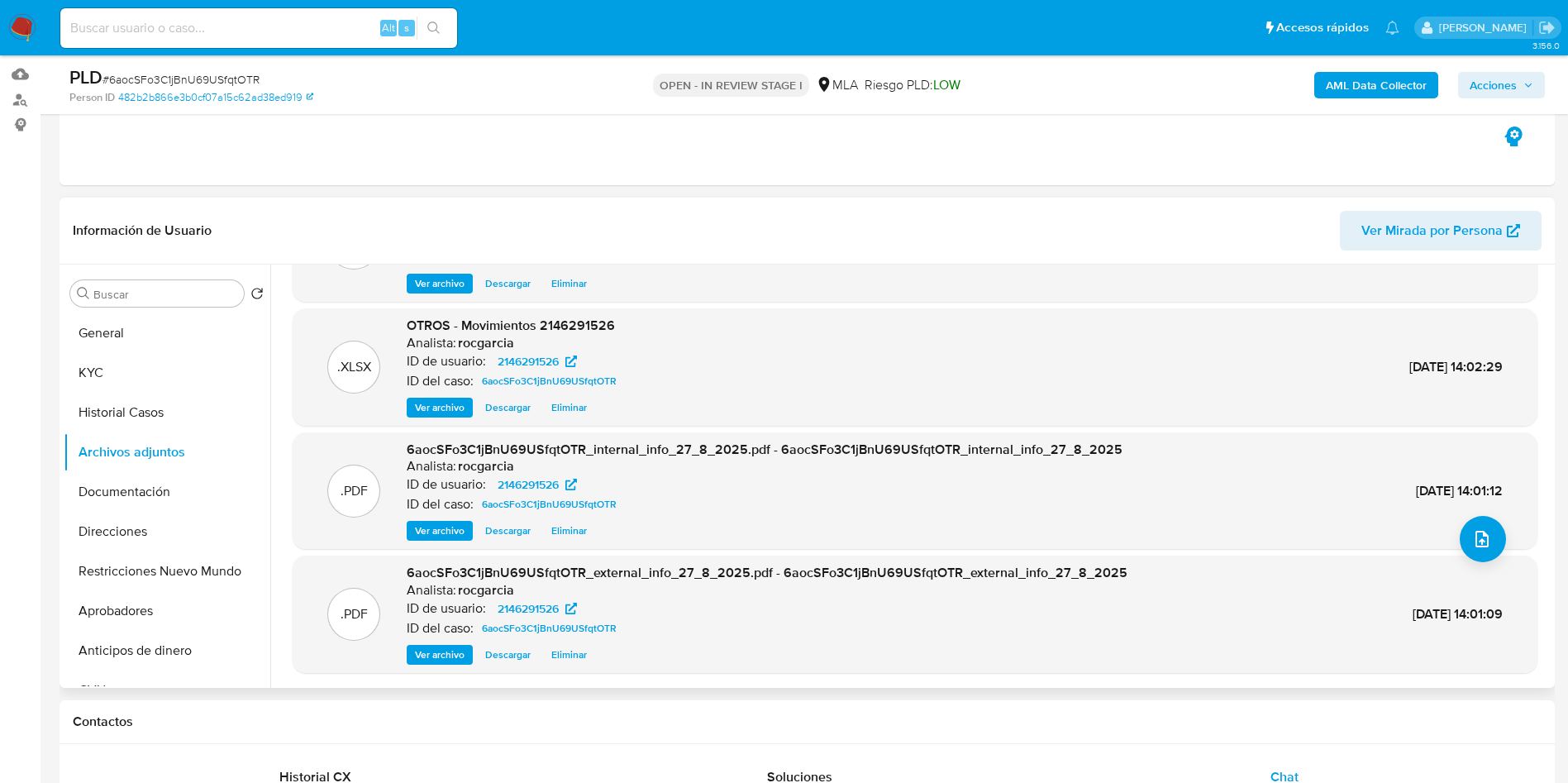
scroll to position [0, 0]
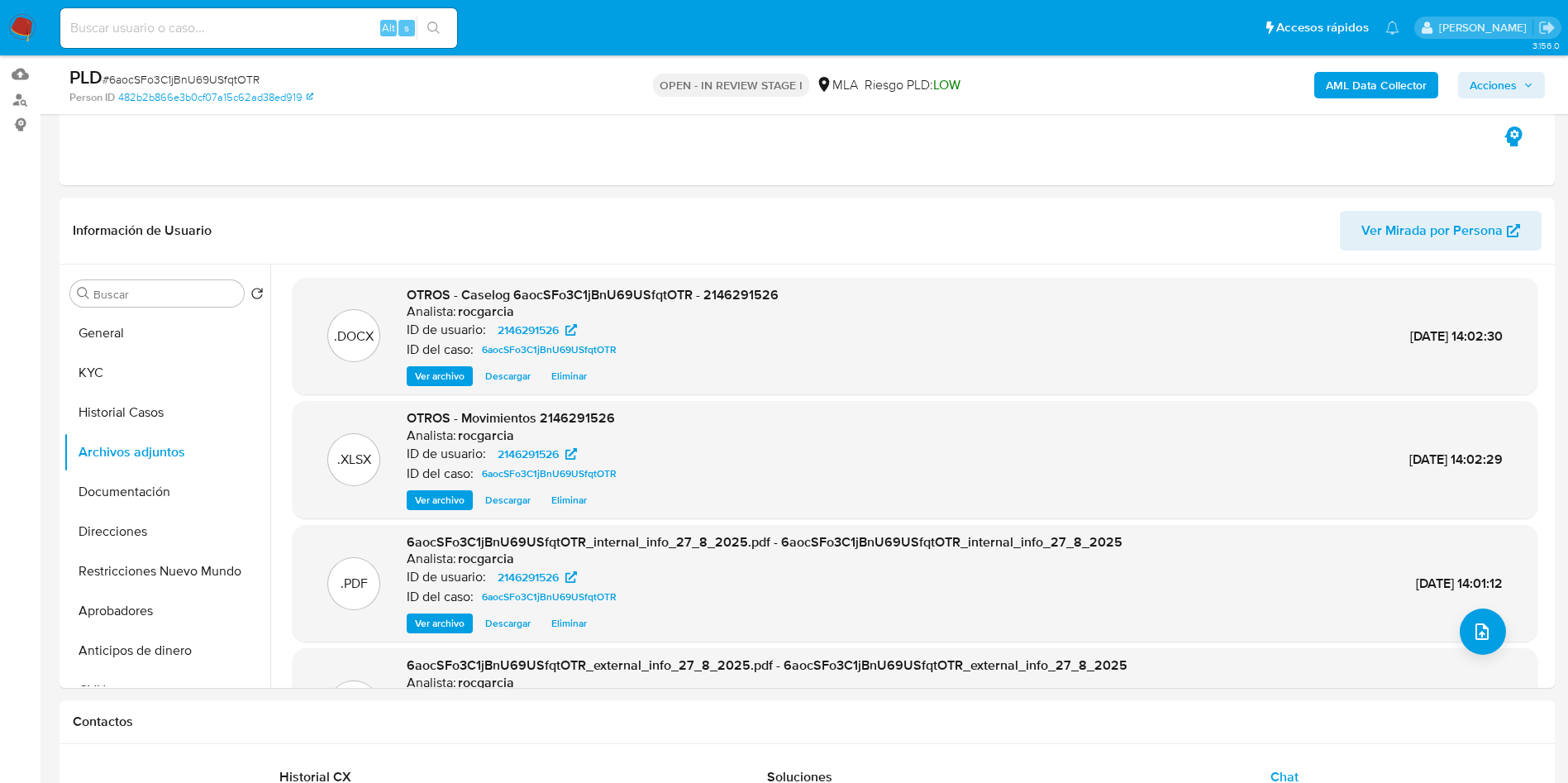
click at [1498, 84] on span "Acciones" at bounding box center [1494, 85] width 47 height 26
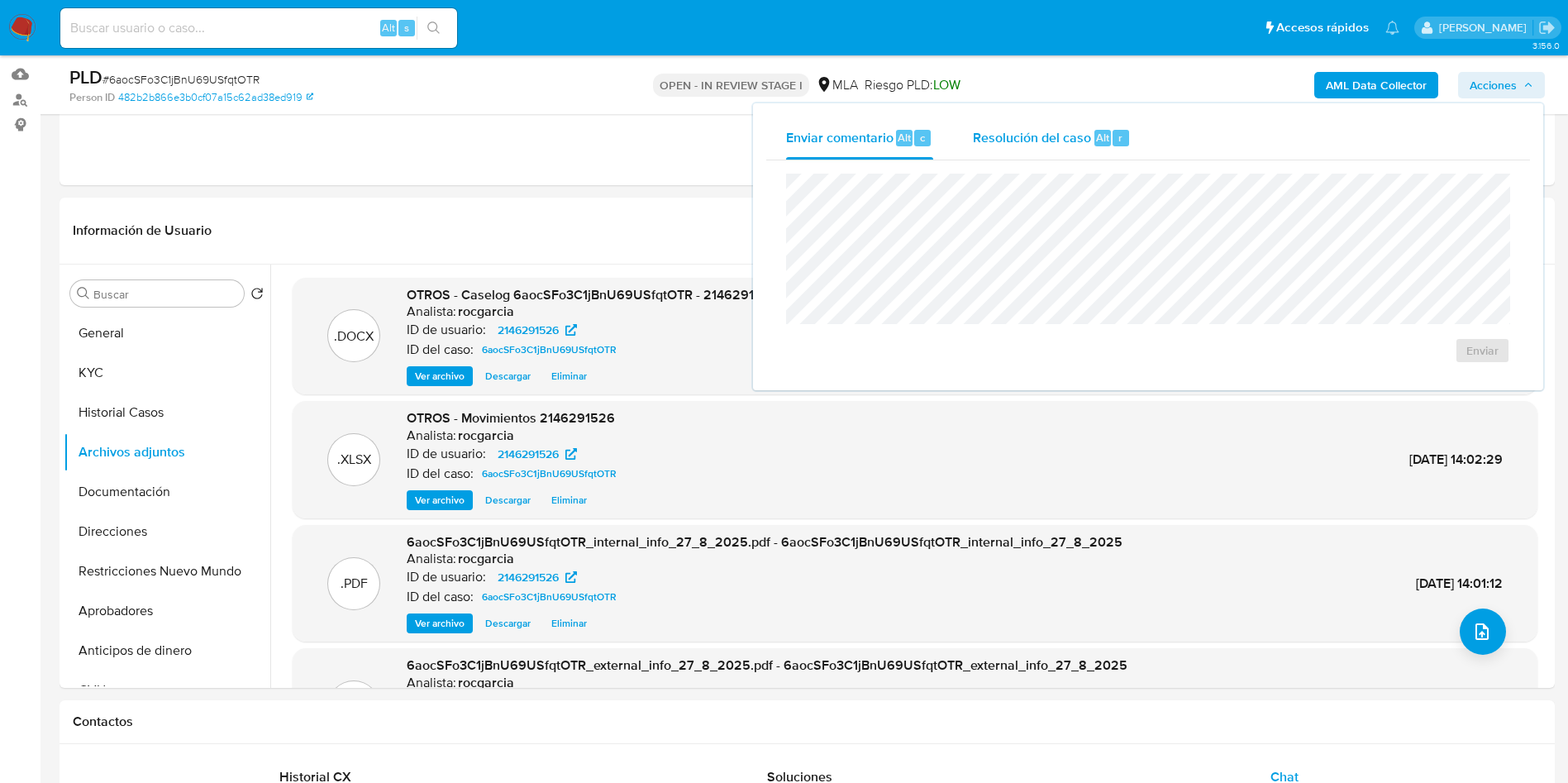
click at [1103, 144] on span "Alt" at bounding box center [1103, 138] width 14 height 16
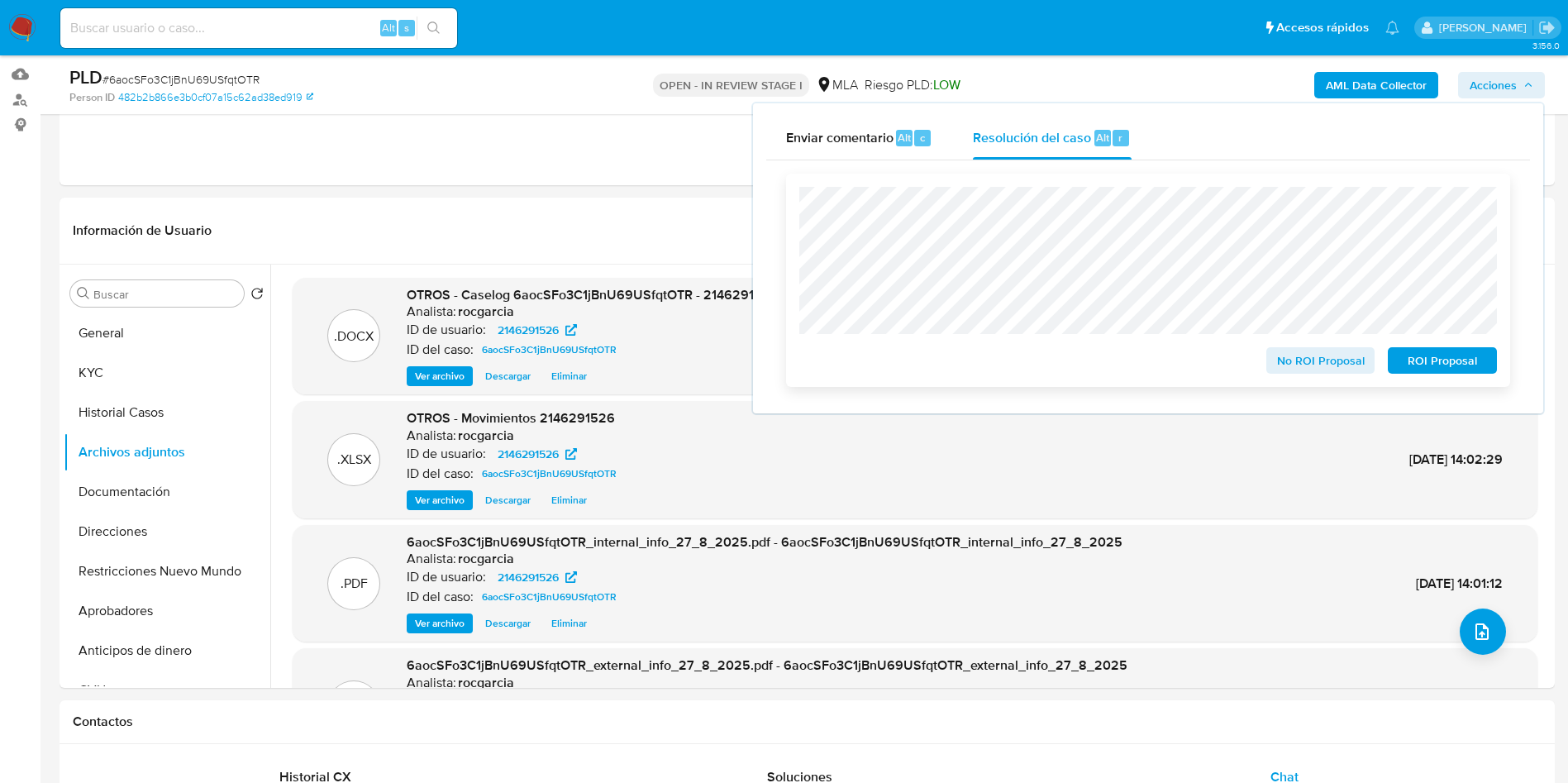
click at [1447, 372] on span "ROI Proposal" at bounding box center [1443, 360] width 86 height 23
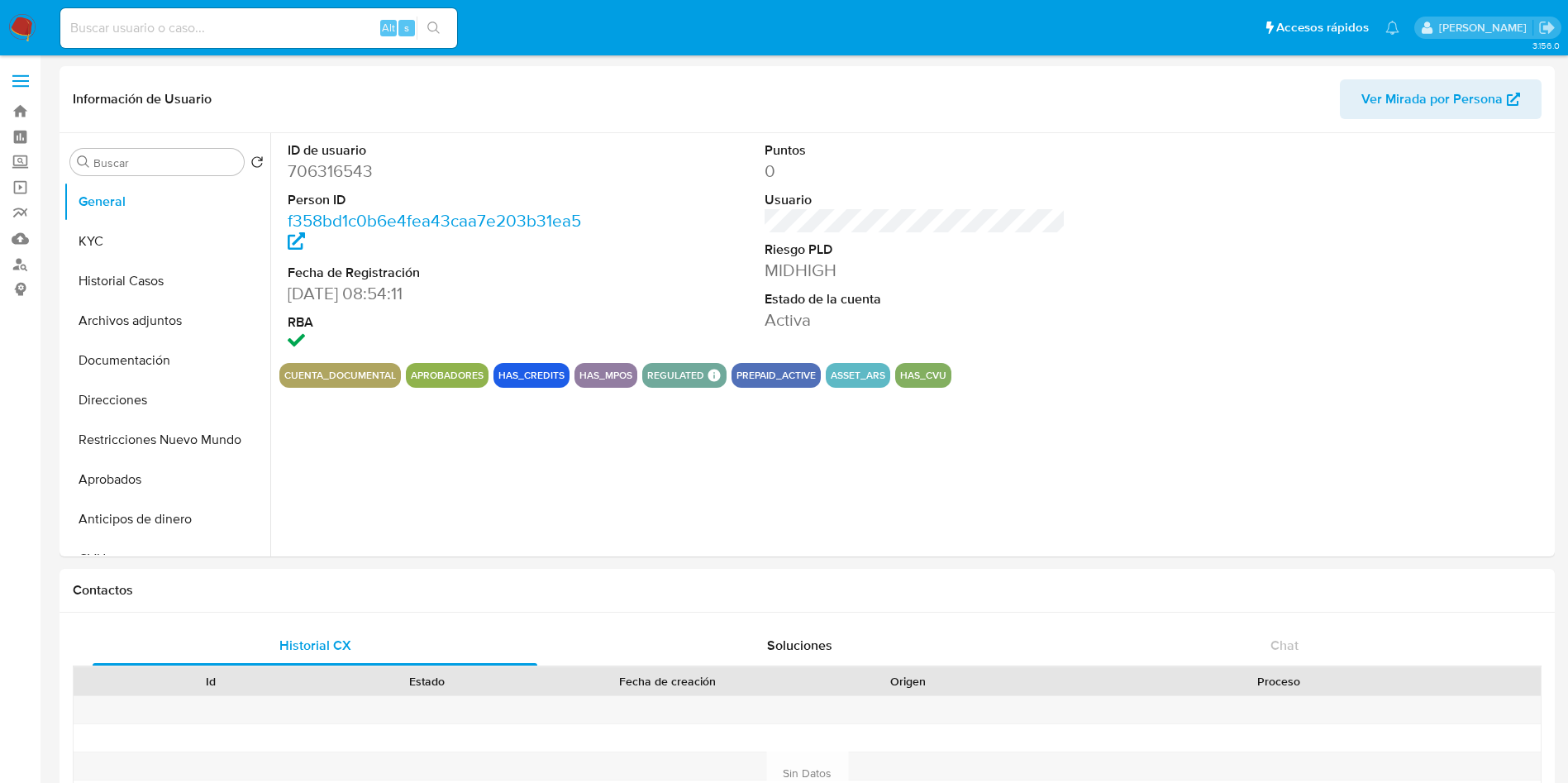
select select "10"
click at [116, 252] on button "KYC" at bounding box center [160, 241] width 193 height 40
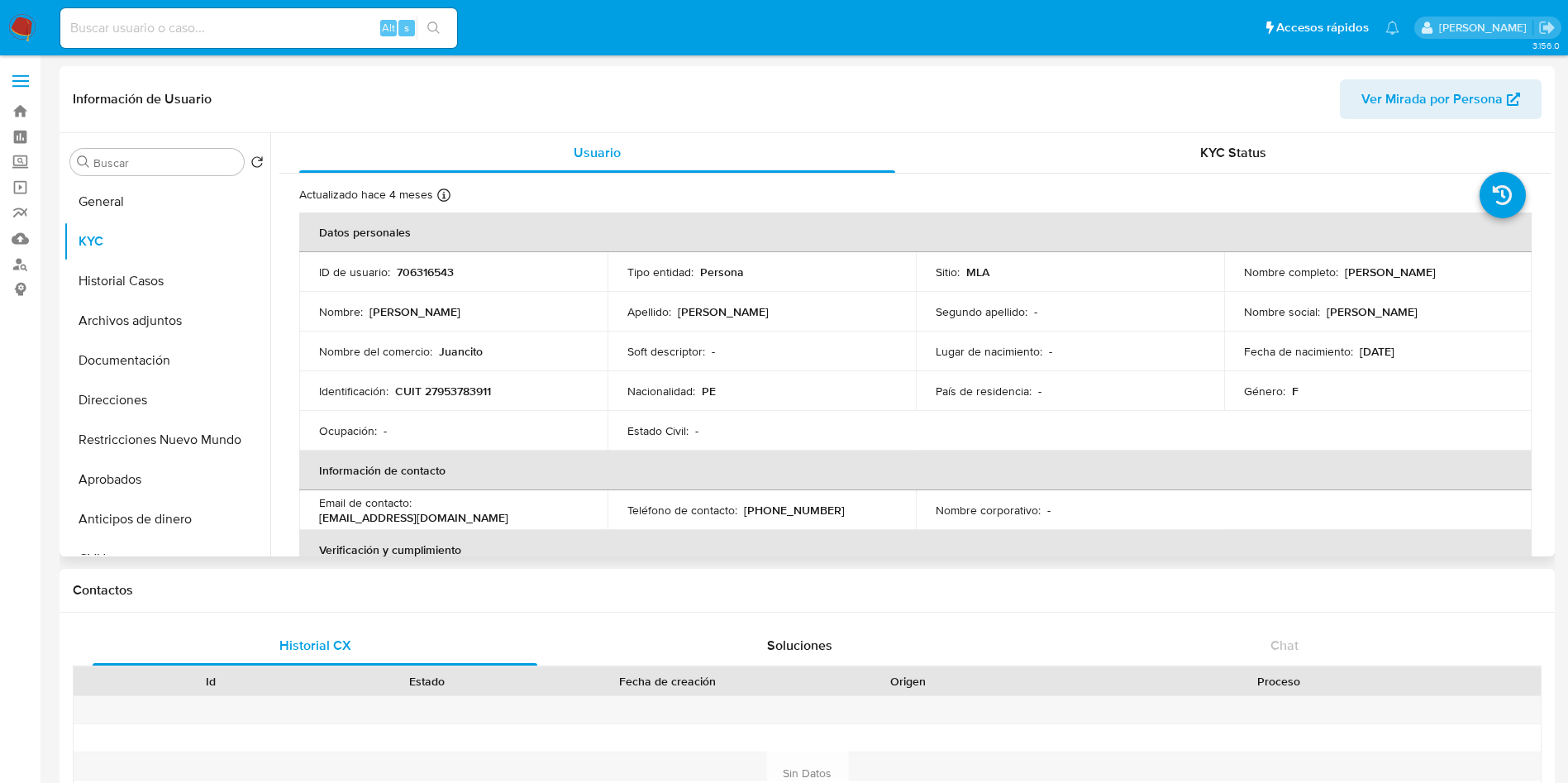
click at [468, 392] on p "CUIT 27953783911" at bounding box center [443, 391] width 96 height 15
copy p "27953783911"
click at [114, 275] on button "Historial Casos" at bounding box center [160, 281] width 193 height 40
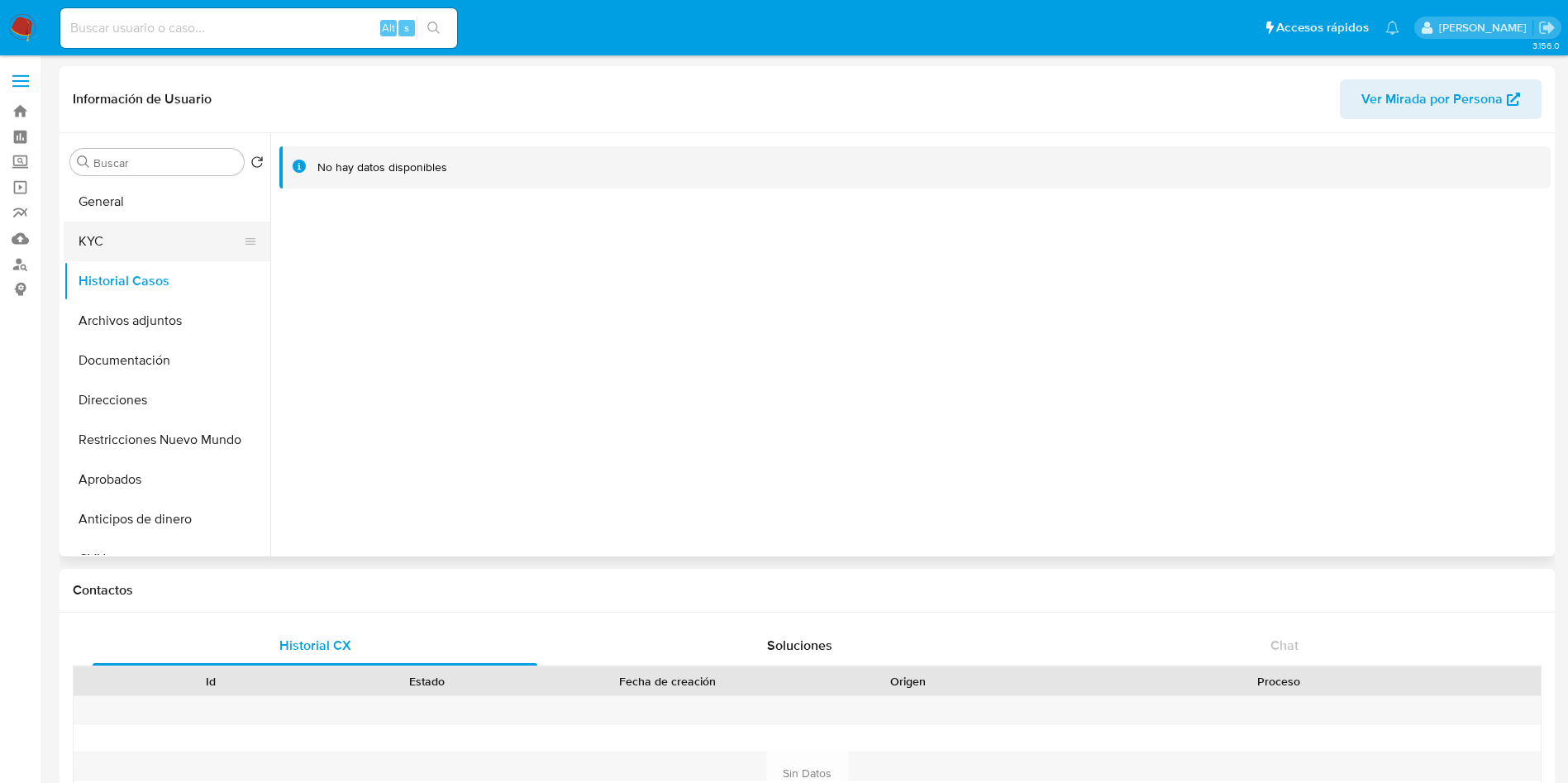
click at [84, 242] on button "KYC" at bounding box center [160, 241] width 193 height 40
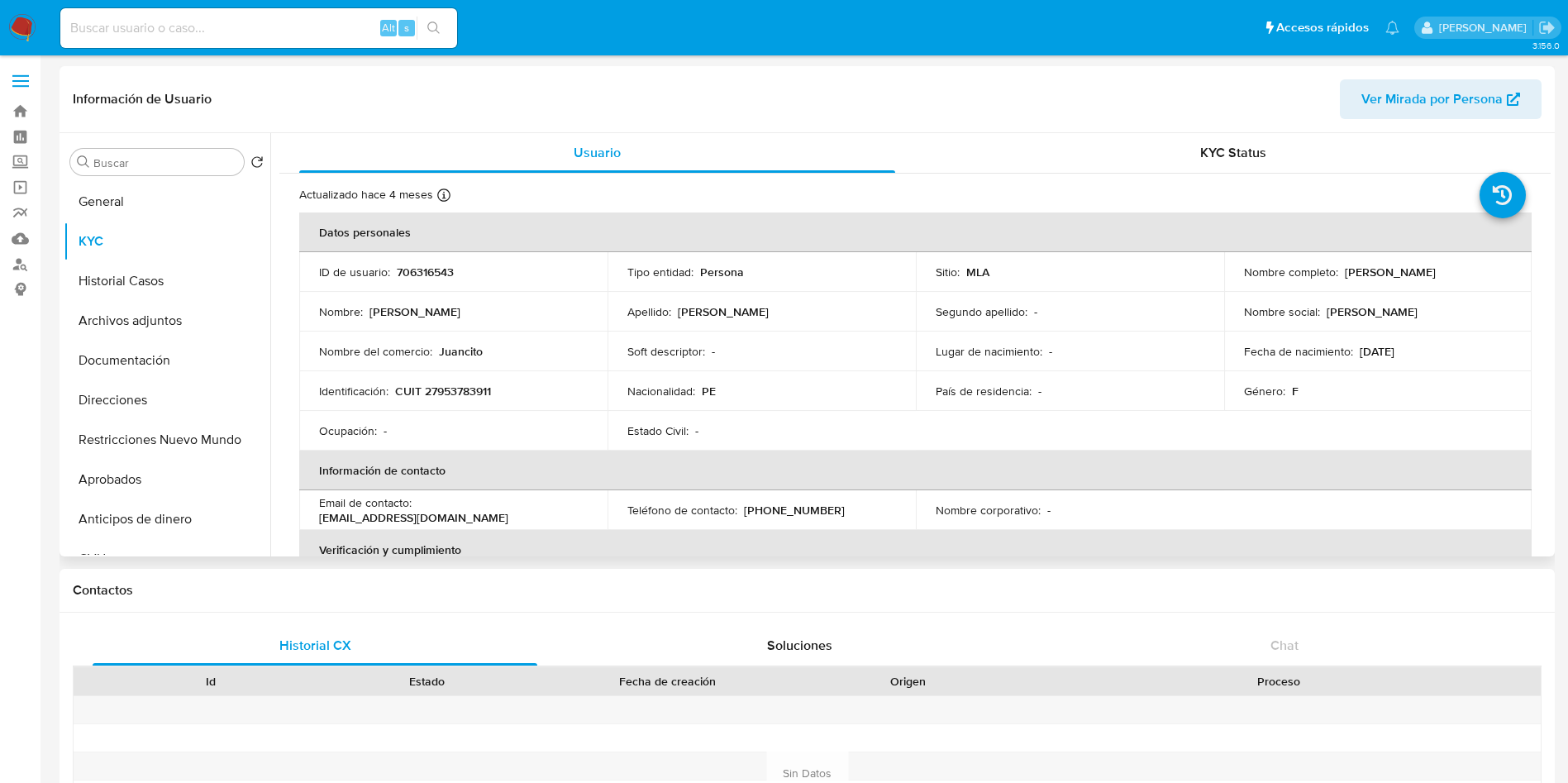
click at [1350, 271] on p "Diandra Holguin Acosta" at bounding box center [1390, 271] width 91 height 15
click at [1345, 270] on p "Diandra Holguin Acosta" at bounding box center [1390, 271] width 91 height 15
drag, startPoint x: 1341, startPoint y: 270, endPoint x: 1196, endPoint y: 112, distance: 214.5
click at [1493, 268] on div "Nombre completo : Diandra Holguin Acosta" at bounding box center [1378, 271] width 268 height 15
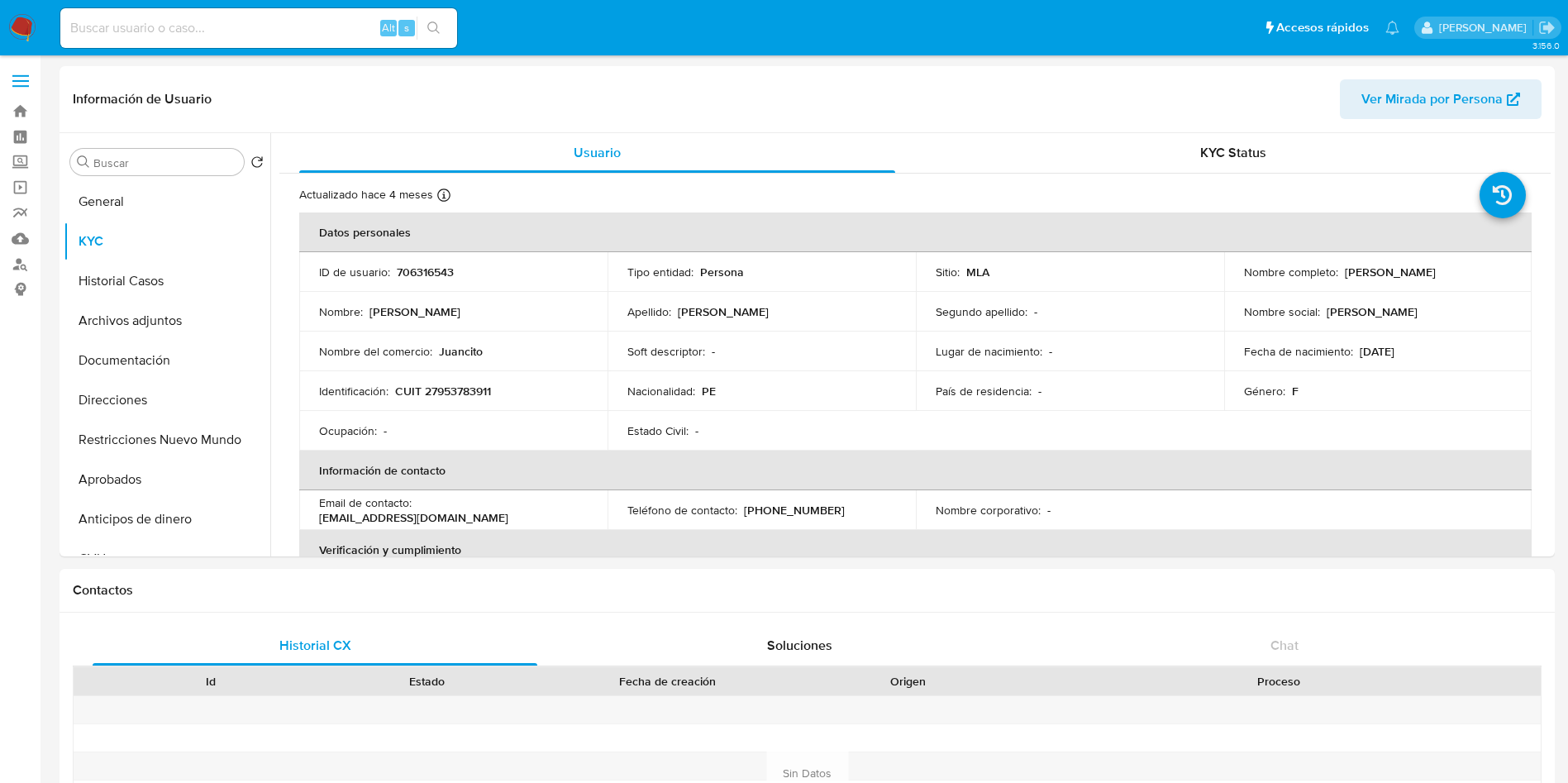
copy p "Diandra Holguin Acosta"
click at [466, 381] on td "Identificación : CUIT 27953783911" at bounding box center [454, 391] width 309 height 40
click at [448, 392] on p "CUIT 27953783911" at bounding box center [443, 391] width 96 height 15
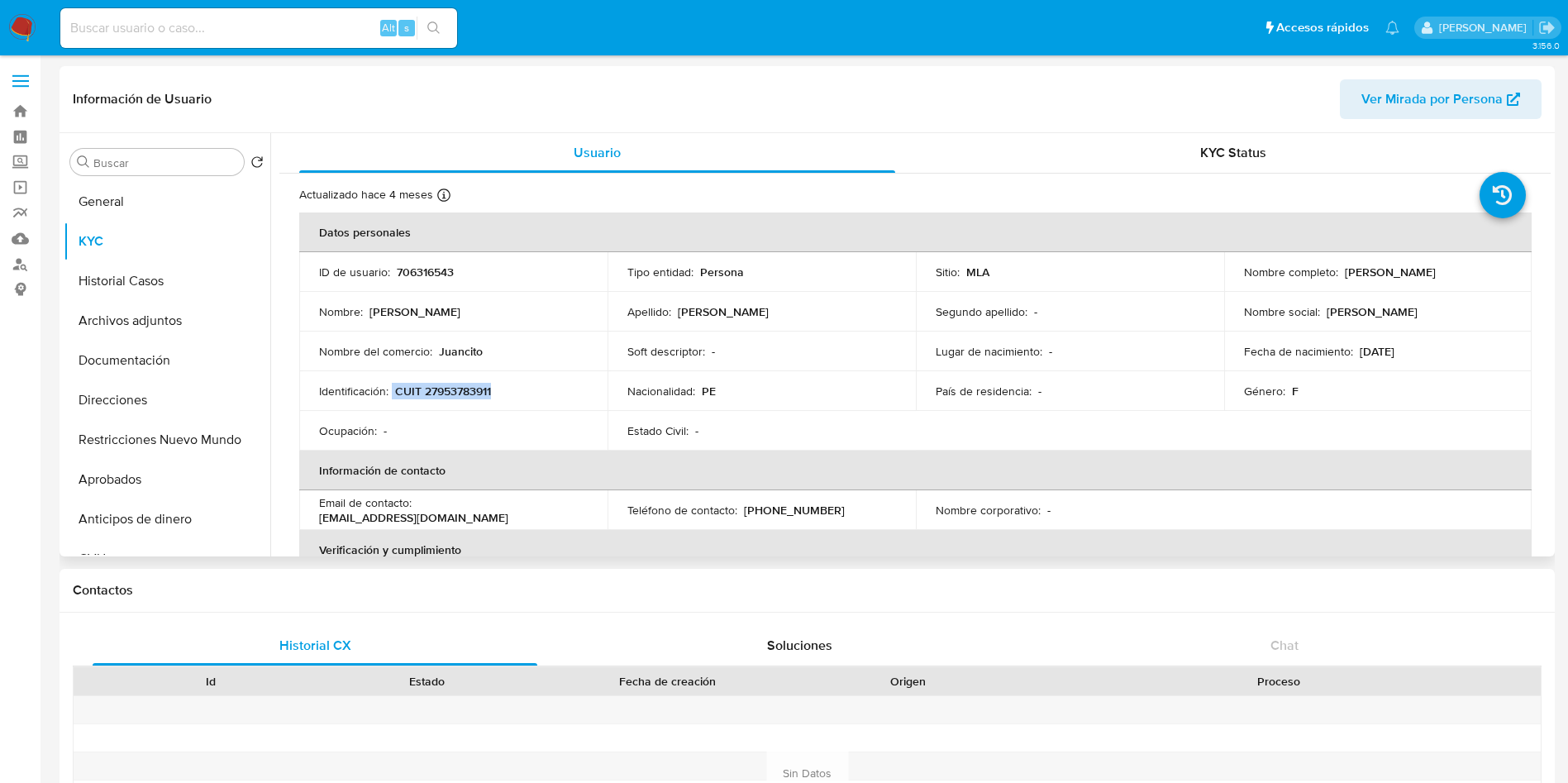
drag, startPoint x: 392, startPoint y: 393, endPoint x: 510, endPoint y: 389, distance: 118.1
click at [510, 389] on div "Identificación : CUIT 27953783911" at bounding box center [453, 391] width 268 height 15
copy div "CUIT 27953783911"
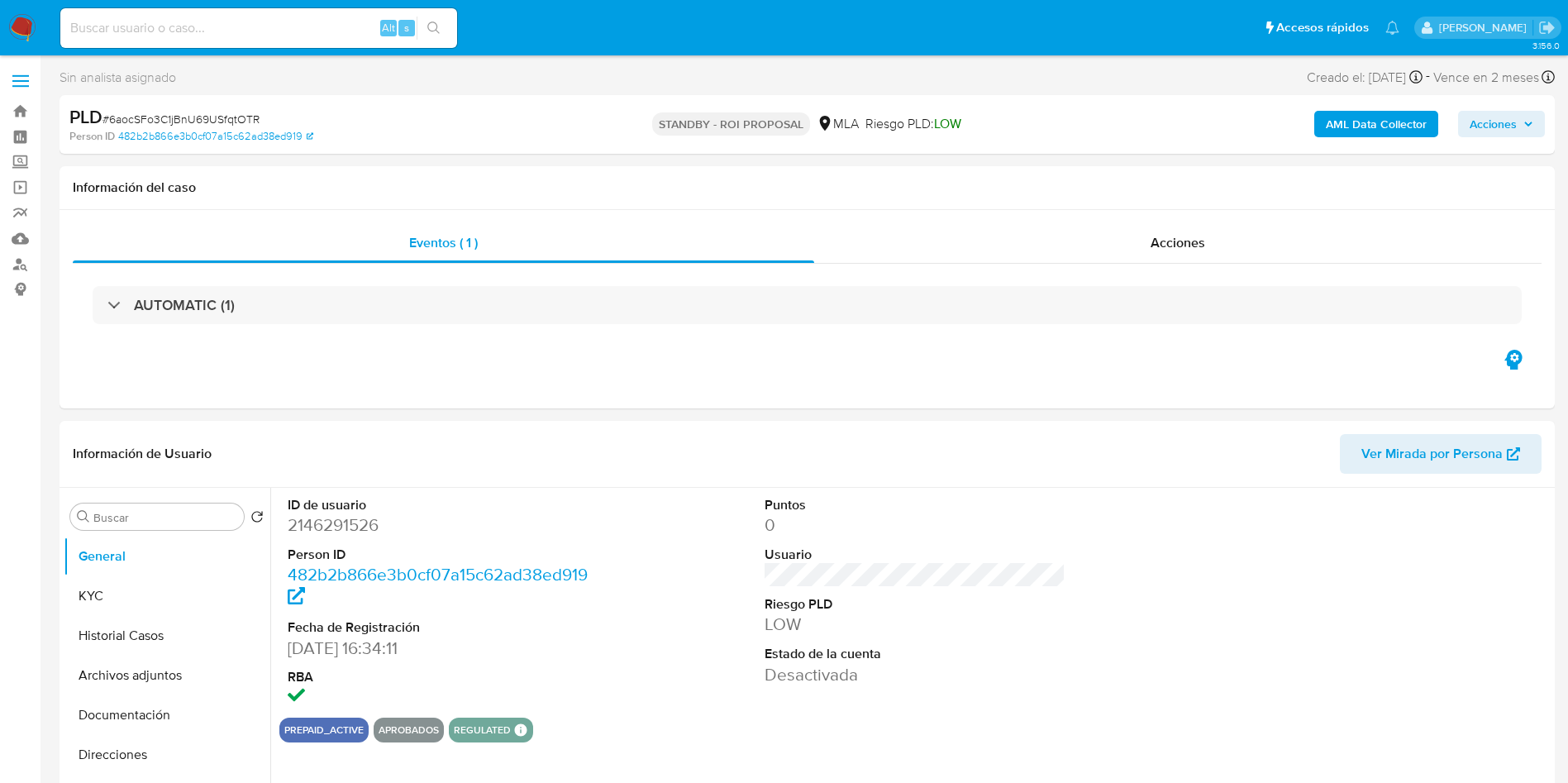
select select "10"
